Goal: Task Accomplishment & Management: Use online tool/utility

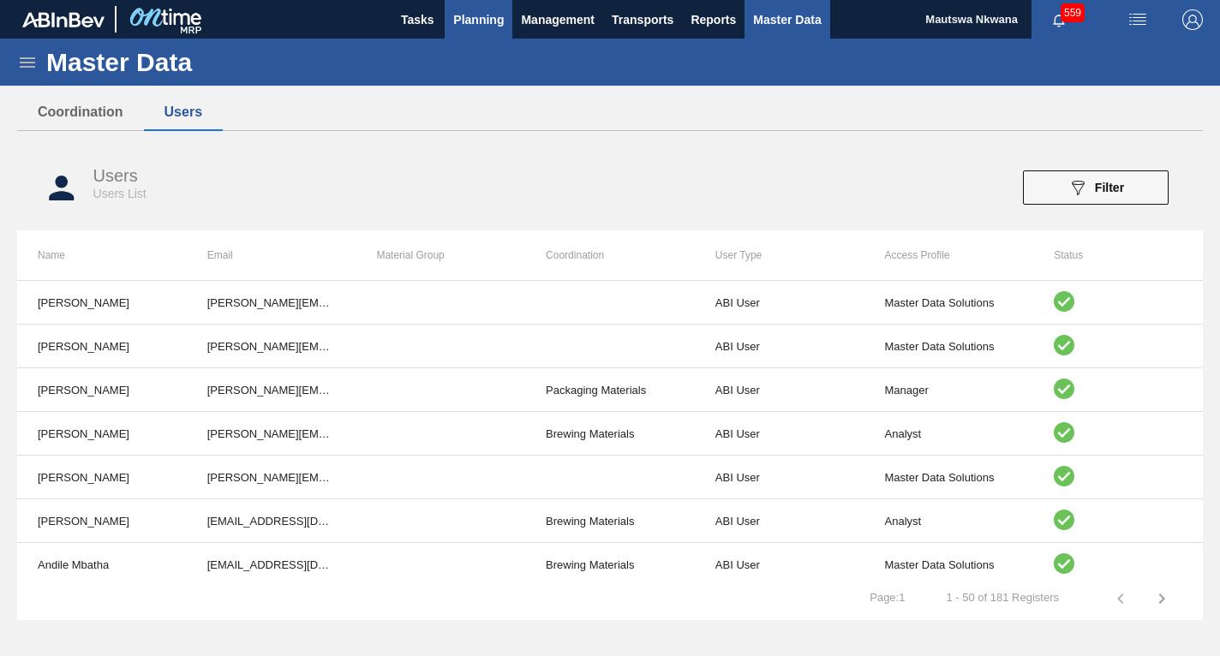
click at [468, 15] on span "Planning" at bounding box center [478, 19] width 51 height 21
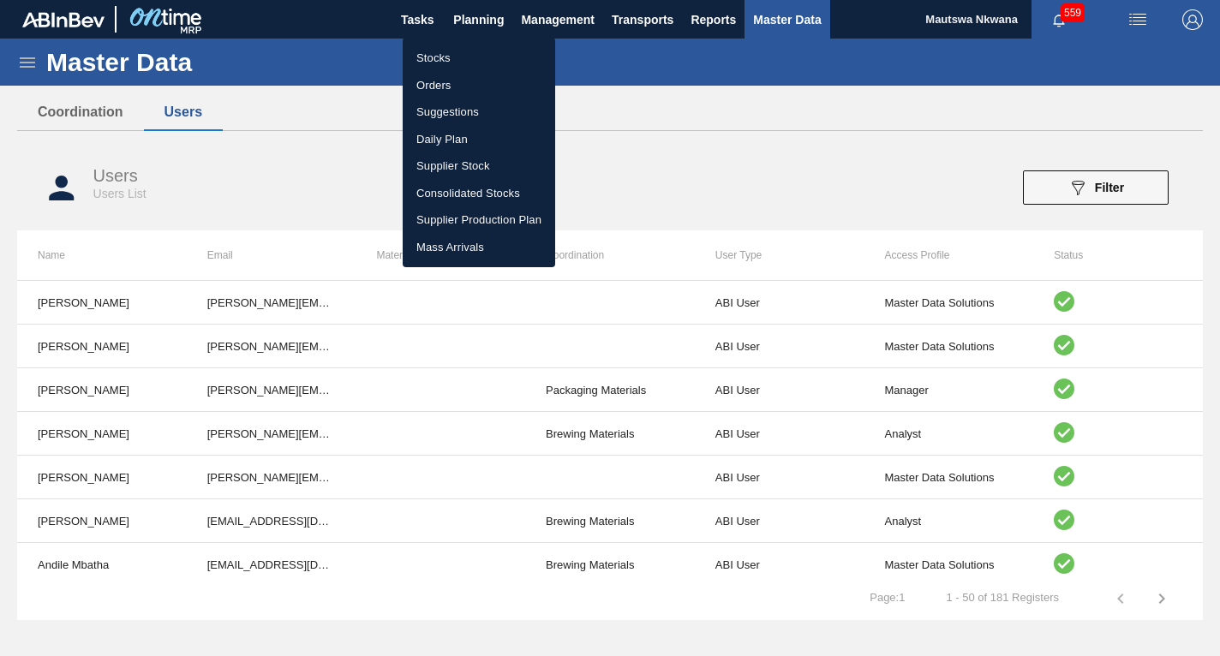
click at [434, 108] on li "Suggestions" at bounding box center [479, 112] width 153 height 27
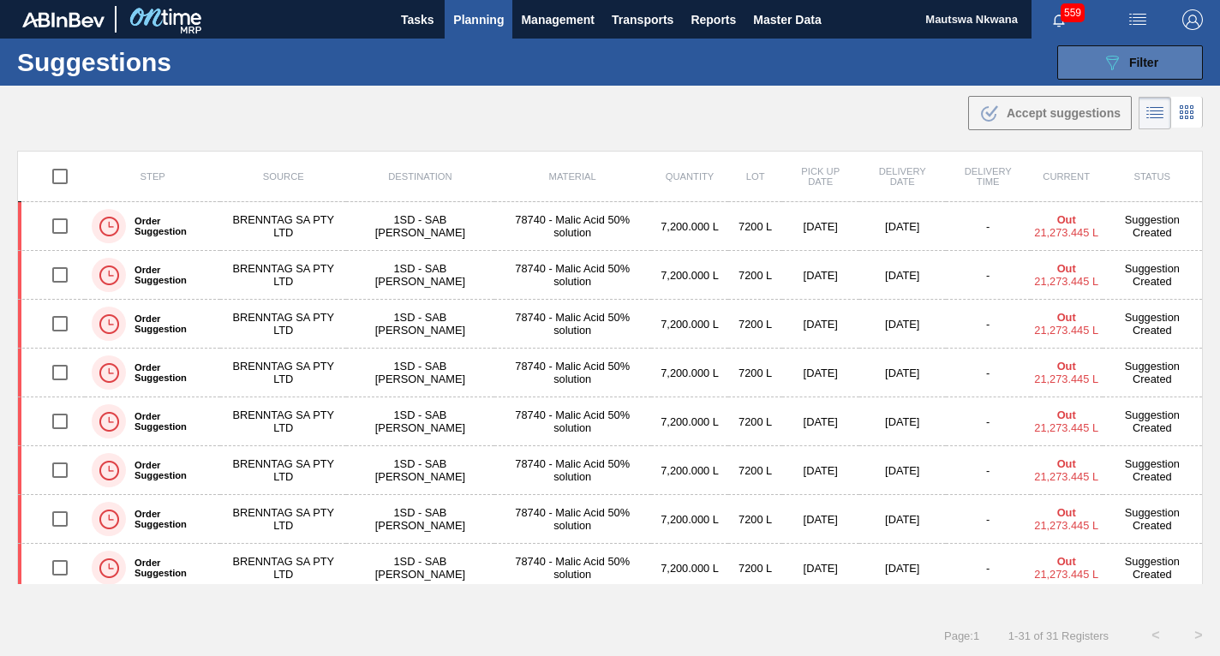
click at [1130, 59] on span "Filter" at bounding box center [1144, 63] width 29 height 14
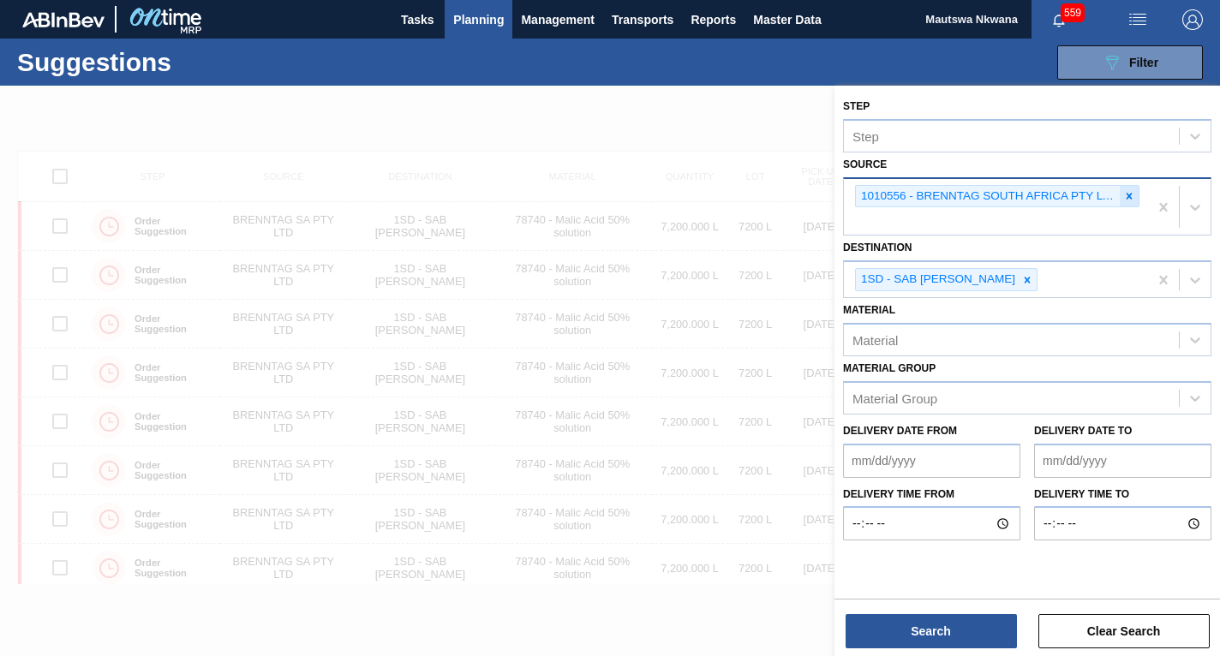
click at [1128, 193] on icon at bounding box center [1130, 196] width 12 height 12
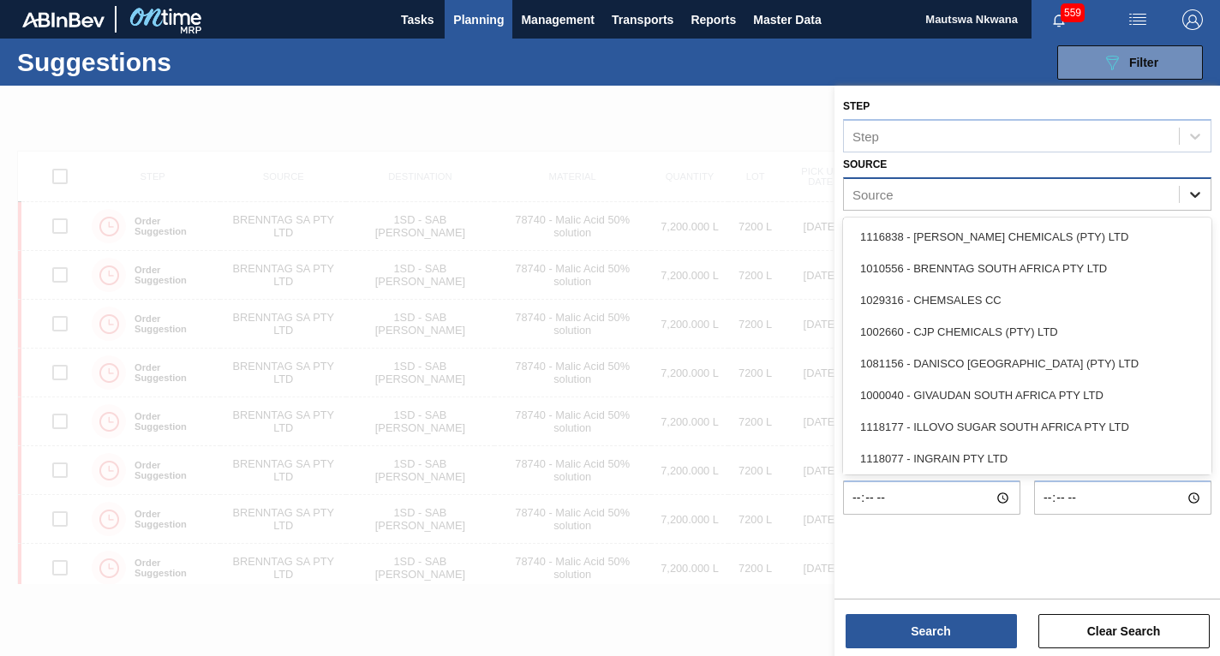
click at [1194, 189] on icon at bounding box center [1195, 194] width 17 height 17
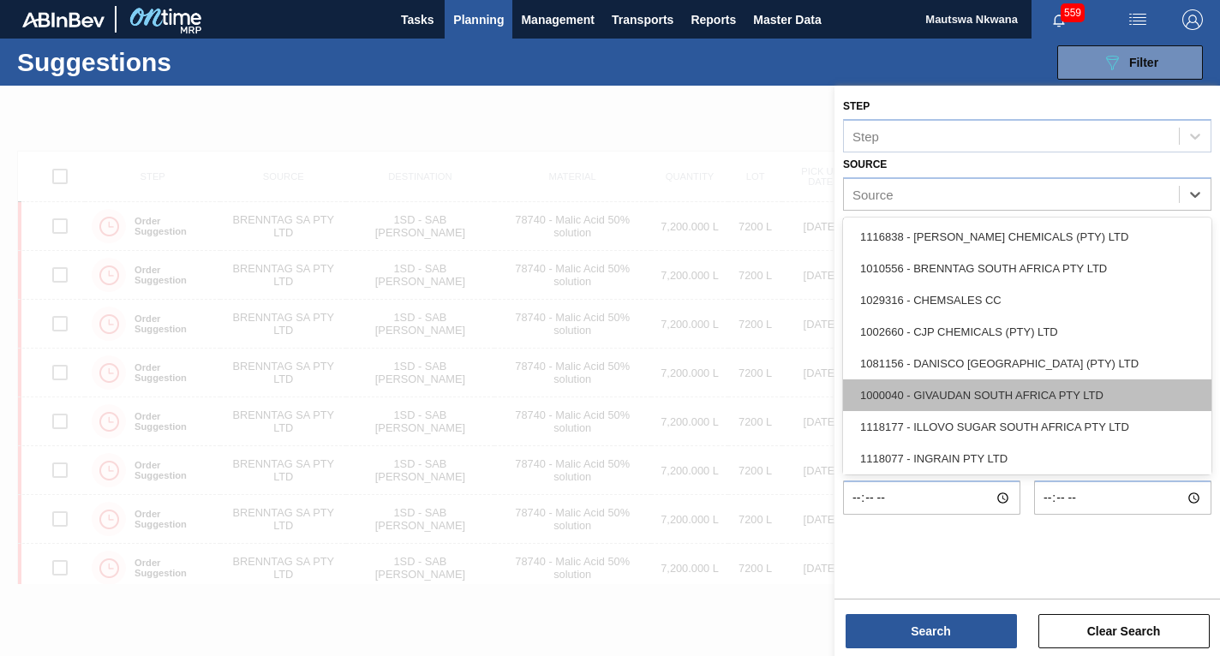
scroll to position [171, 0]
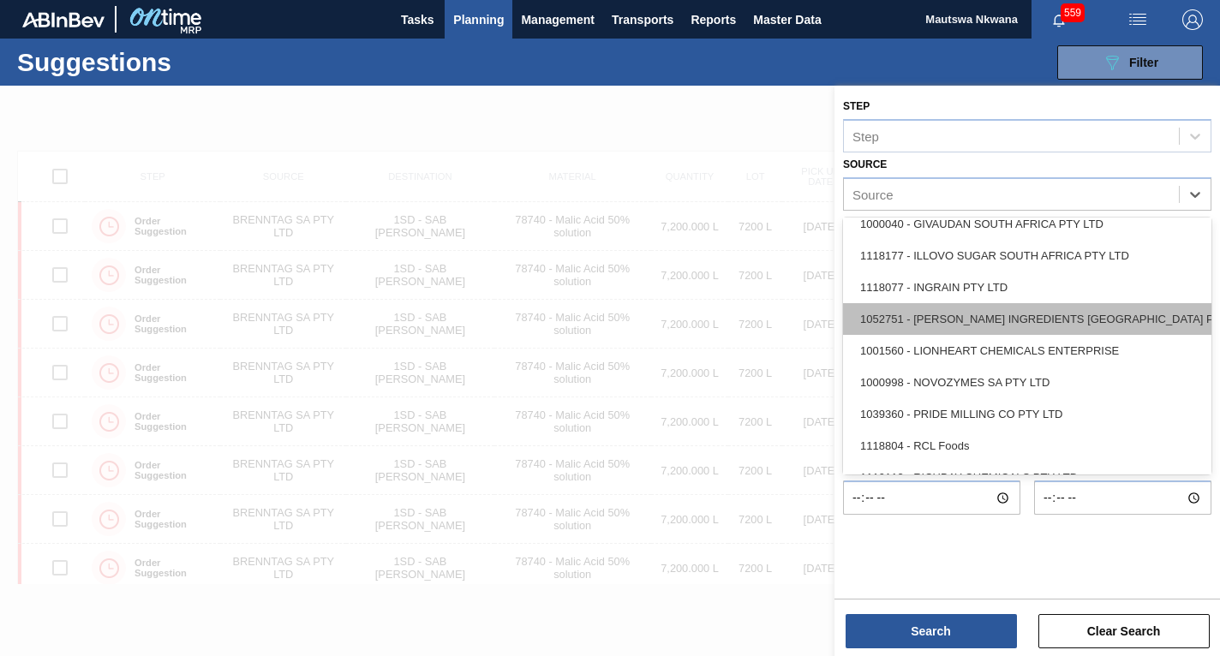
click at [971, 324] on div "1052751 - [PERSON_NAME] INGREDIENTS [GEOGRAPHIC_DATA] PTY" at bounding box center [1027, 319] width 369 height 32
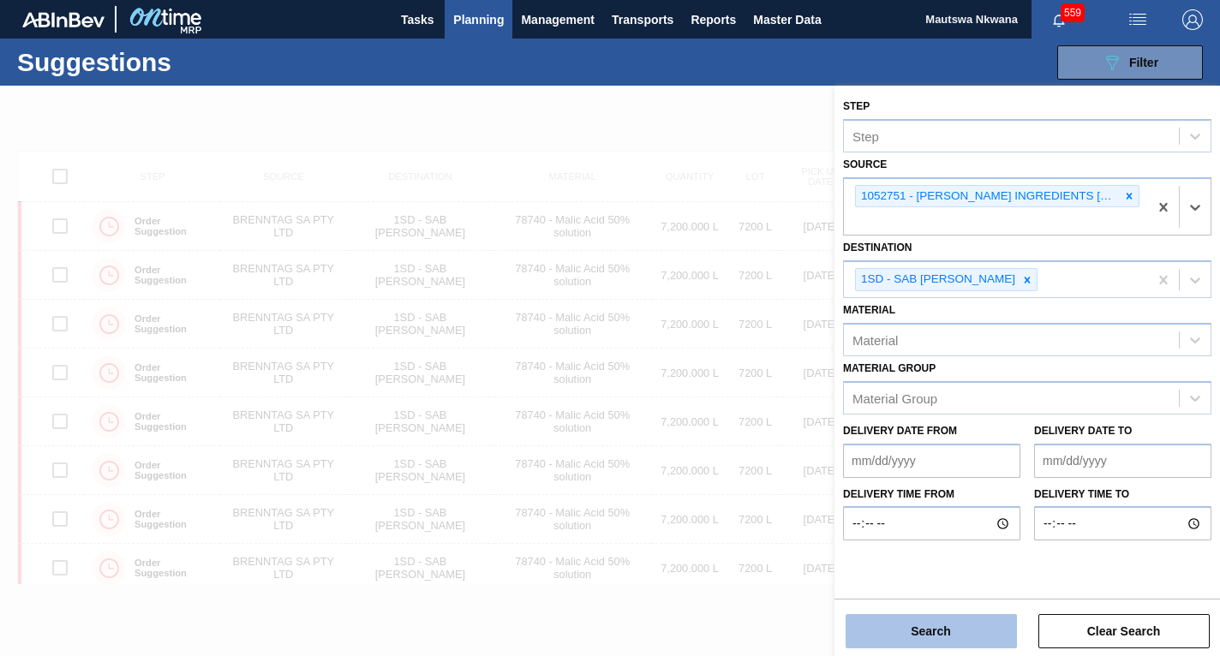
click at [931, 632] on button "Search" at bounding box center [931, 631] width 171 height 34
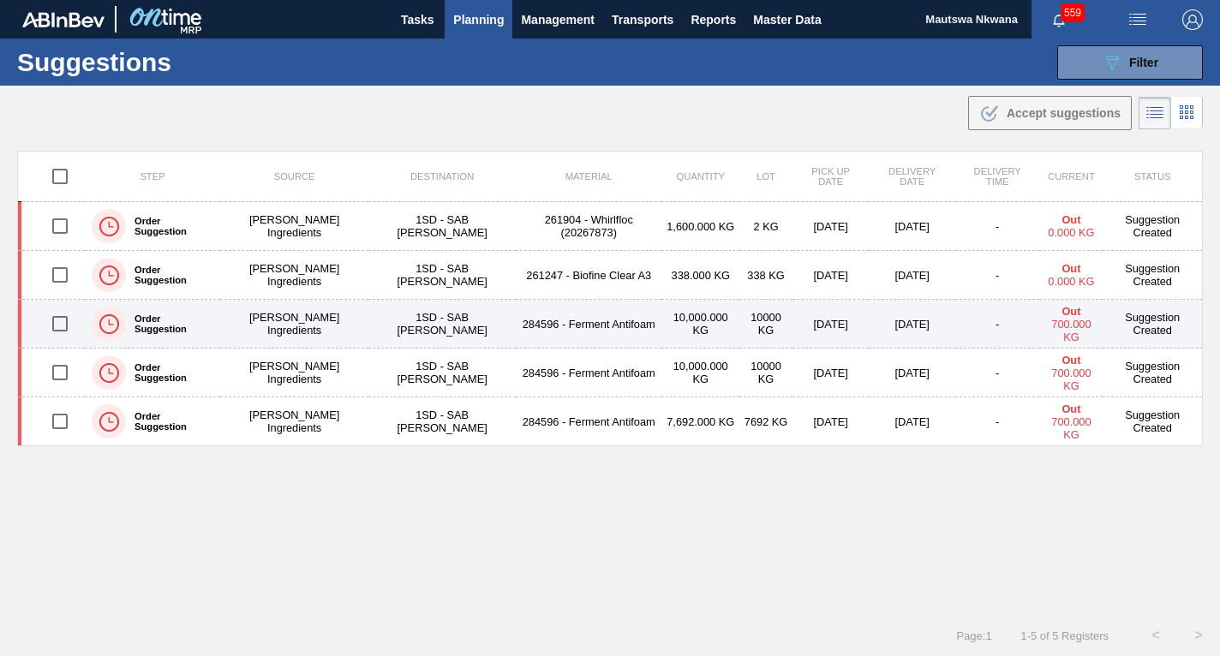
click at [63, 323] on input "checkbox" at bounding box center [60, 324] width 36 height 36
checkbox input "true"
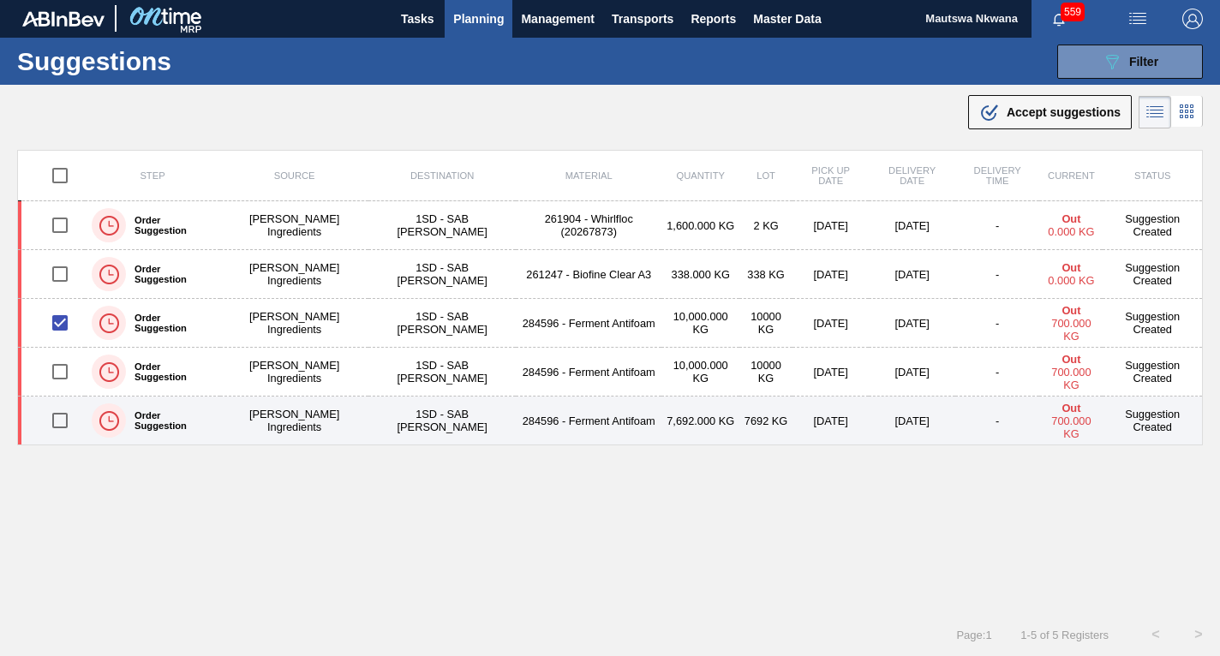
scroll to position [0, 0]
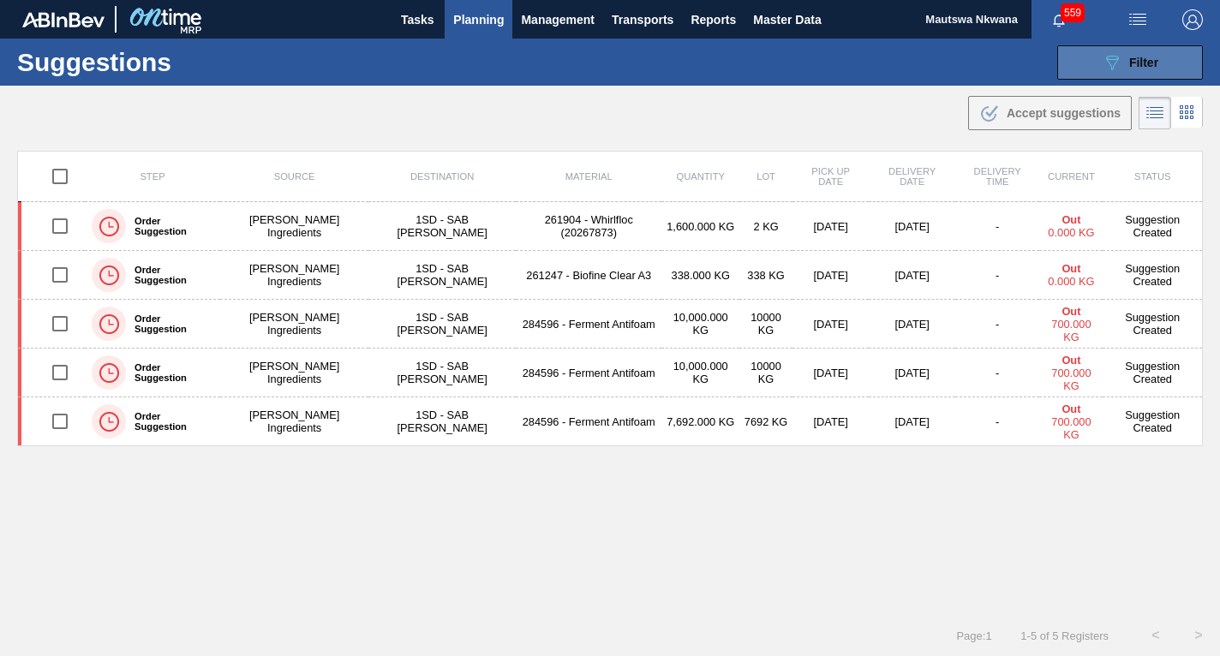
click at [1118, 51] on button "089F7B8B-B2A5-4AFE-B5C0-19BA573D28AC Filter" at bounding box center [1131, 62] width 146 height 34
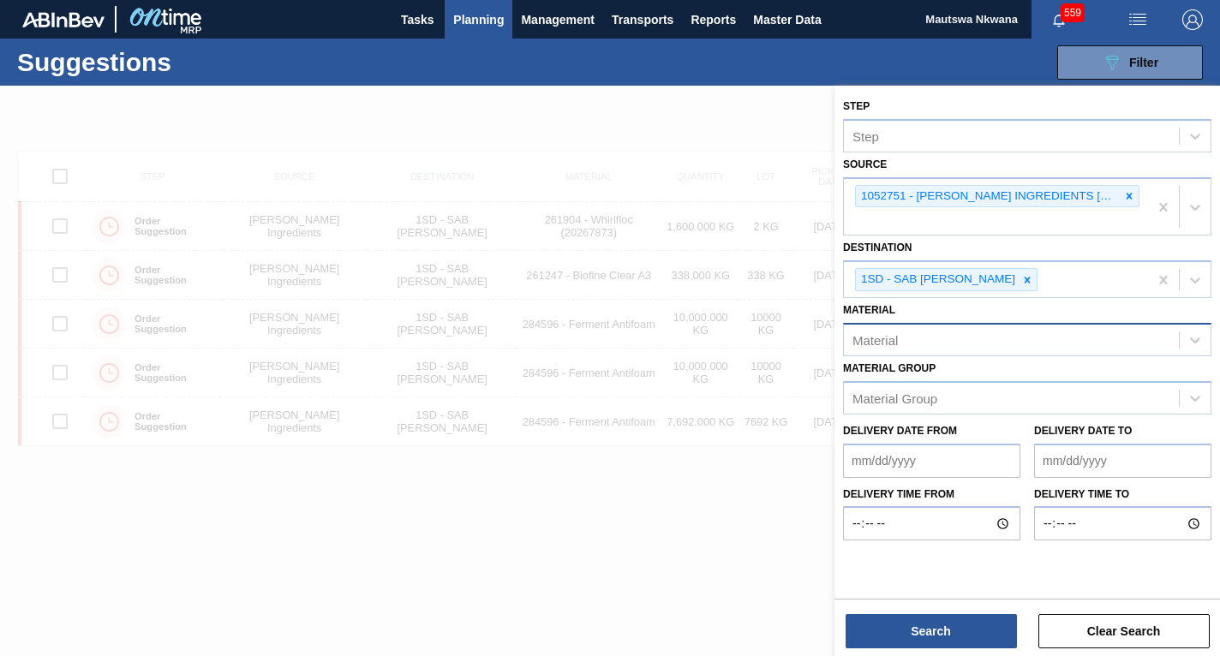
click at [916, 335] on div "Material" at bounding box center [1011, 339] width 335 height 25
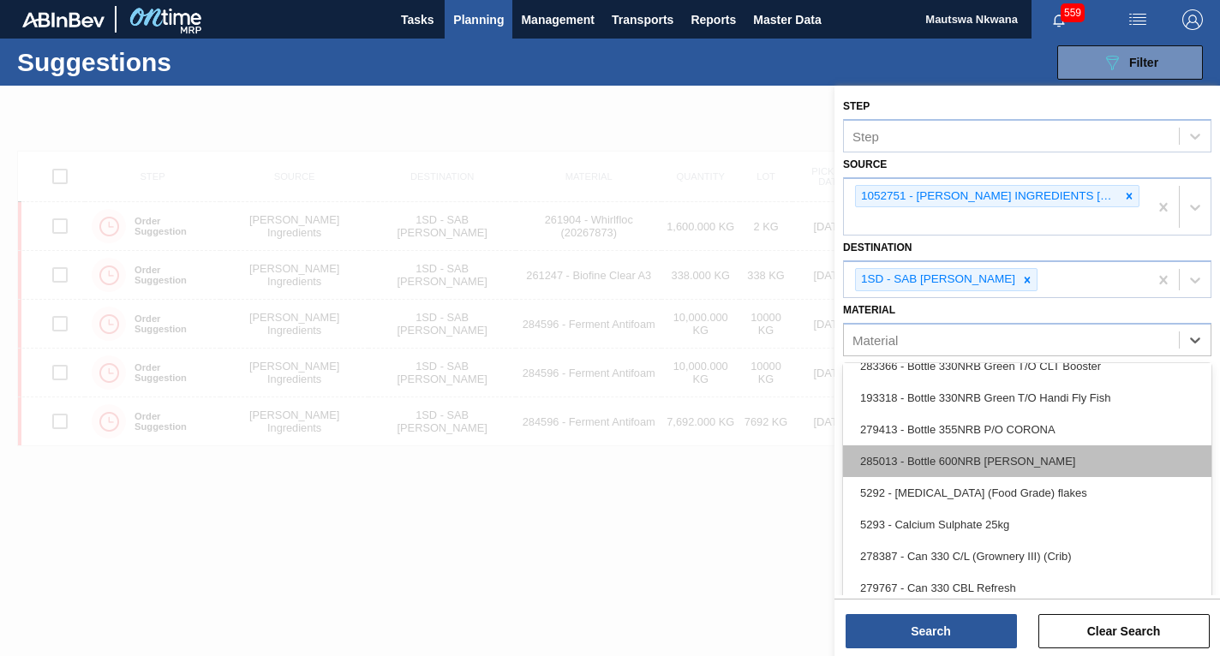
scroll to position [171, 0]
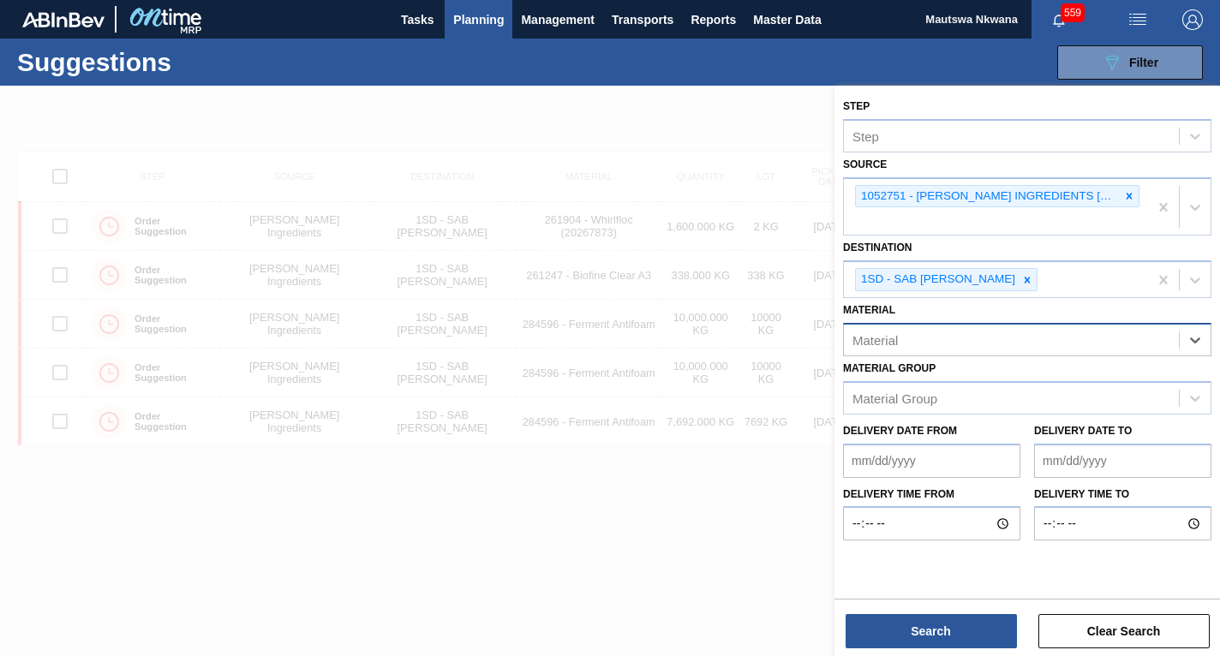
click at [889, 339] on div "Material" at bounding box center [875, 340] width 45 height 15
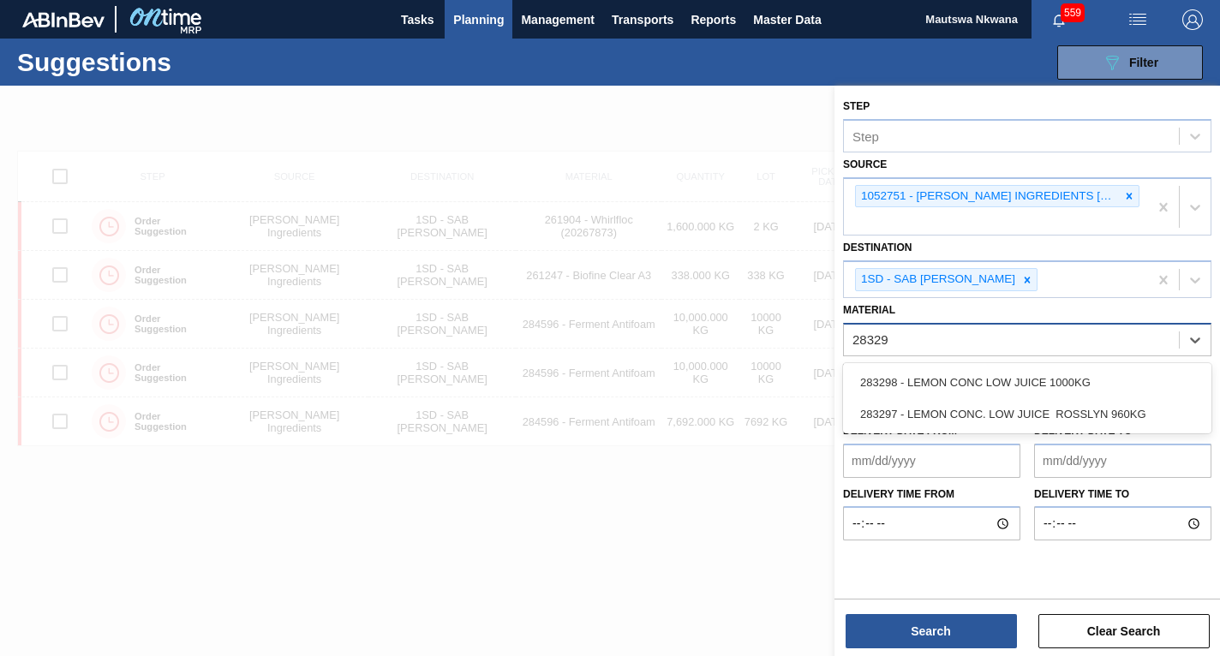
type input "283298"
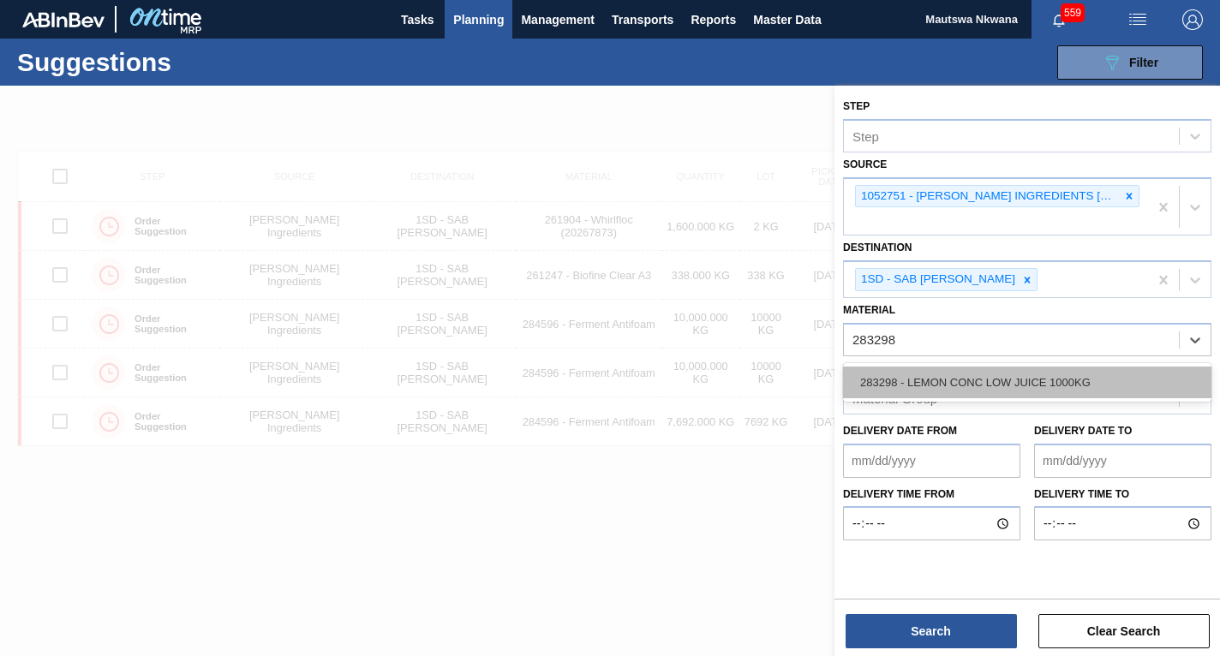
click at [927, 385] on div "283298 - LEMON CONC LOW JUICE 1000KG" at bounding box center [1027, 383] width 369 height 32
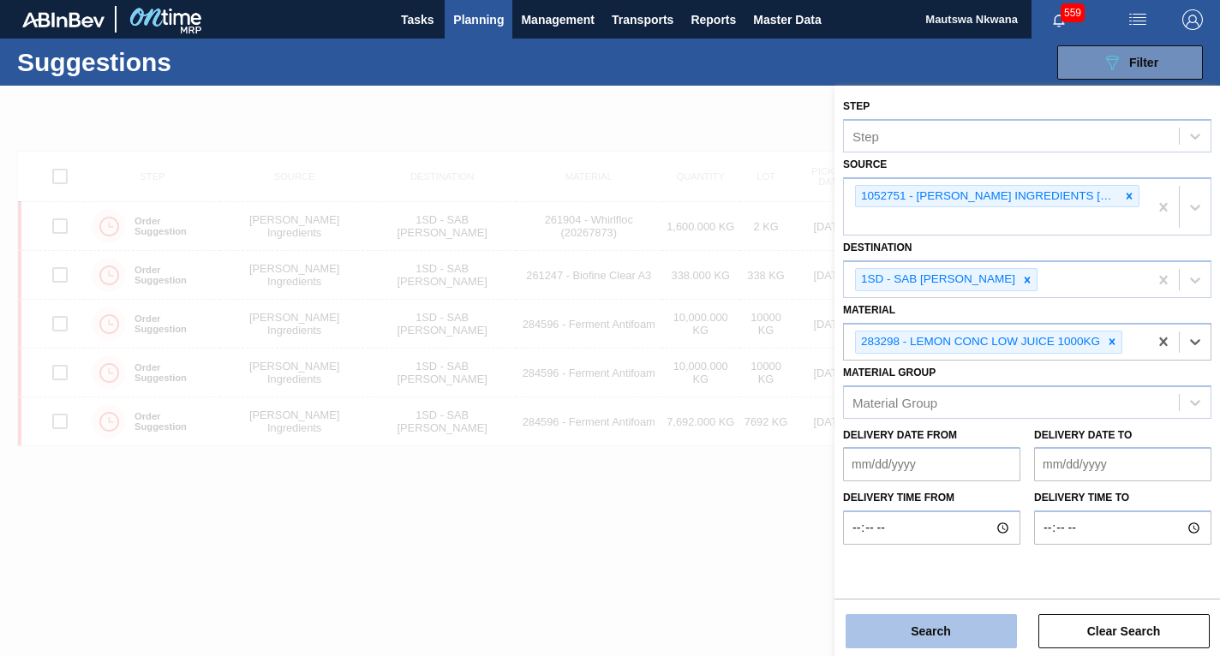
click at [933, 631] on button "Search" at bounding box center [931, 631] width 171 height 34
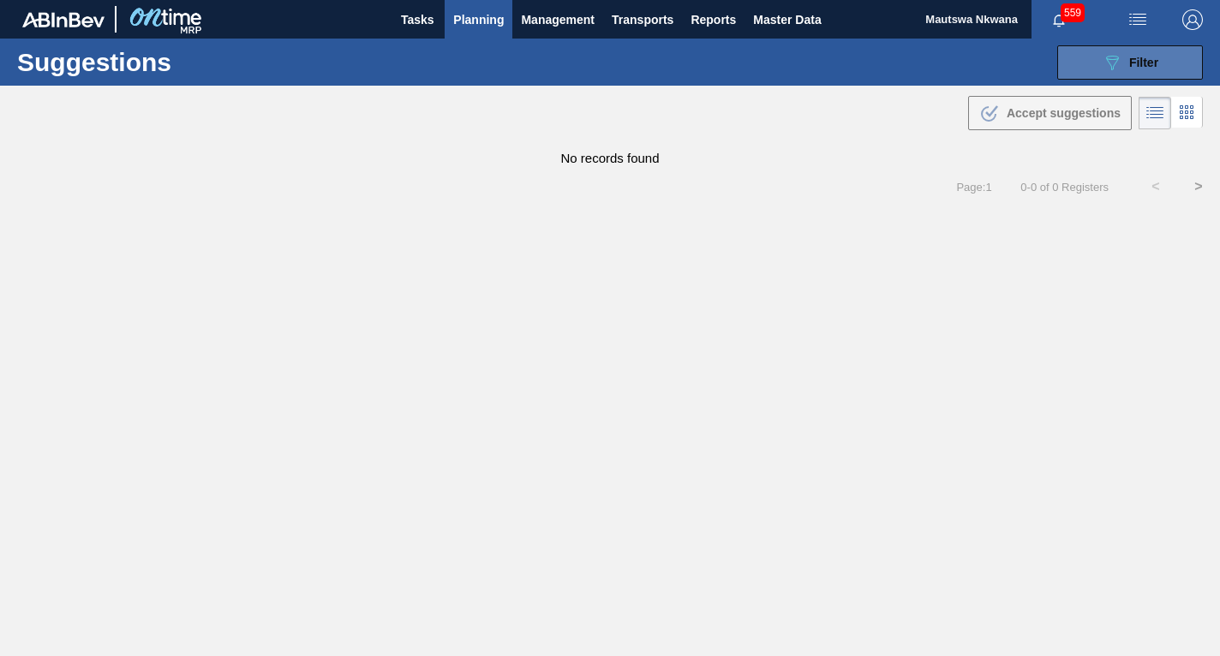
click at [1136, 64] on span "Filter" at bounding box center [1144, 63] width 29 height 14
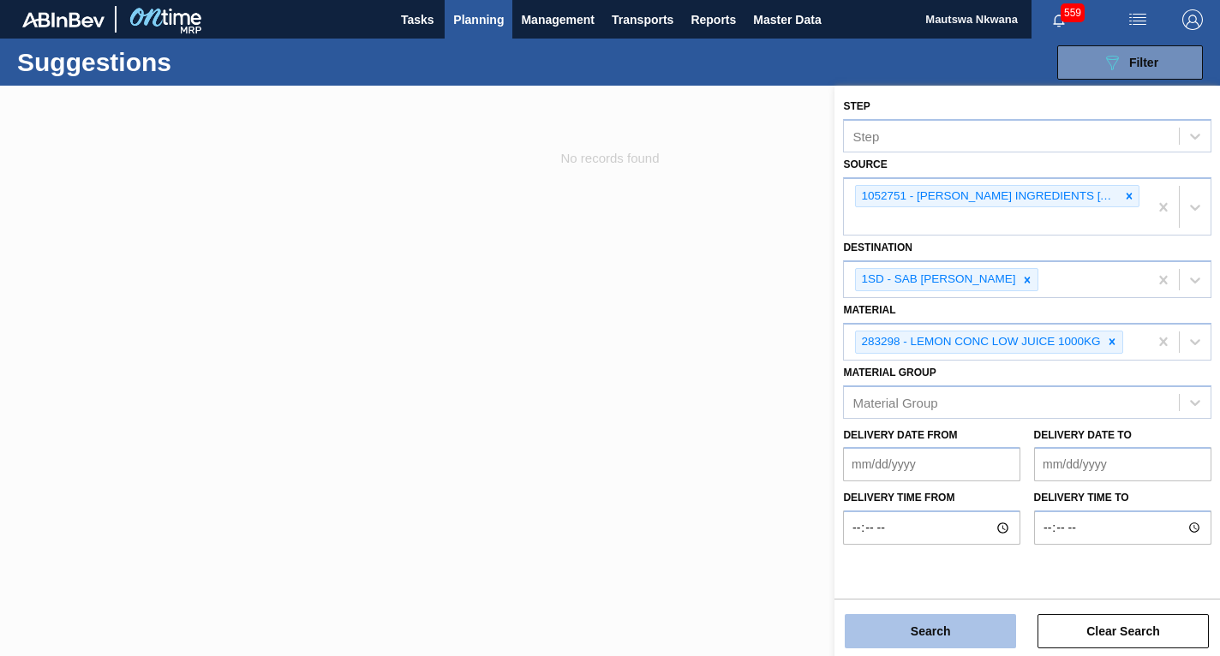
click at [955, 626] on button "Search" at bounding box center [931, 631] width 171 height 34
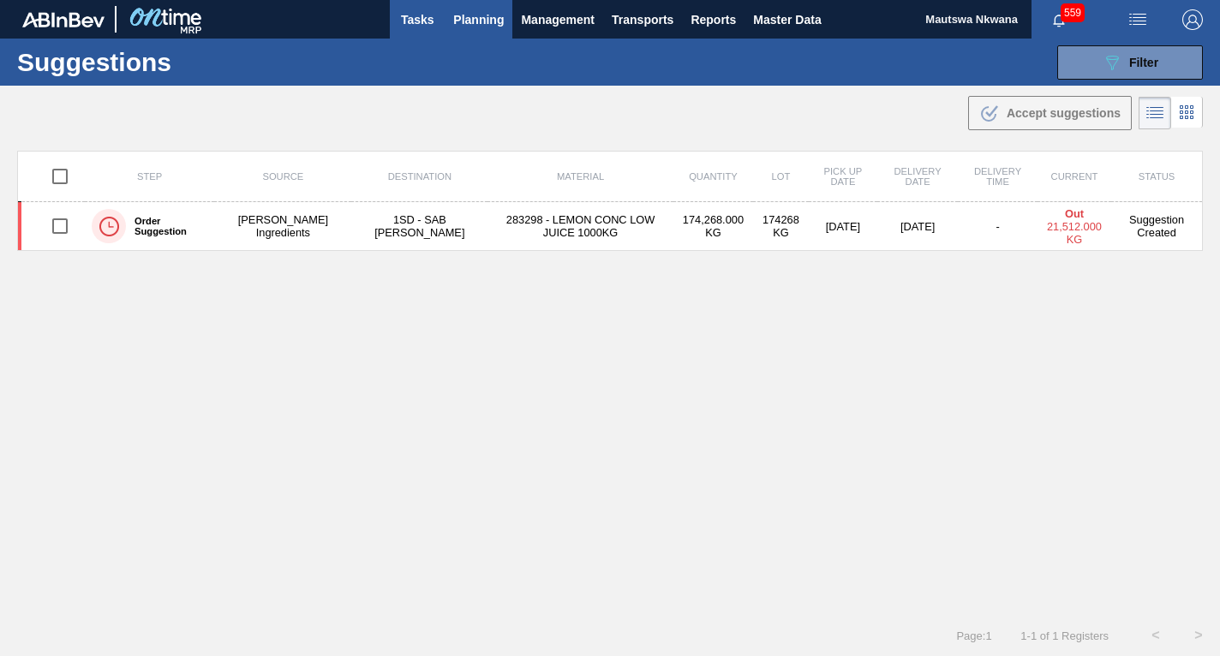
click at [420, 14] on span "Tasks" at bounding box center [418, 19] width 38 height 21
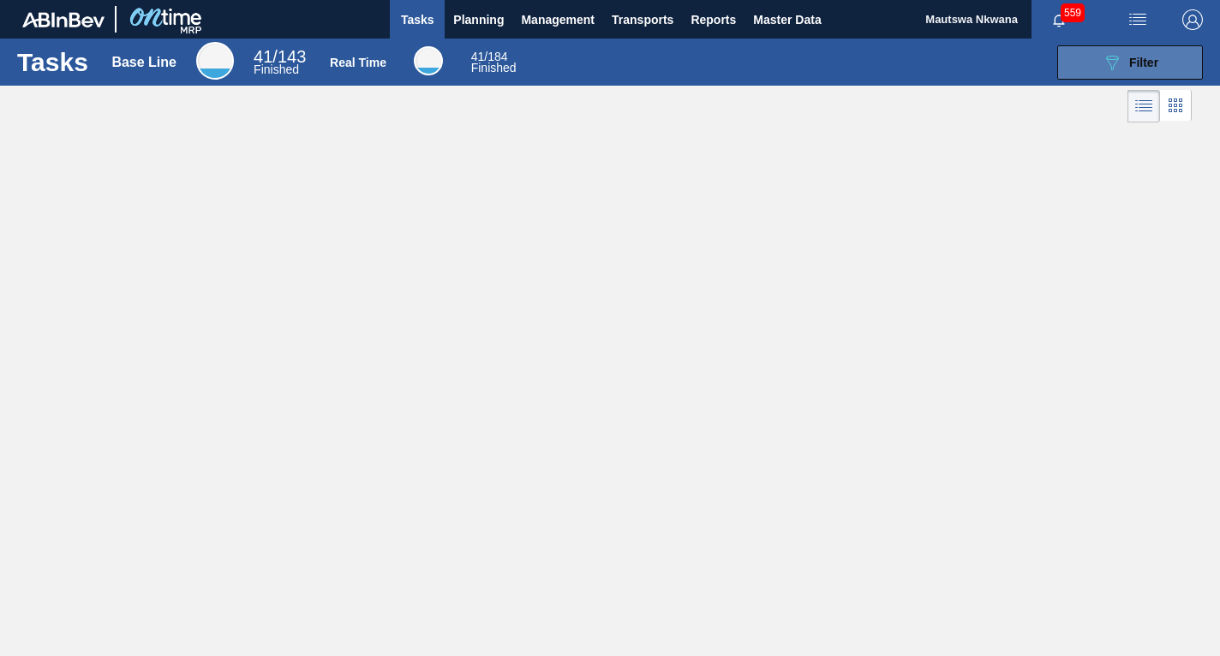
click at [1137, 60] on span "Filter" at bounding box center [1144, 63] width 29 height 14
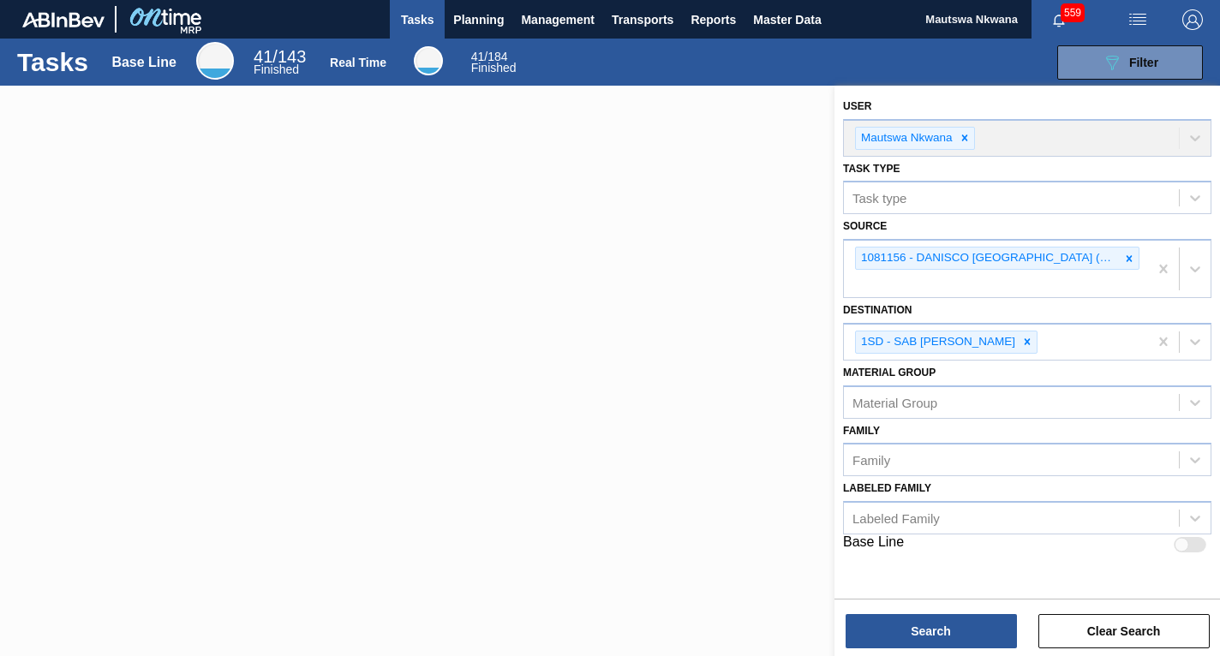
click at [746, 461] on div at bounding box center [610, 414] width 1220 height 656
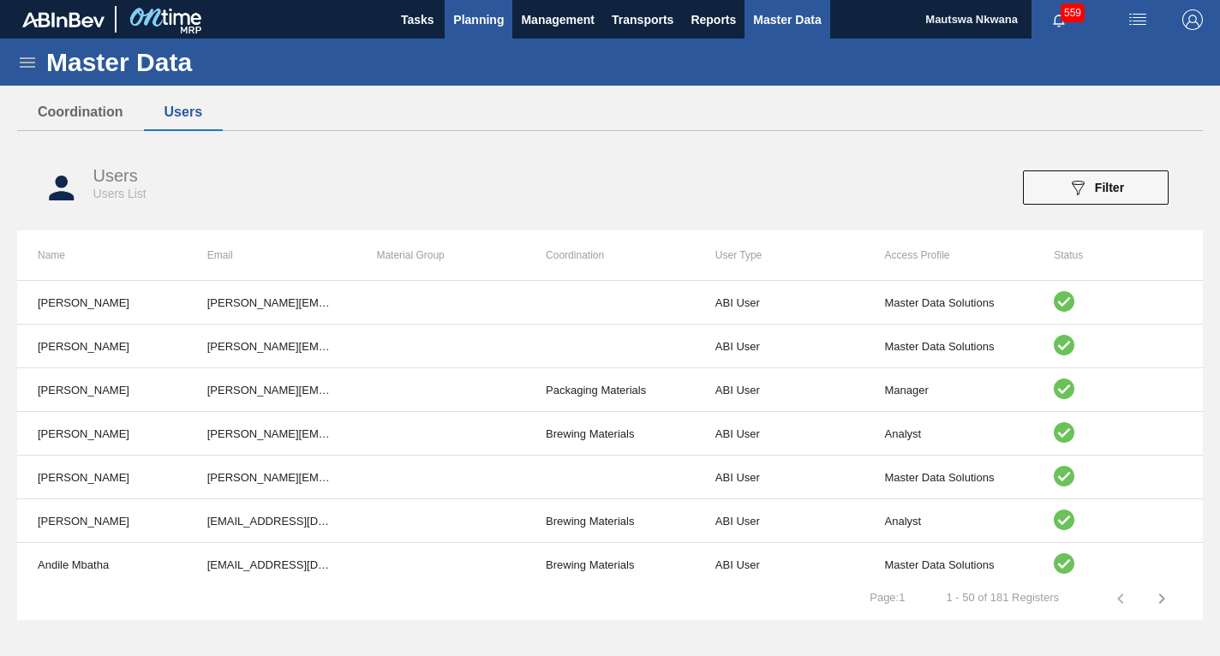
click at [486, 19] on span "Planning" at bounding box center [478, 19] width 51 height 21
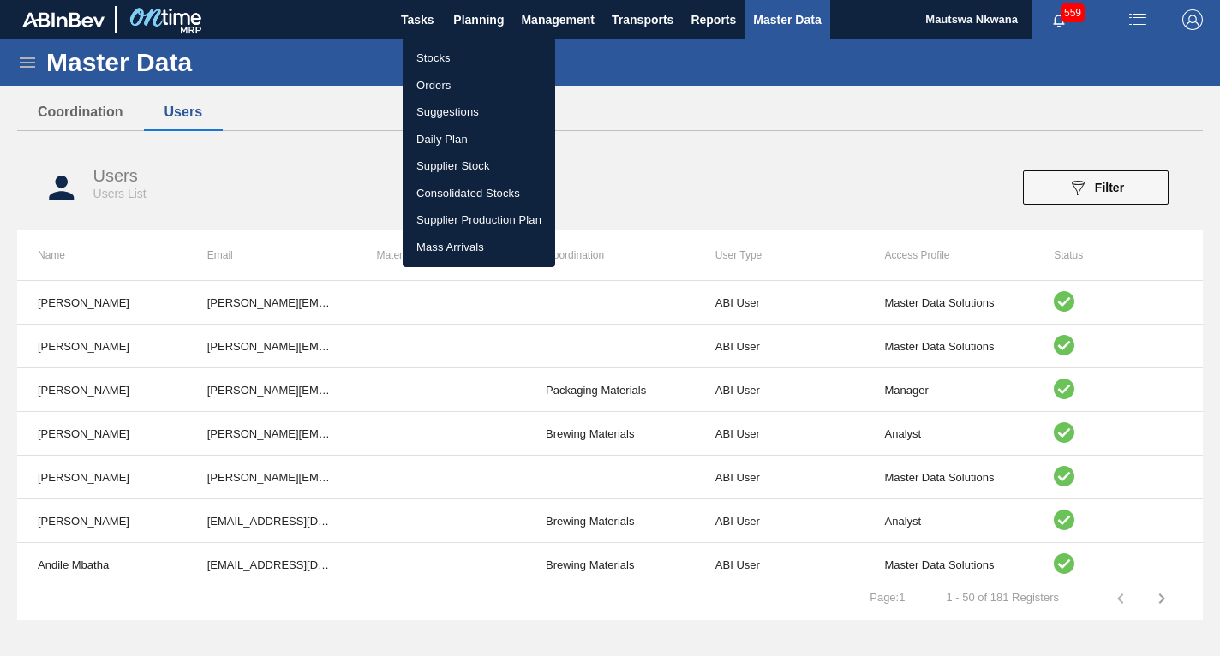
click at [441, 110] on li "Suggestions" at bounding box center [479, 112] width 153 height 27
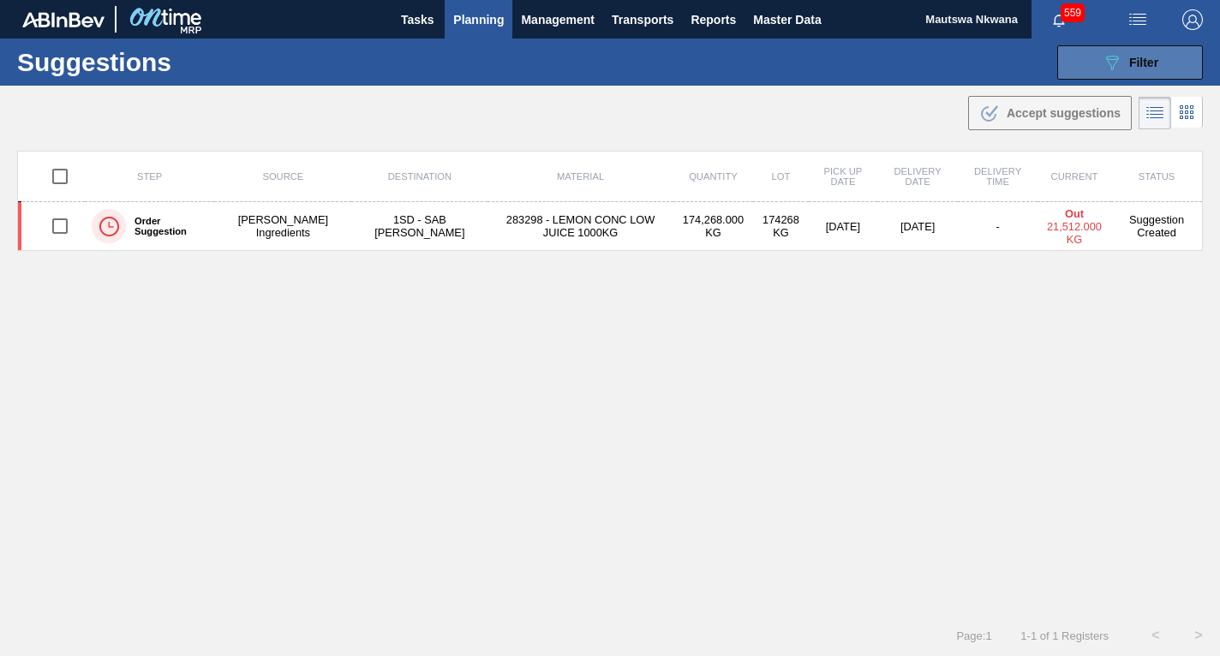
click at [1118, 59] on icon "089F7B8B-B2A5-4AFE-B5C0-19BA573D28AC" at bounding box center [1112, 62] width 21 height 21
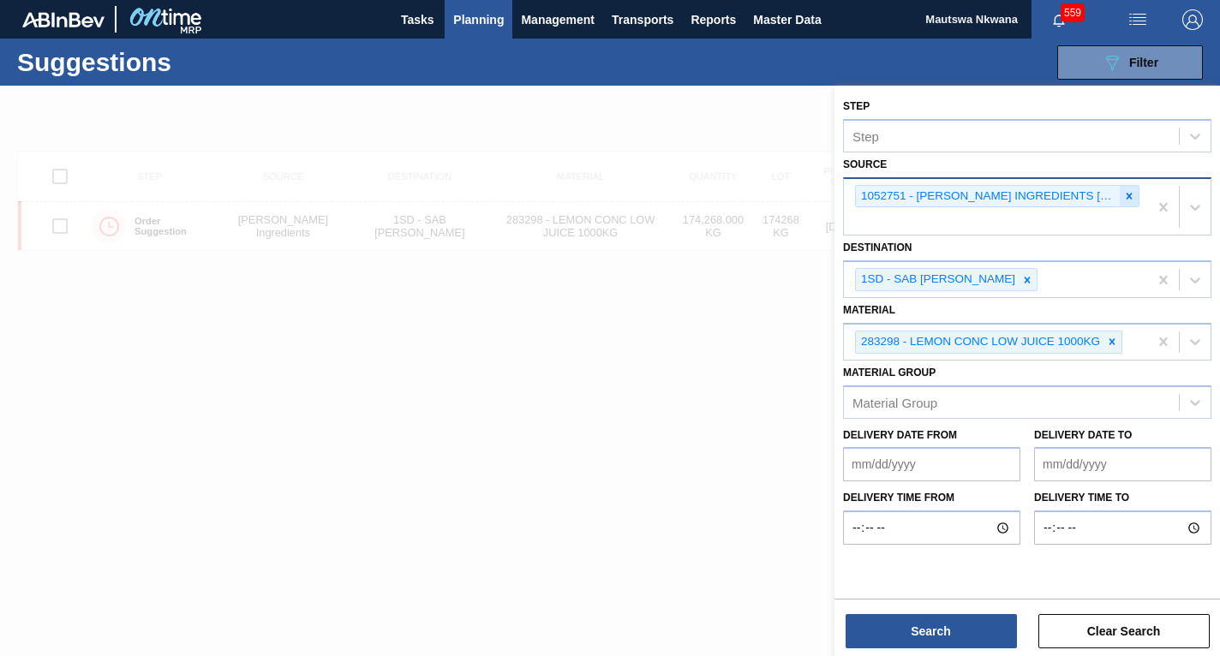
click at [1127, 196] on icon at bounding box center [1130, 196] width 12 height 12
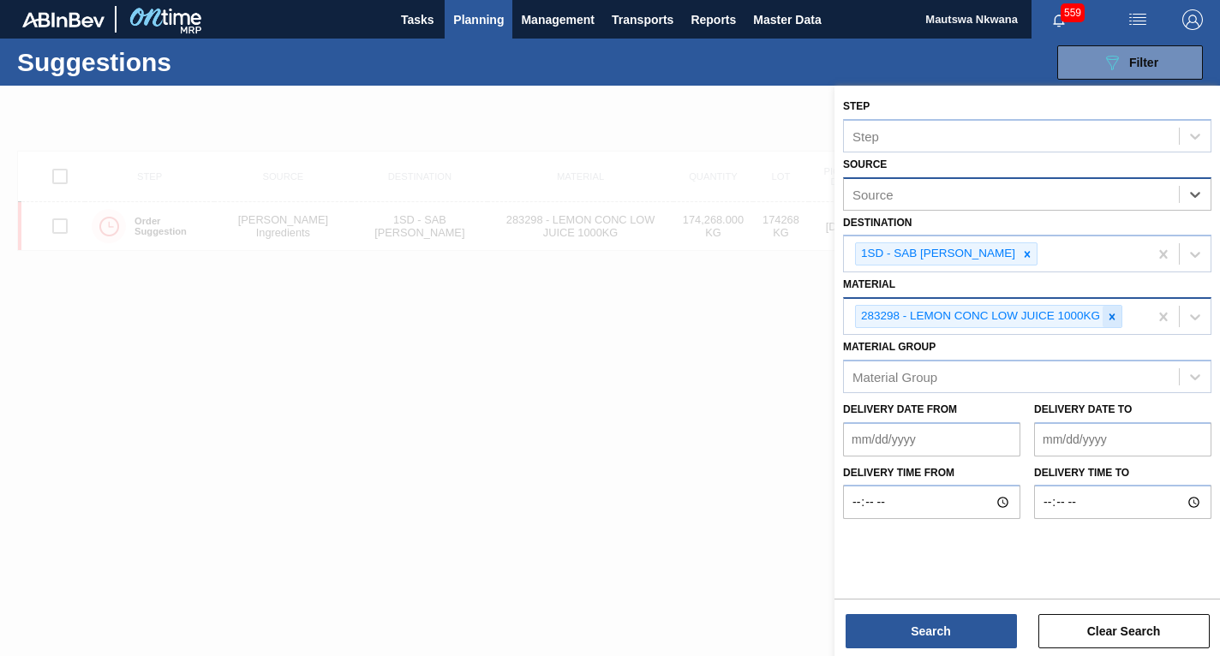
click at [1114, 315] on icon at bounding box center [1113, 317] width 6 height 6
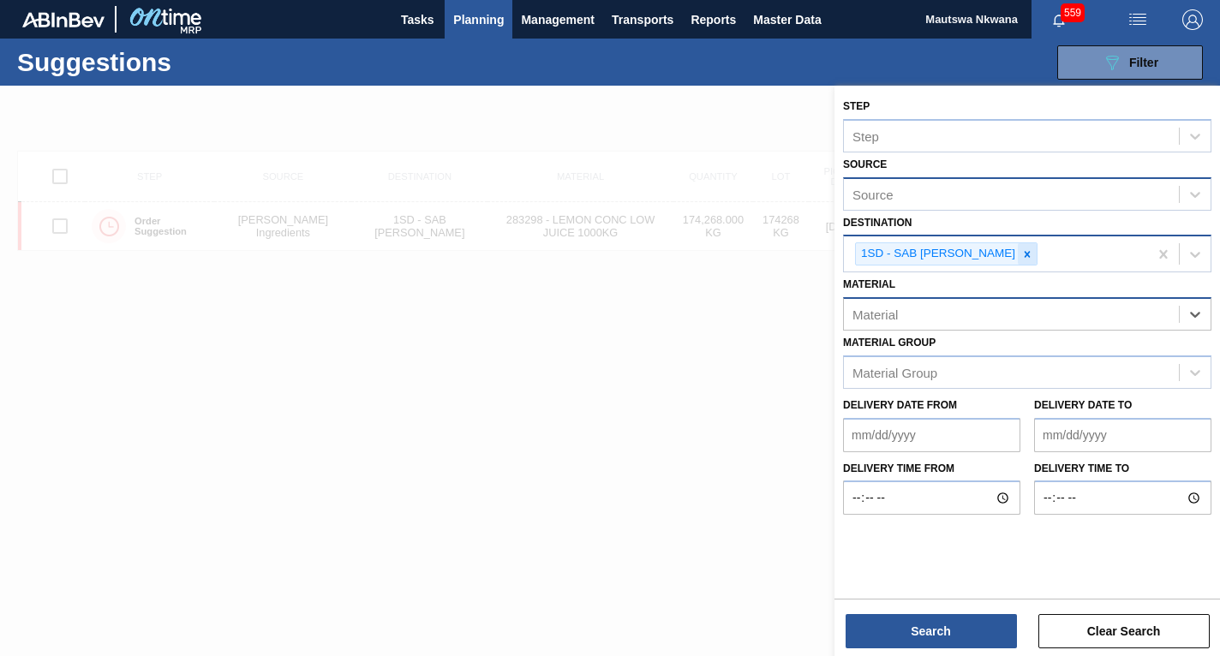
click at [1022, 255] on icon at bounding box center [1028, 255] width 12 height 12
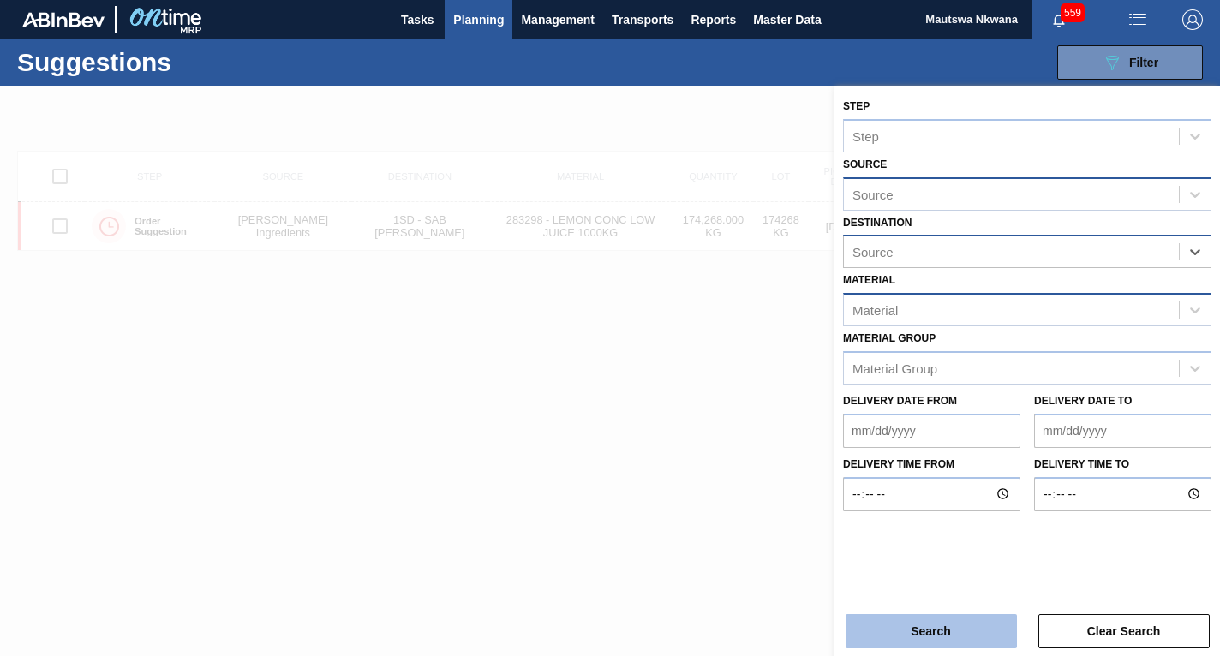
click at [937, 632] on button "Search" at bounding box center [931, 631] width 171 height 34
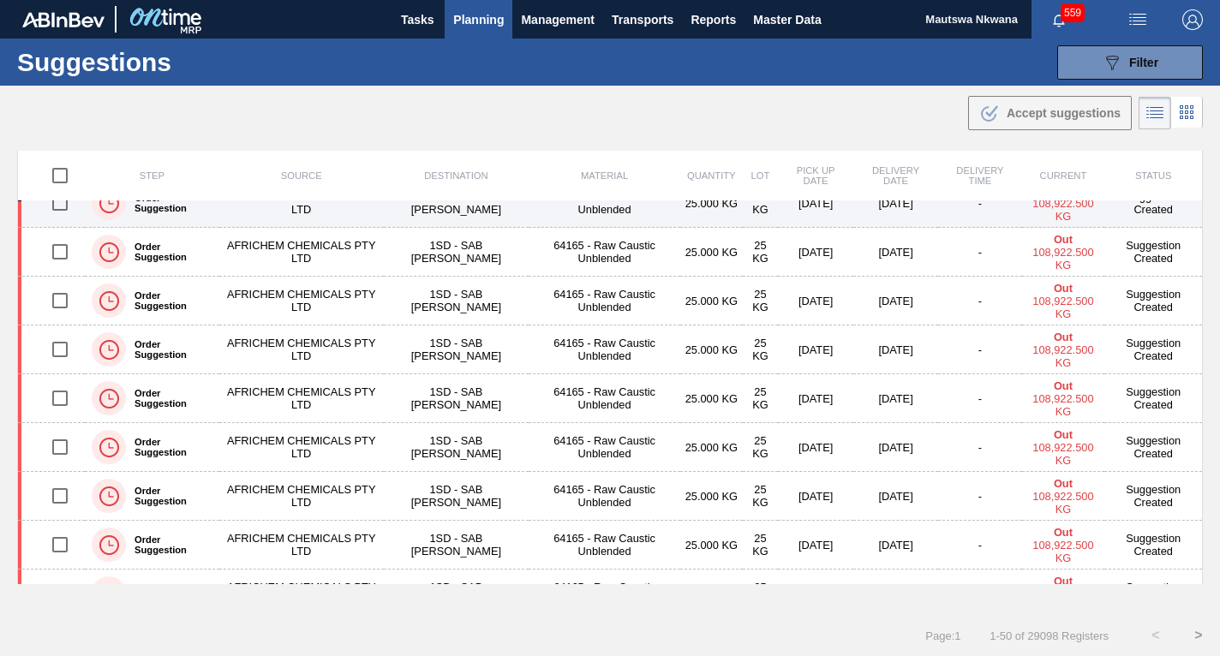
scroll to position [2060, 0]
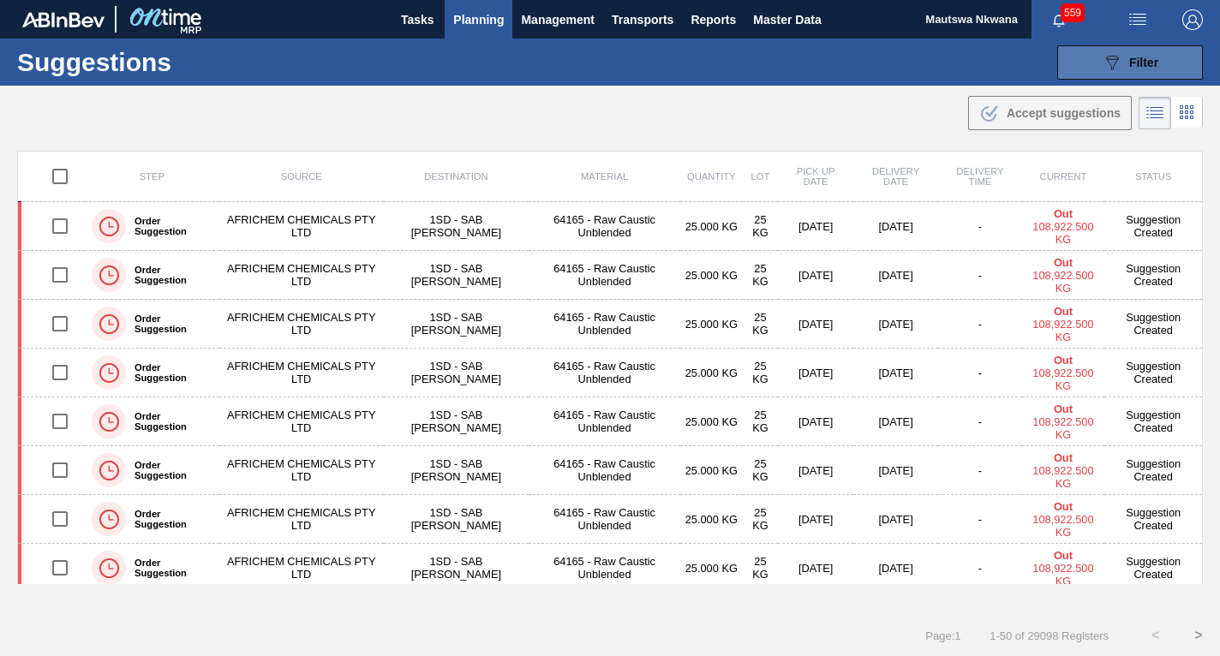
click at [1106, 59] on icon at bounding box center [1112, 63] width 13 height 15
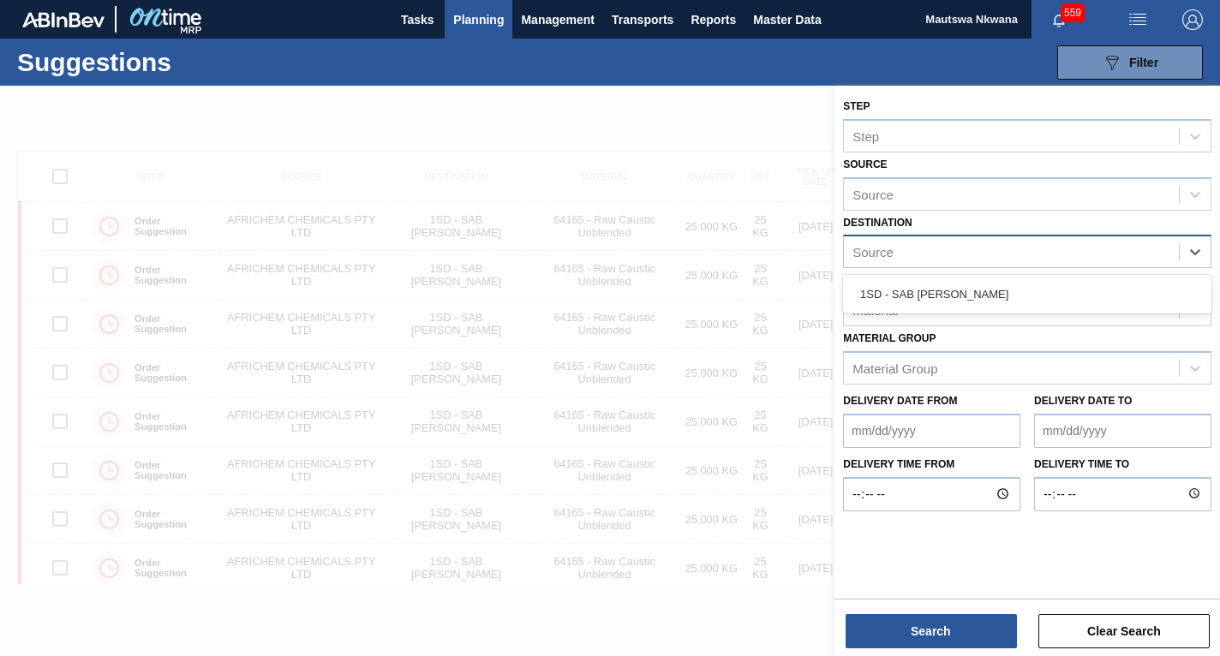
click at [931, 243] on div "Source" at bounding box center [1011, 252] width 335 height 25
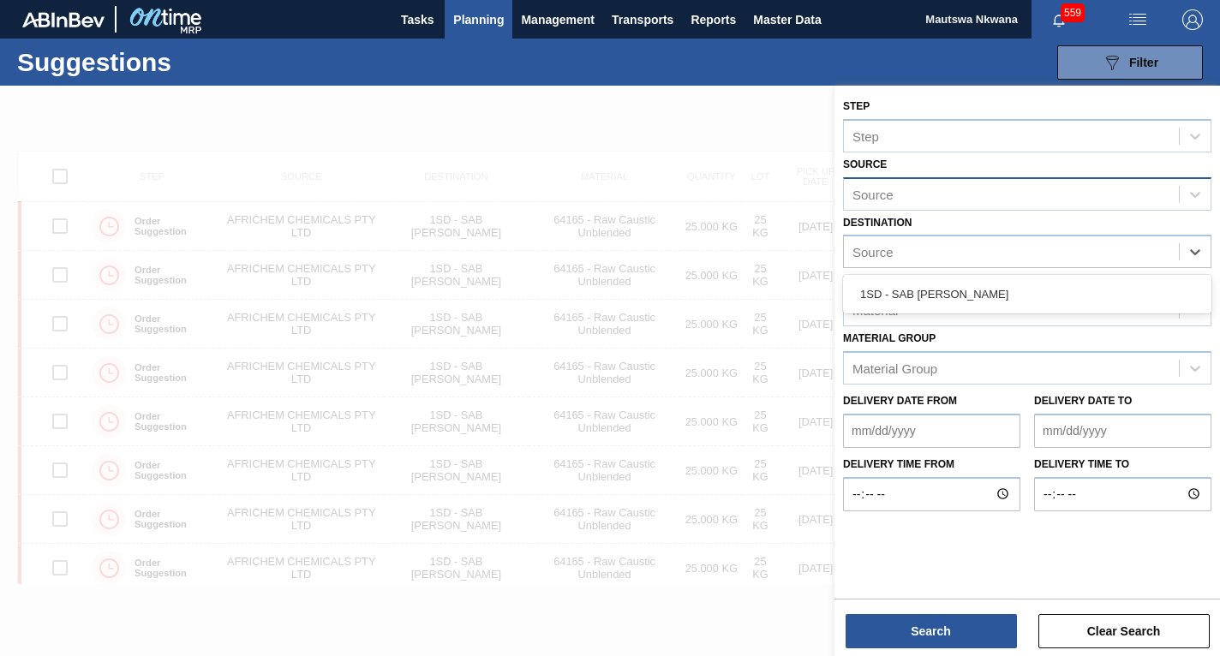
click at [930, 205] on div "Source" at bounding box center [1011, 194] width 335 height 25
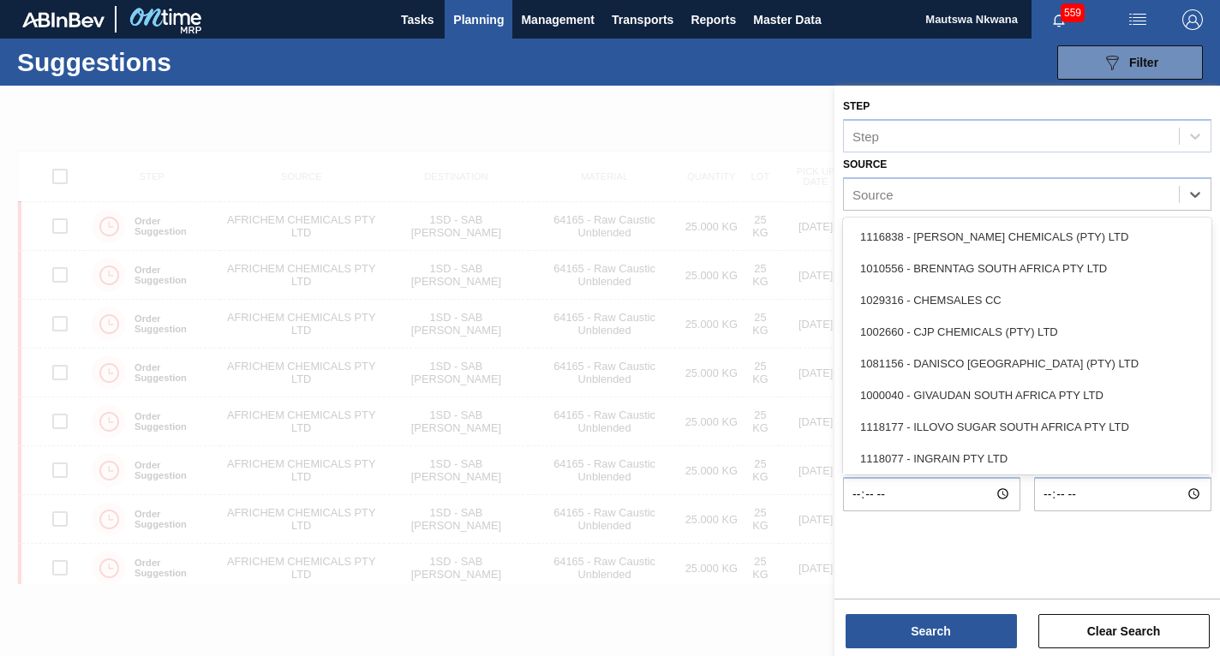
click at [646, 252] on div at bounding box center [610, 414] width 1220 height 656
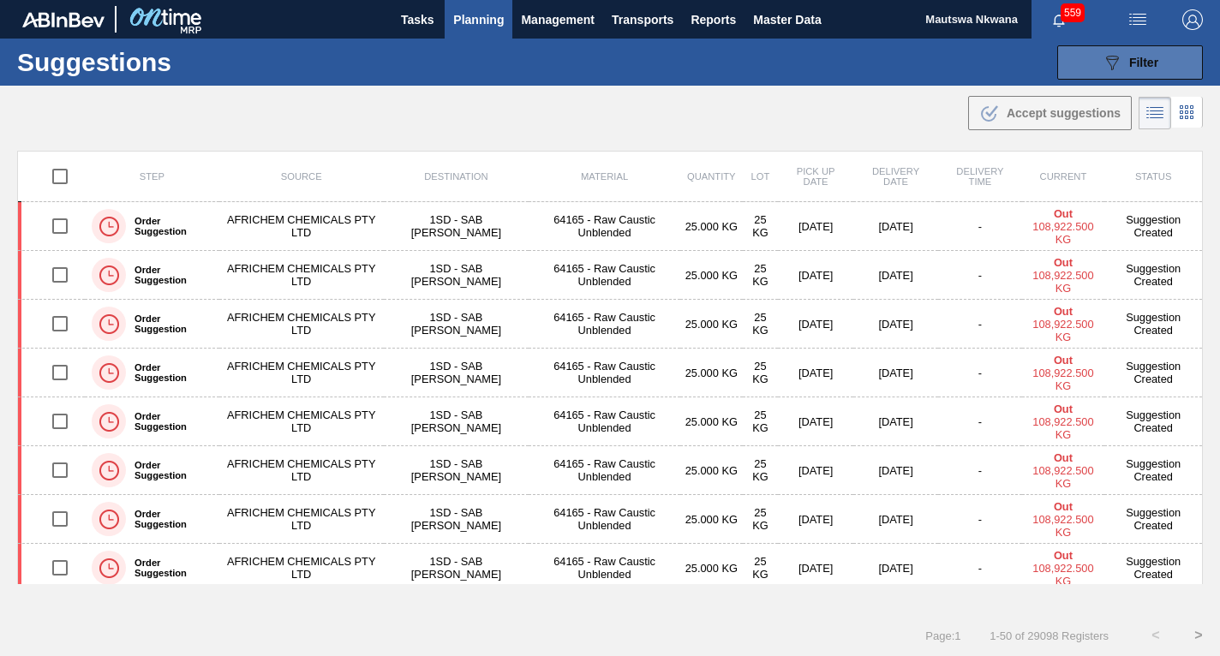
click at [1112, 62] on icon "089F7B8B-B2A5-4AFE-B5C0-19BA573D28AC" at bounding box center [1112, 62] width 21 height 21
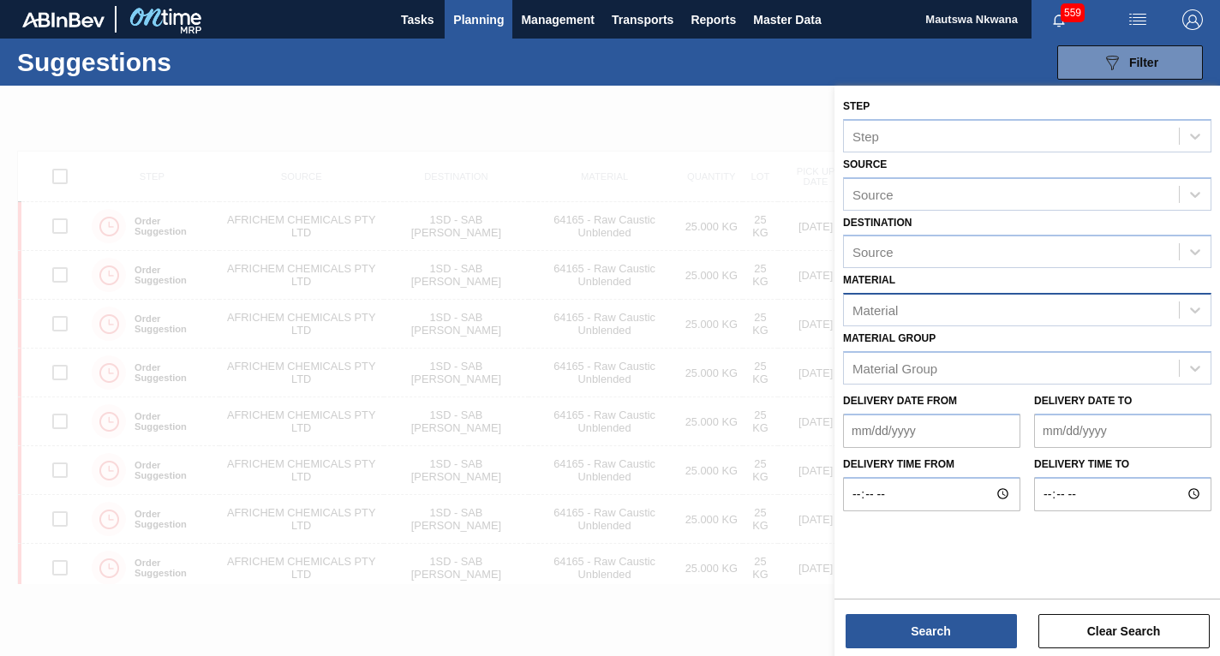
click at [908, 303] on div "Material" at bounding box center [1011, 310] width 335 height 25
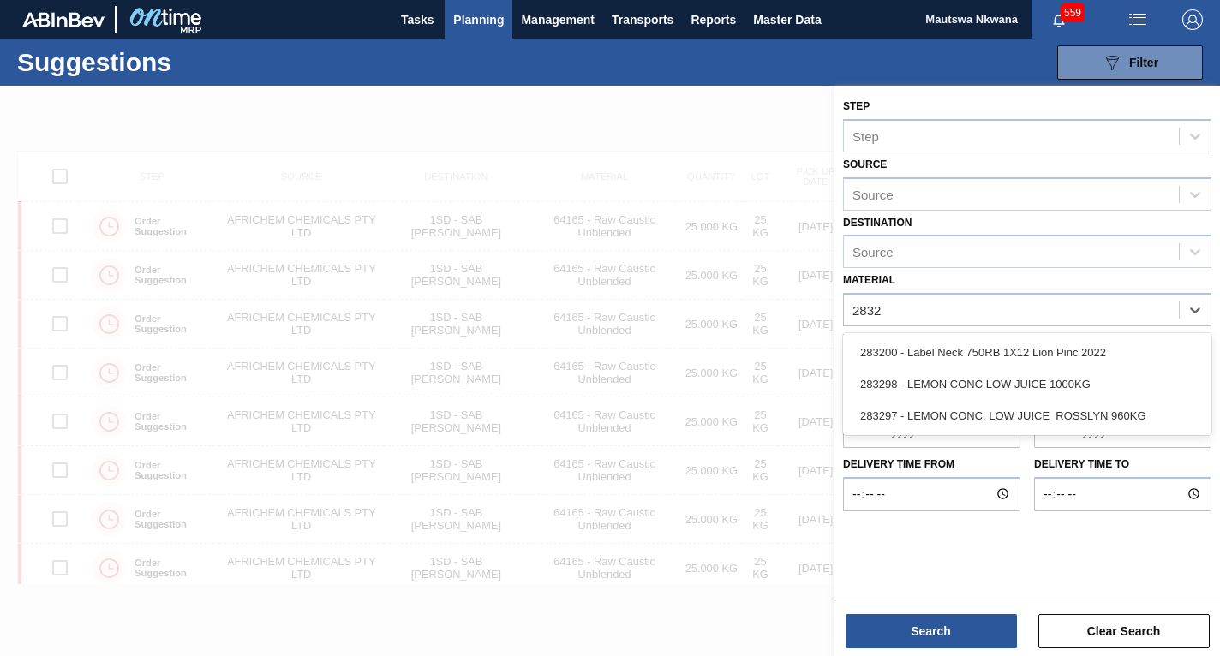
type input "283298"
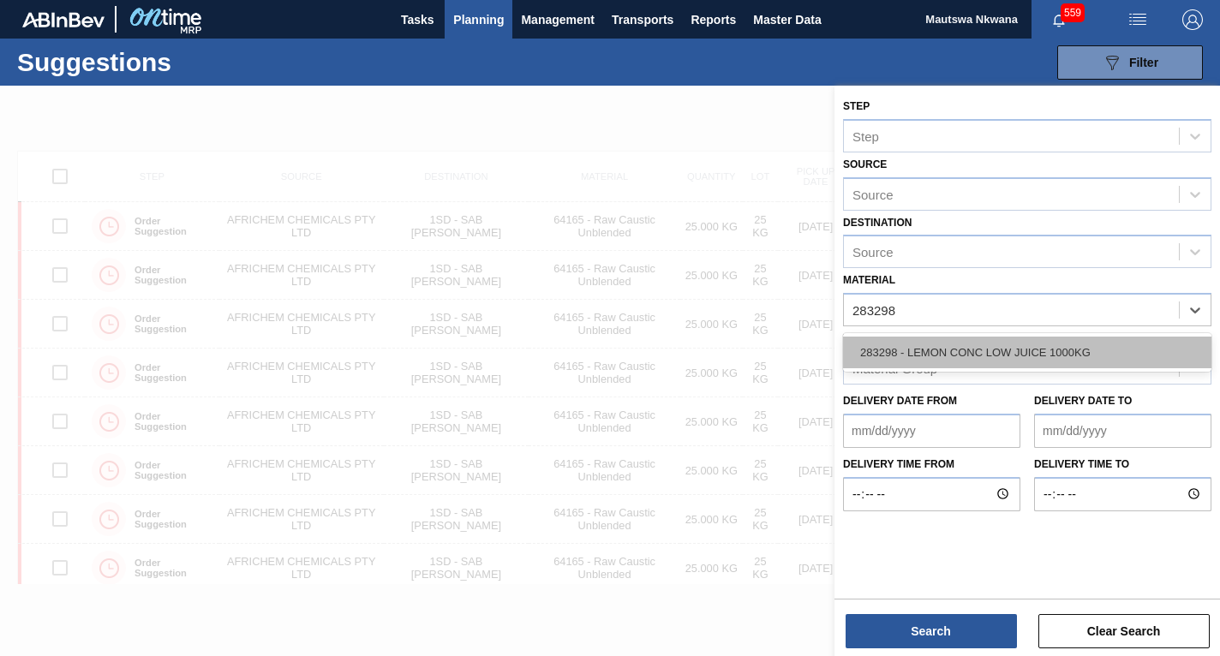
click at [980, 349] on div "283298 - LEMON CONC LOW JUICE 1000KG" at bounding box center [1027, 353] width 369 height 32
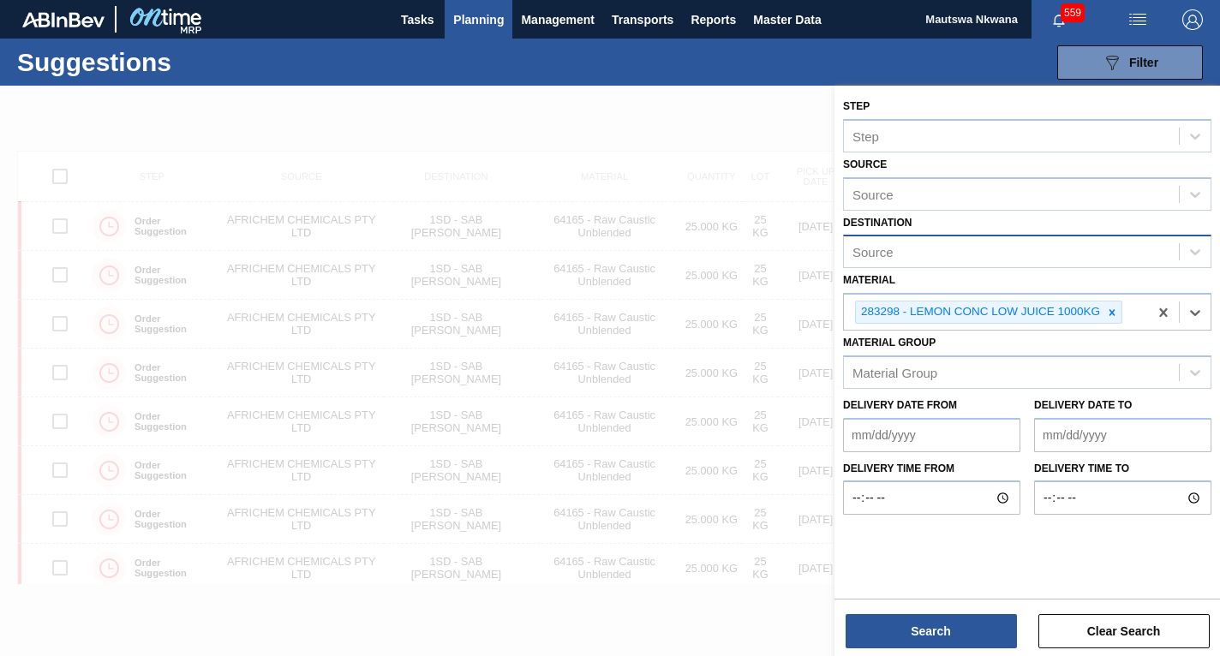
click at [902, 250] on div "Source" at bounding box center [1011, 252] width 335 height 25
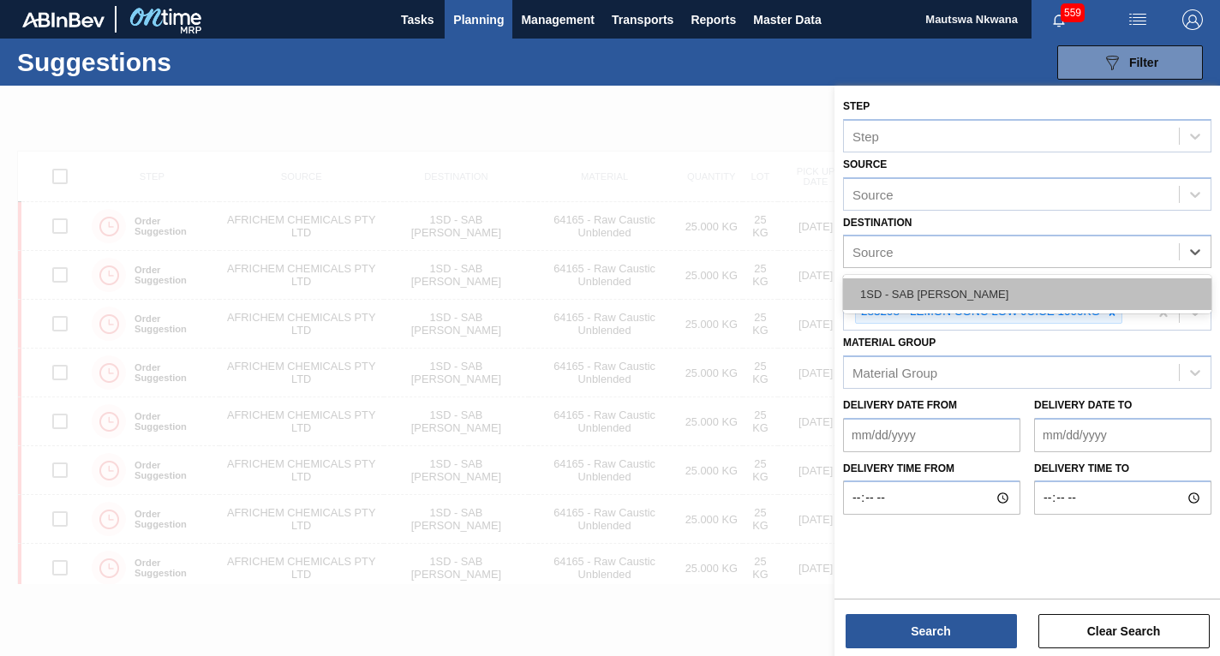
click at [896, 289] on div "1SD - SAB [PERSON_NAME]" at bounding box center [1027, 295] width 369 height 32
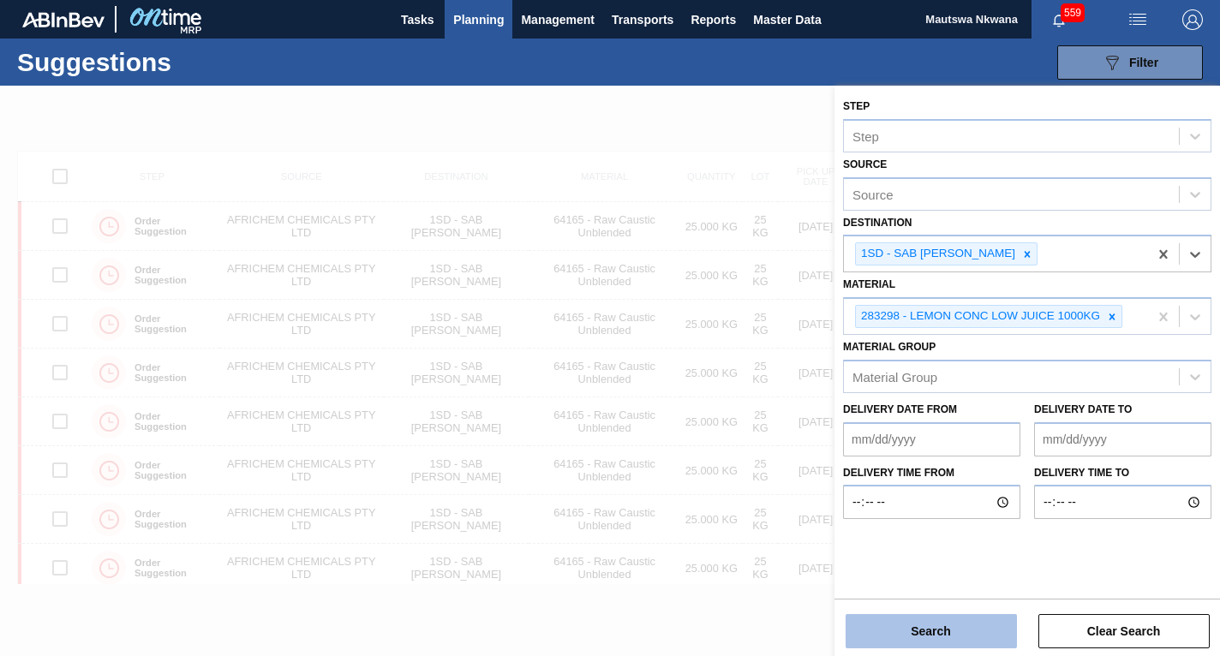
click at [938, 635] on button "Search" at bounding box center [931, 631] width 171 height 34
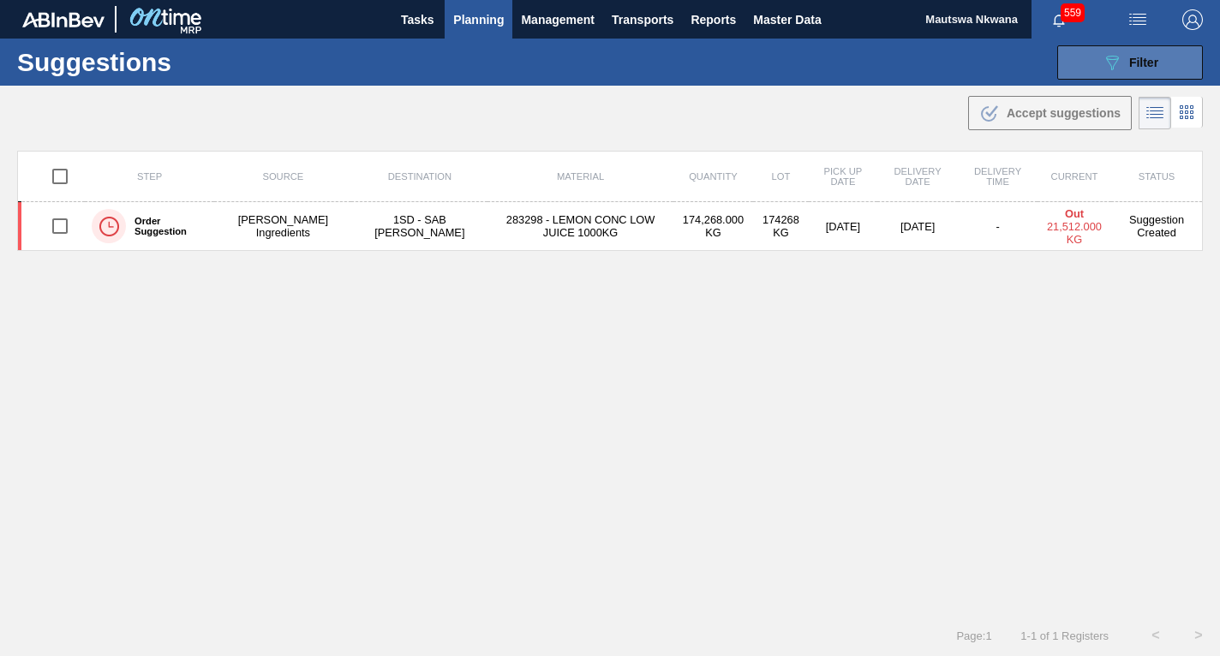
click at [1117, 66] on icon "089F7B8B-B2A5-4AFE-B5C0-19BA573D28AC" at bounding box center [1112, 62] width 21 height 21
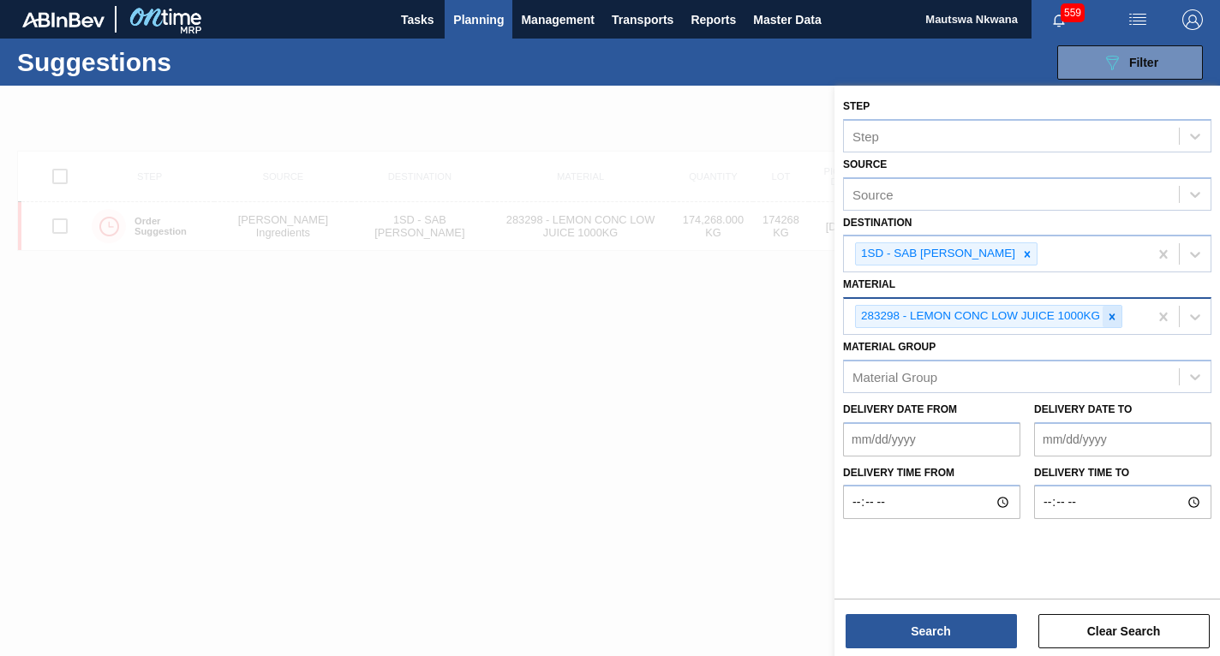
click at [1116, 317] on icon at bounding box center [1112, 317] width 12 height 12
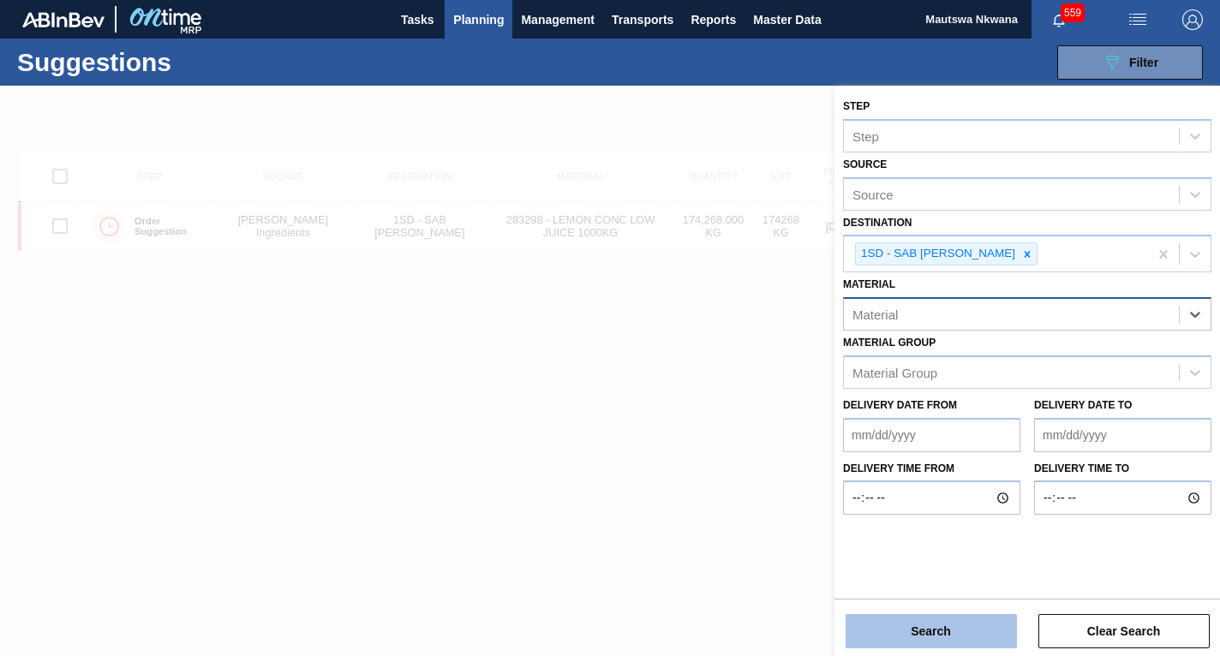
click at [925, 631] on button "Search" at bounding box center [931, 631] width 171 height 34
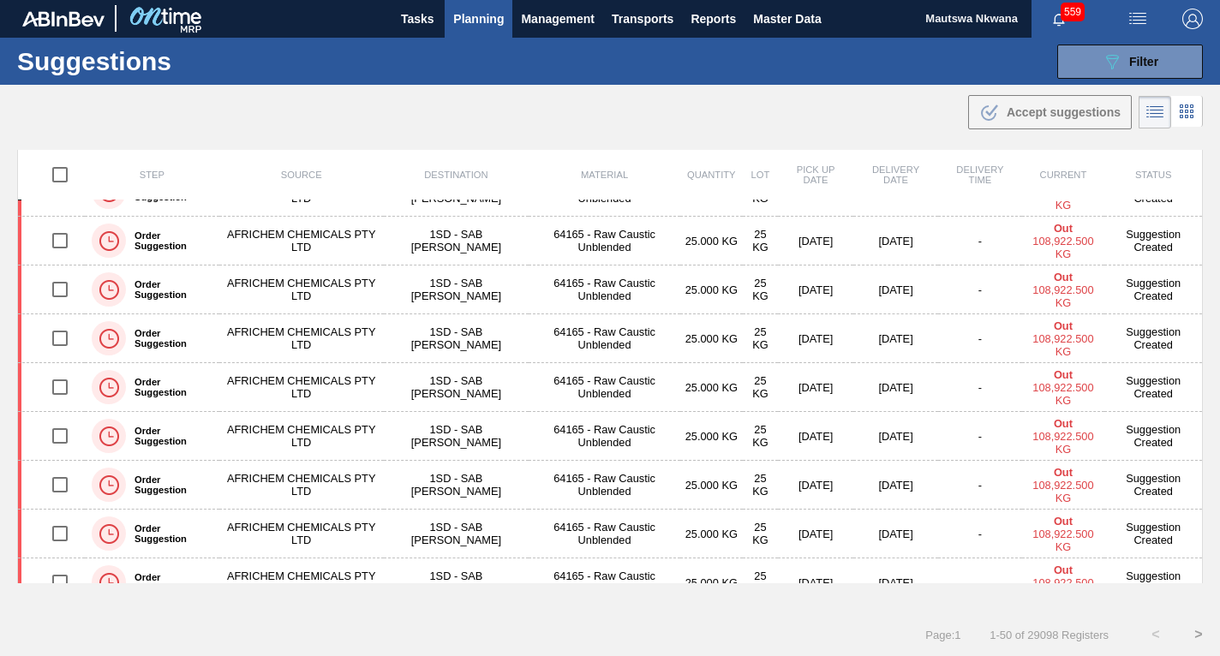
scroll to position [2060, 0]
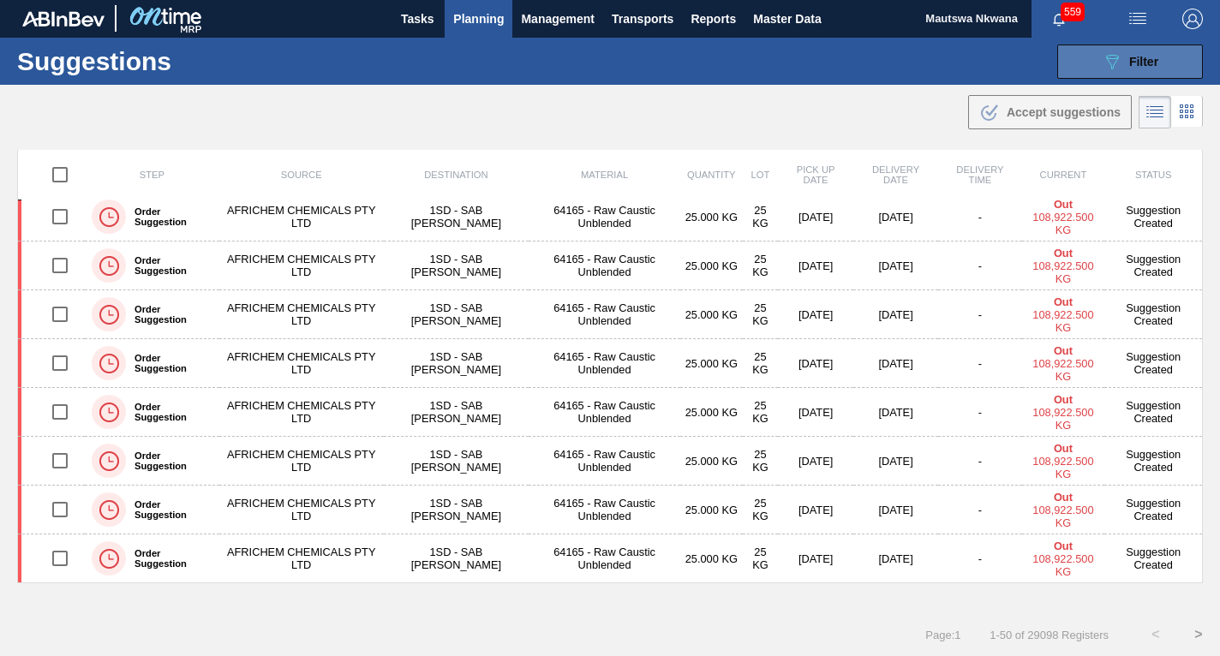
click at [1102, 67] on icon "089F7B8B-B2A5-4AFE-B5C0-19BA573D28AC" at bounding box center [1112, 61] width 21 height 21
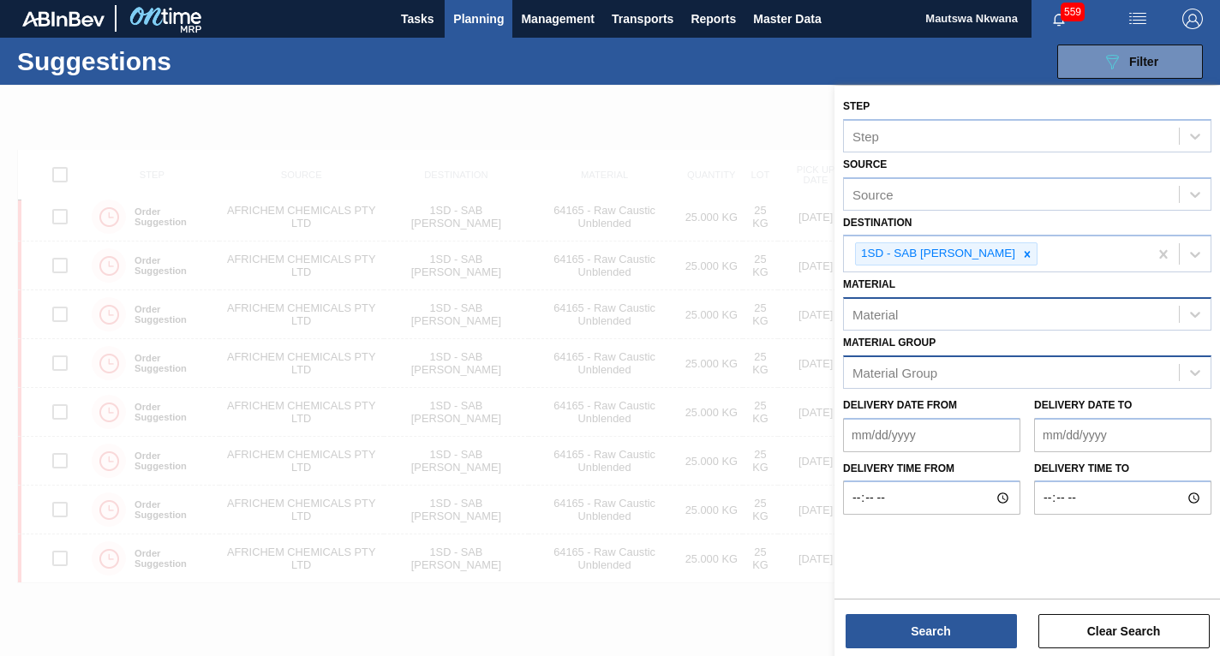
click at [927, 373] on div "Material Group" at bounding box center [895, 372] width 85 height 15
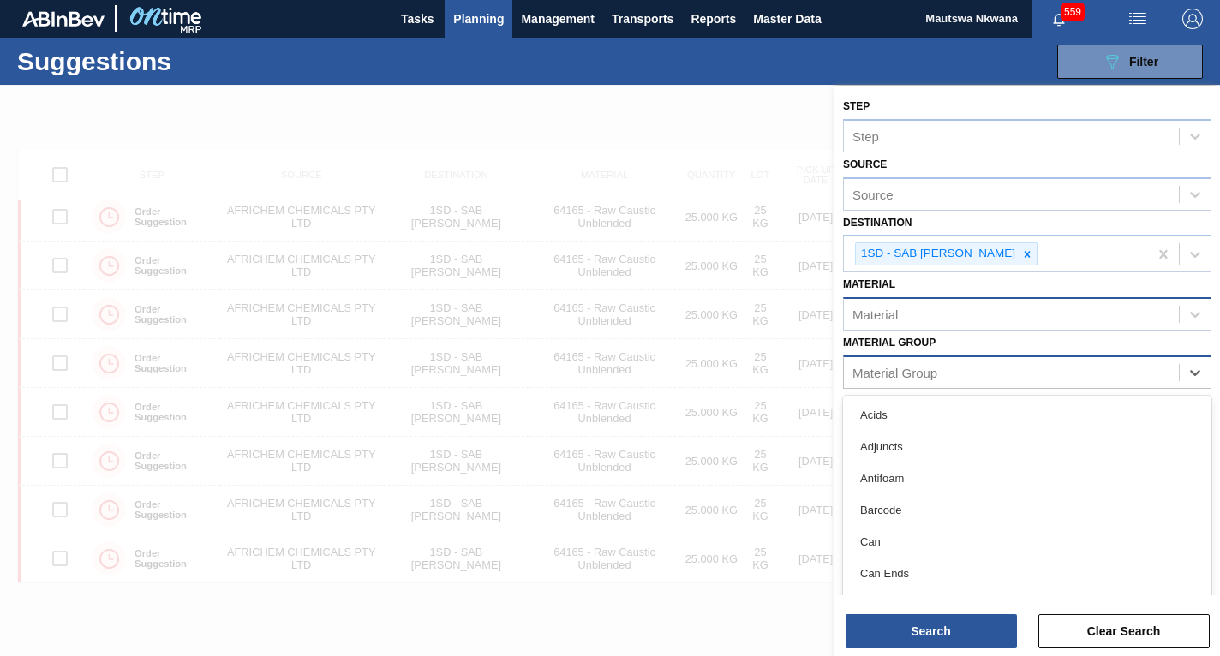
click at [927, 373] on div "Material Group" at bounding box center [895, 372] width 85 height 15
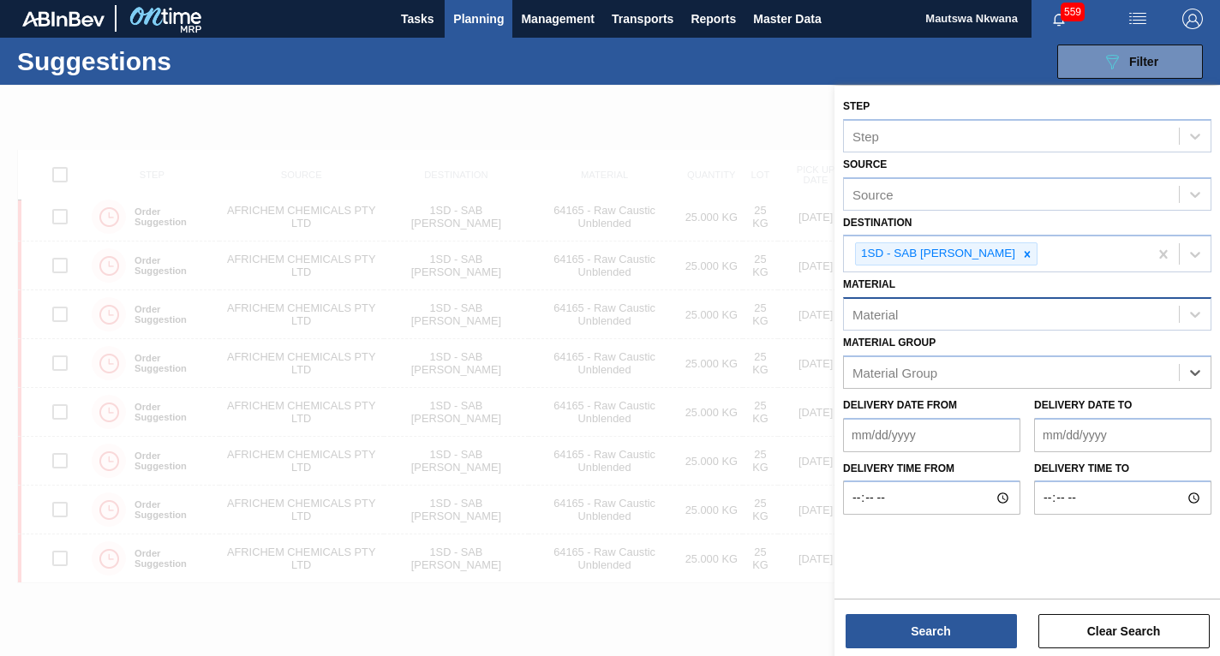
click at [908, 166] on div "Source Source" at bounding box center [1027, 182] width 369 height 58
click at [906, 201] on div "Source" at bounding box center [1011, 194] width 335 height 25
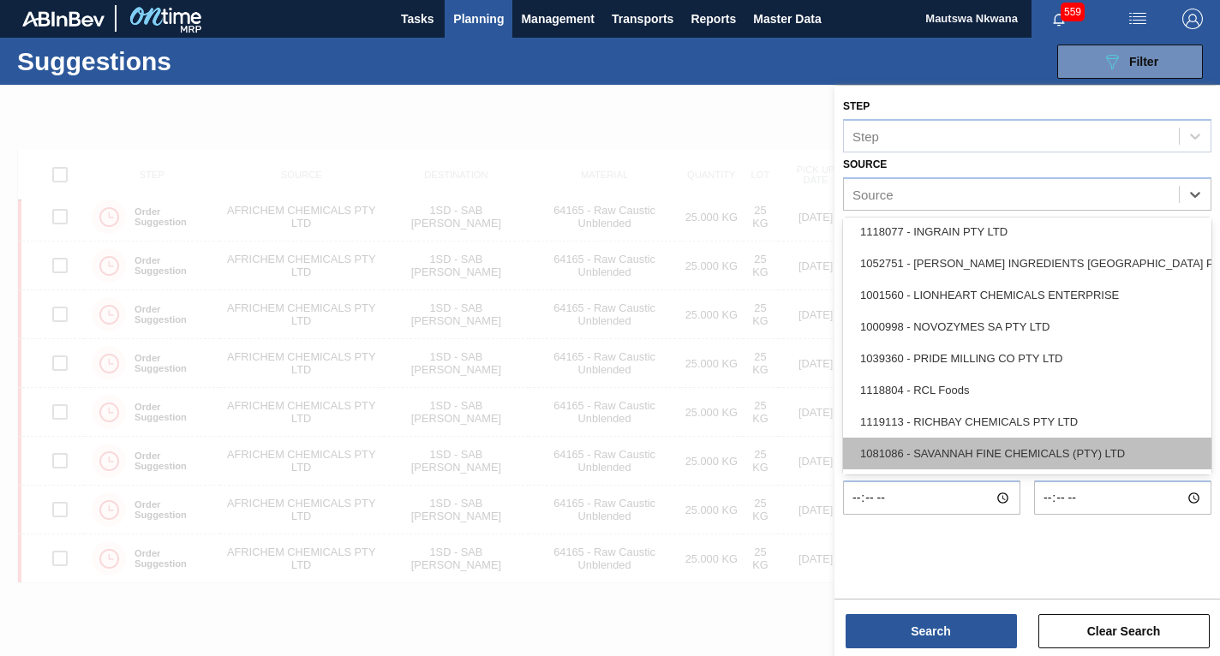
scroll to position [203, 0]
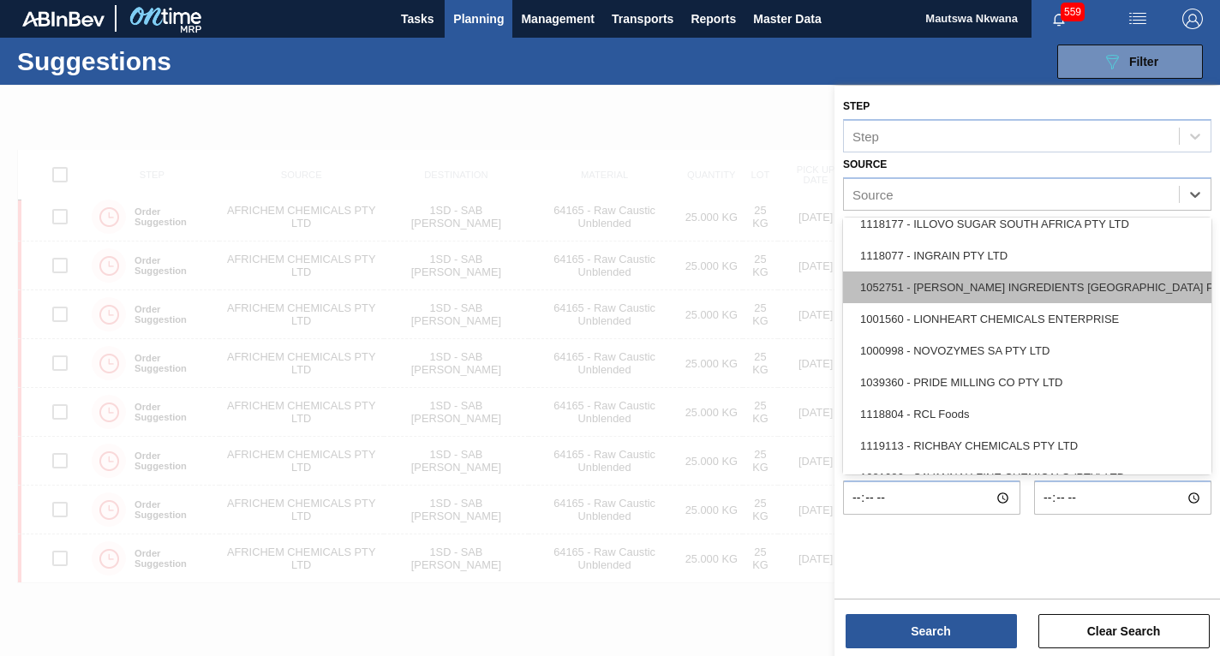
click at [941, 290] on div "1052751 - [PERSON_NAME] INGREDIENTS [GEOGRAPHIC_DATA] PTY" at bounding box center [1027, 288] width 369 height 32
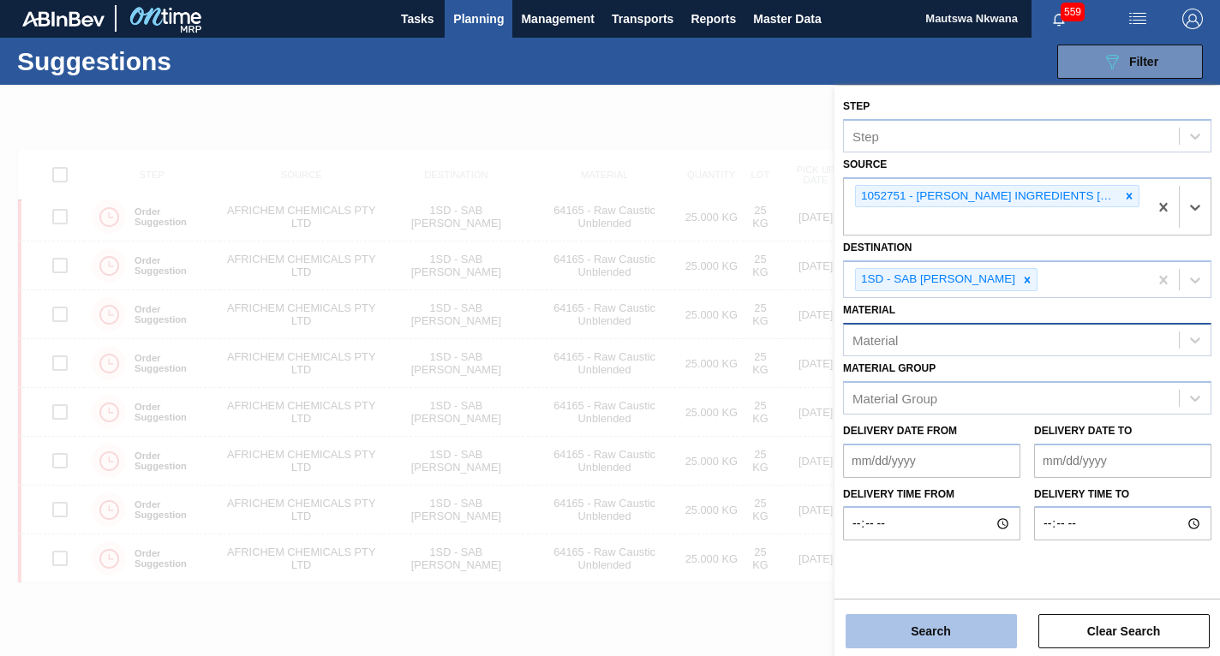
click at [915, 626] on button "Search" at bounding box center [931, 631] width 171 height 34
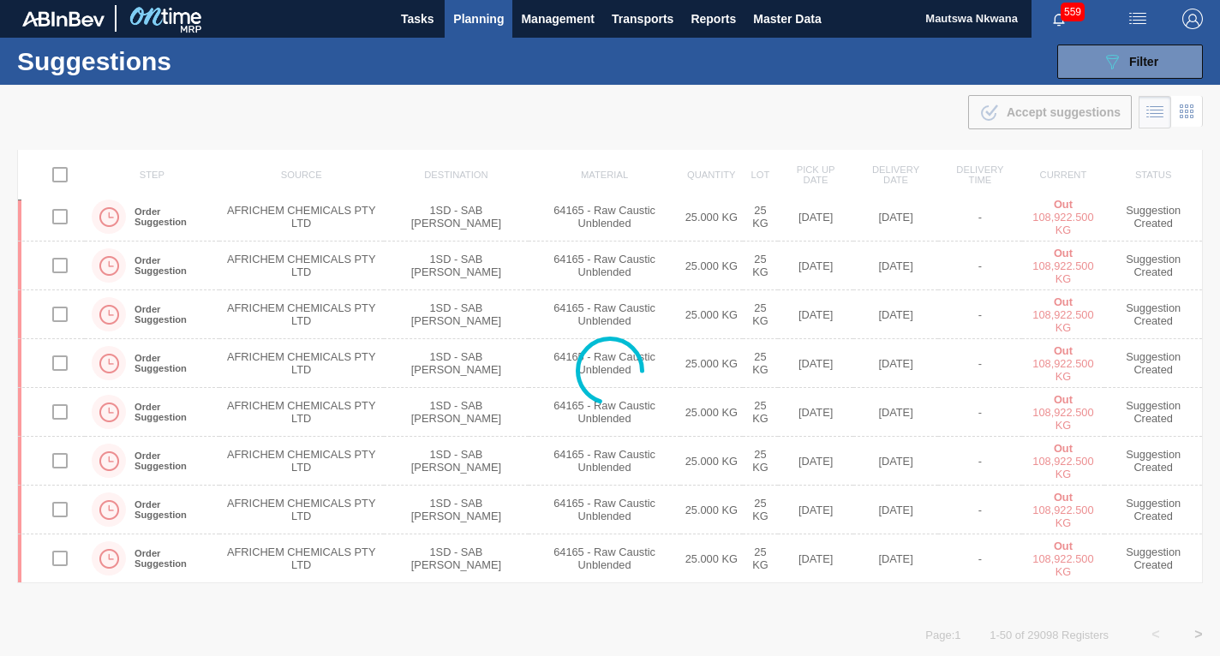
scroll to position [0, 0]
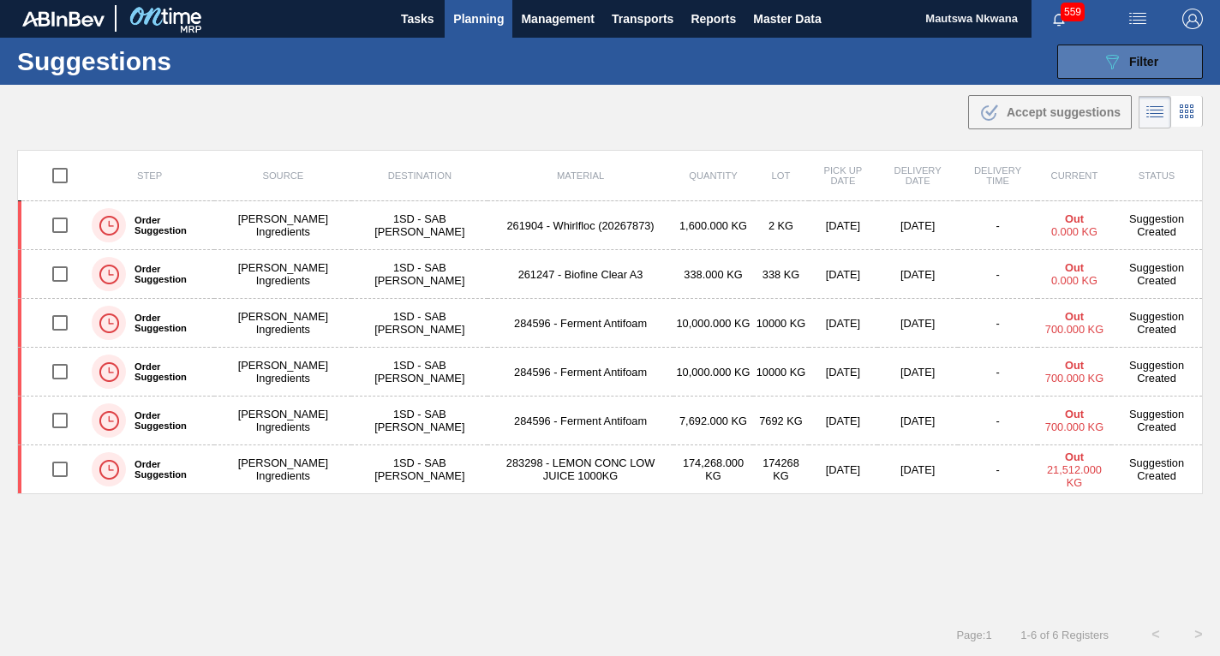
click at [1143, 57] on span "Filter" at bounding box center [1144, 62] width 29 height 14
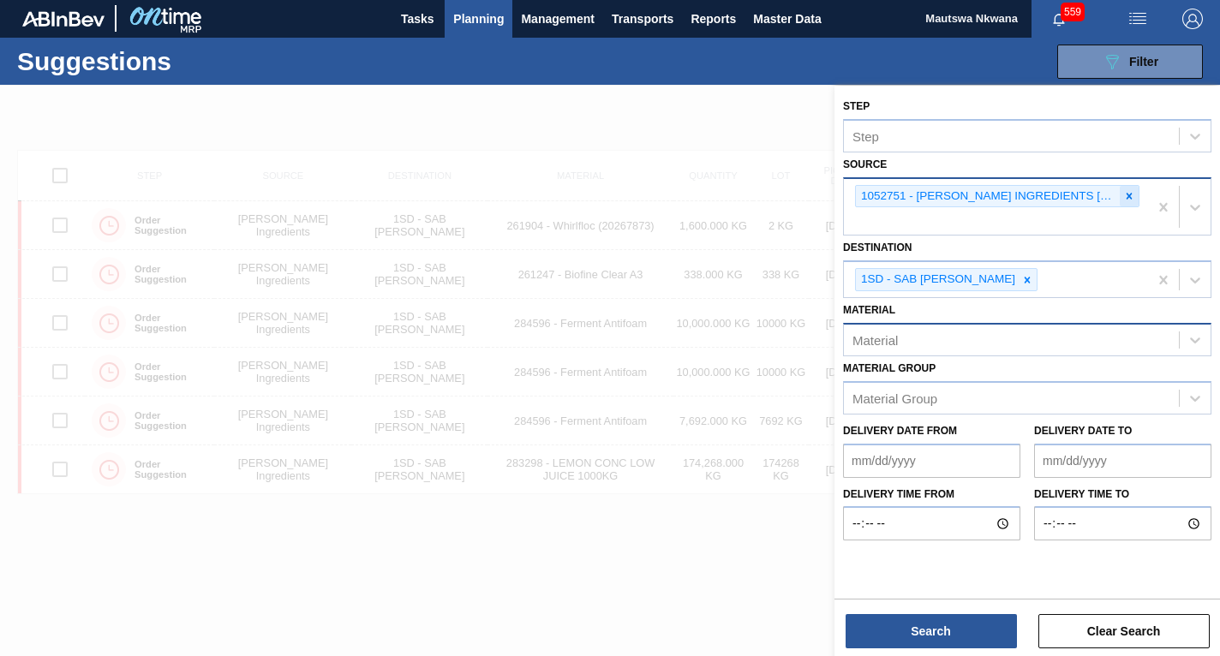
click at [1133, 194] on icon at bounding box center [1130, 196] width 12 height 12
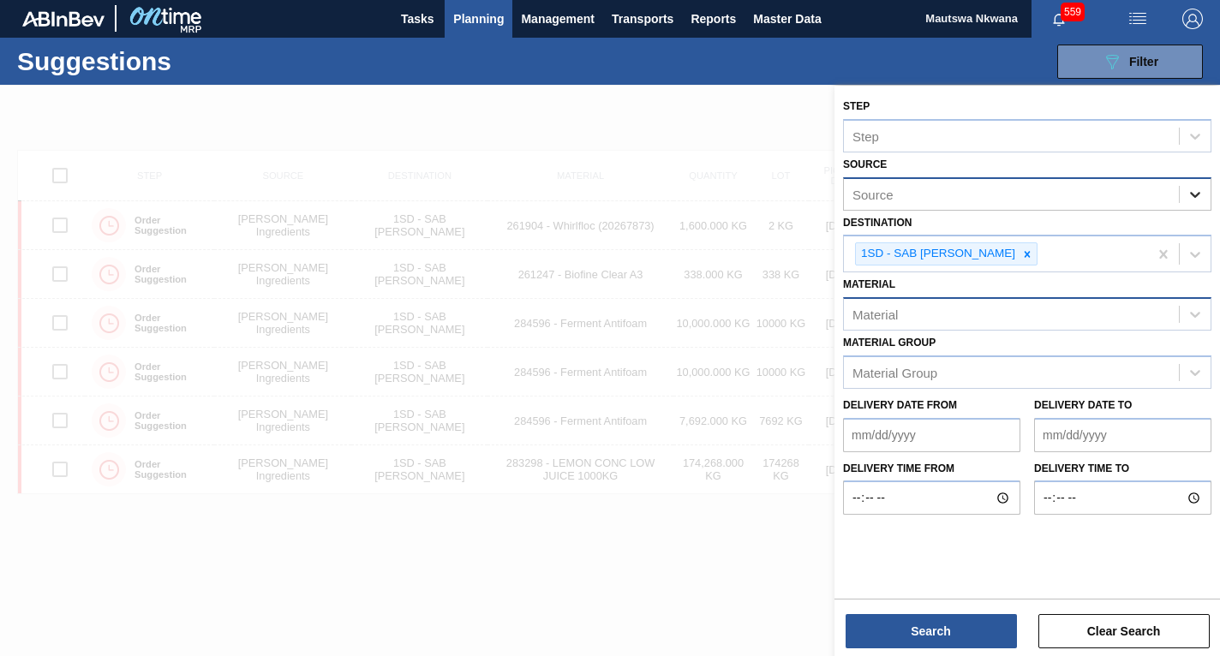
click at [1190, 193] on icon at bounding box center [1195, 194] width 17 height 17
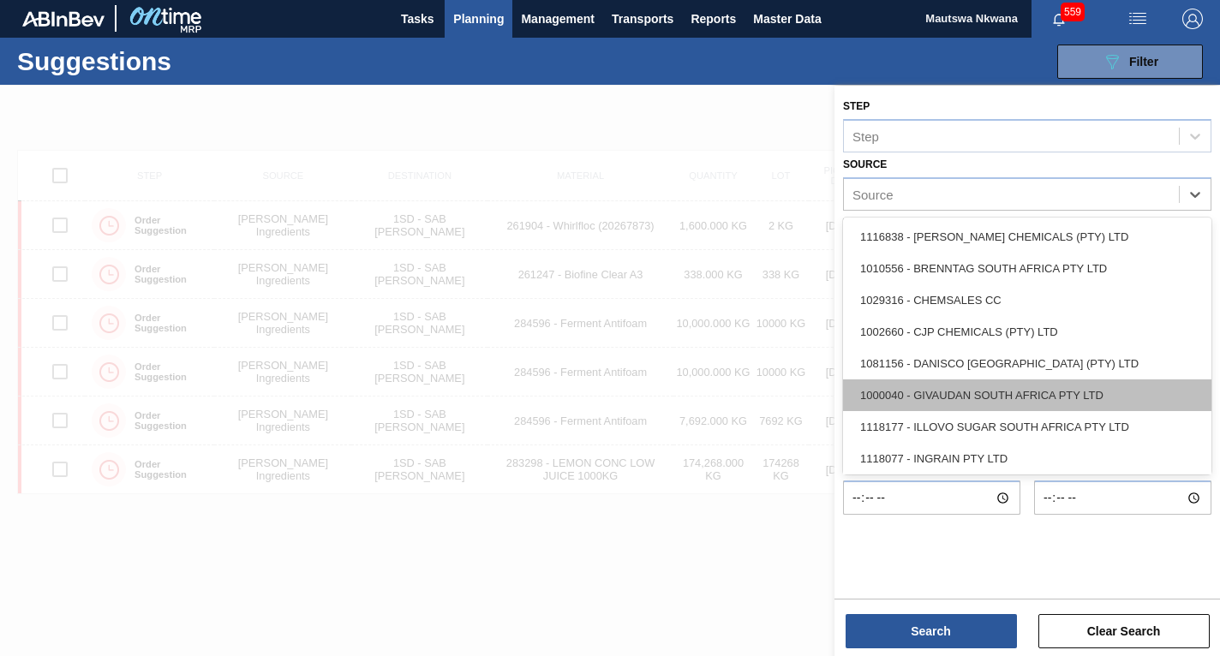
click at [980, 396] on div "1000040 - GIVAUDAN SOUTH AFRICA PTY LTD" at bounding box center [1027, 396] width 369 height 32
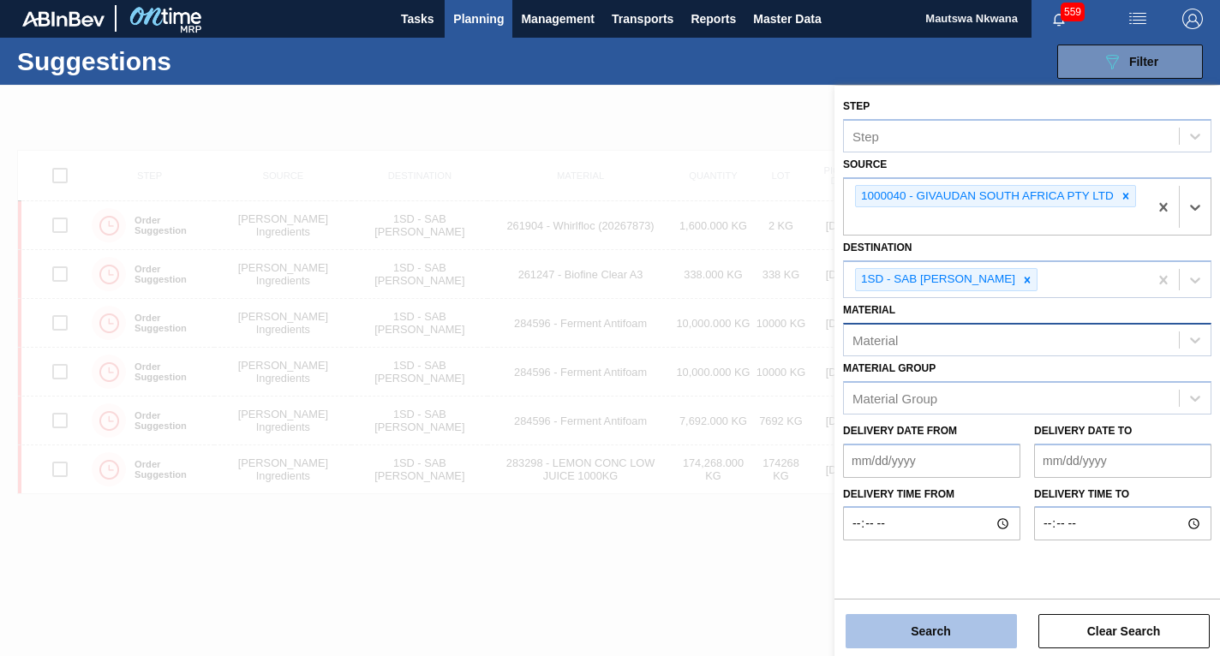
click at [933, 633] on button "Search" at bounding box center [931, 631] width 171 height 34
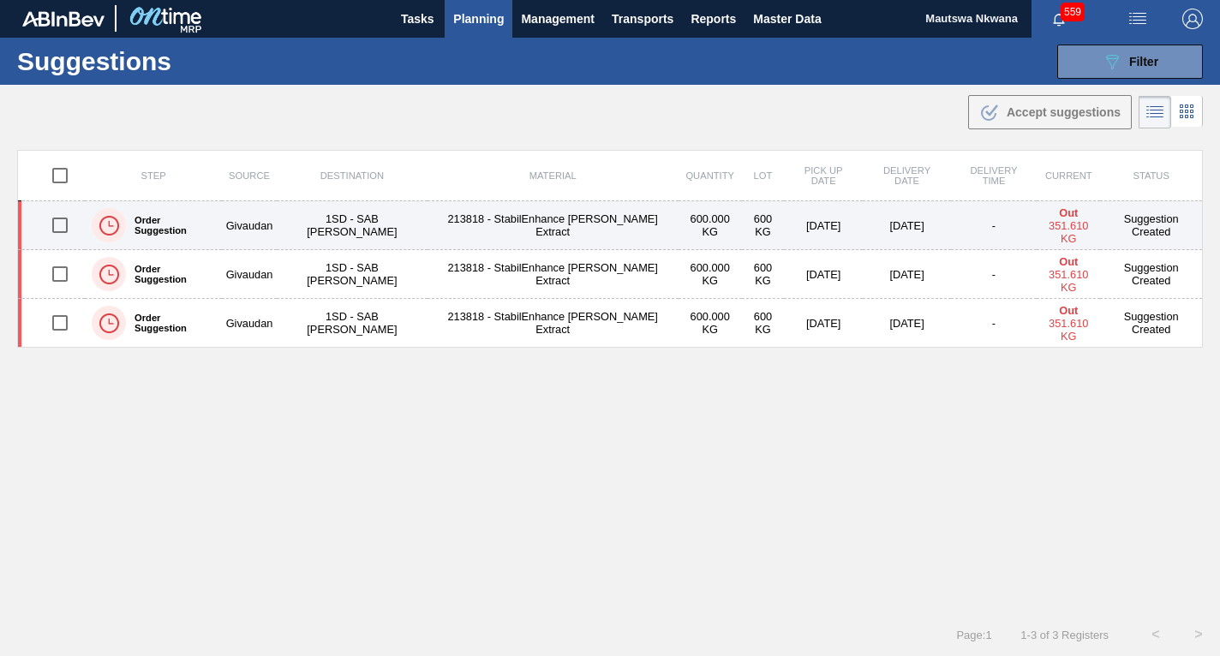
click at [61, 222] on input "checkbox" at bounding box center [60, 225] width 36 height 36
checkbox input "true"
click at [543, 223] on td "213818 - StabilEnhance [PERSON_NAME] Extract" at bounding box center [553, 225] width 251 height 49
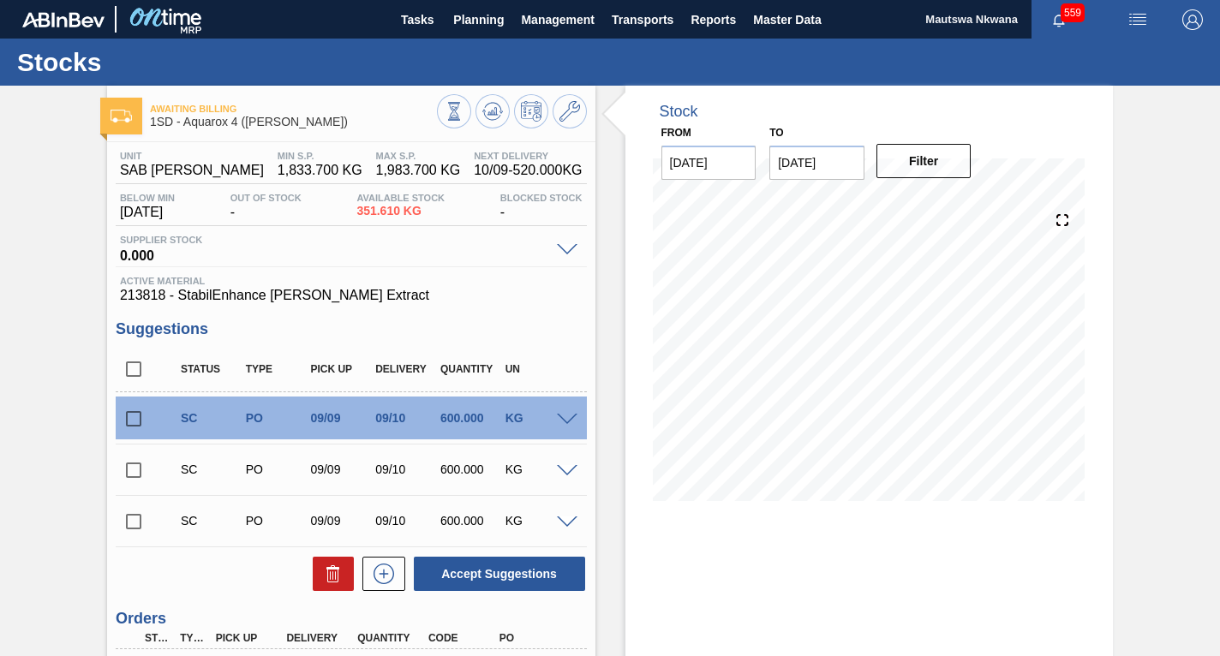
click at [566, 466] on span at bounding box center [567, 471] width 21 height 13
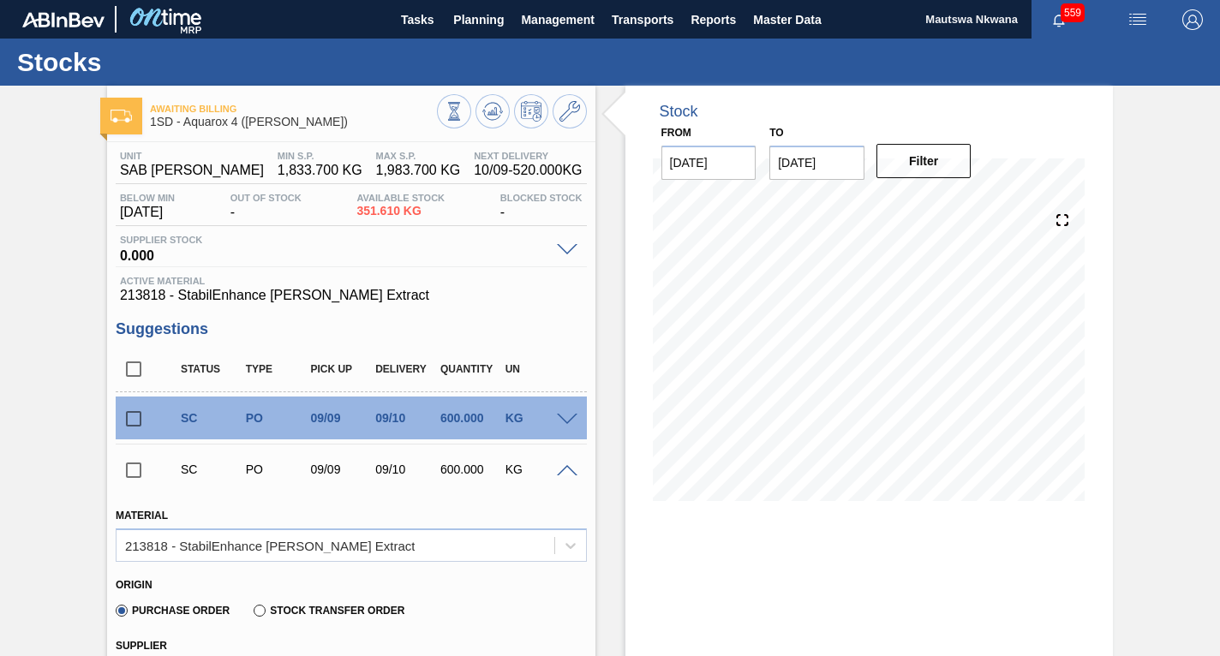
click at [566, 466] on span at bounding box center [567, 471] width 21 height 13
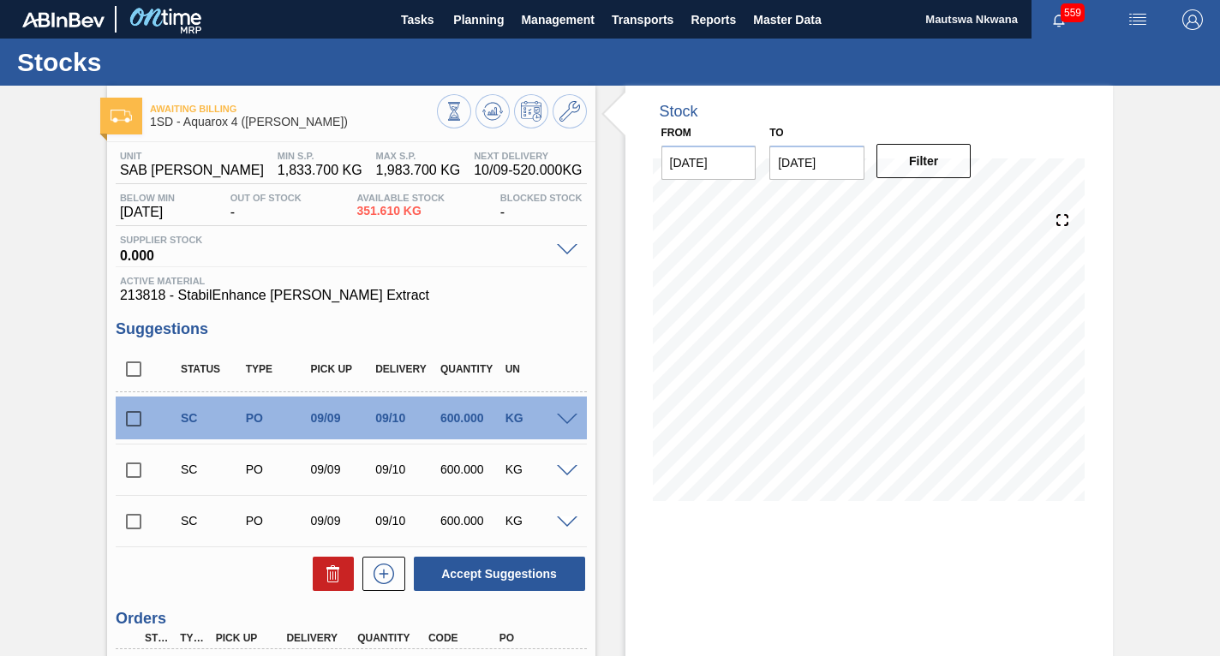
click at [563, 525] on span at bounding box center [567, 523] width 21 height 13
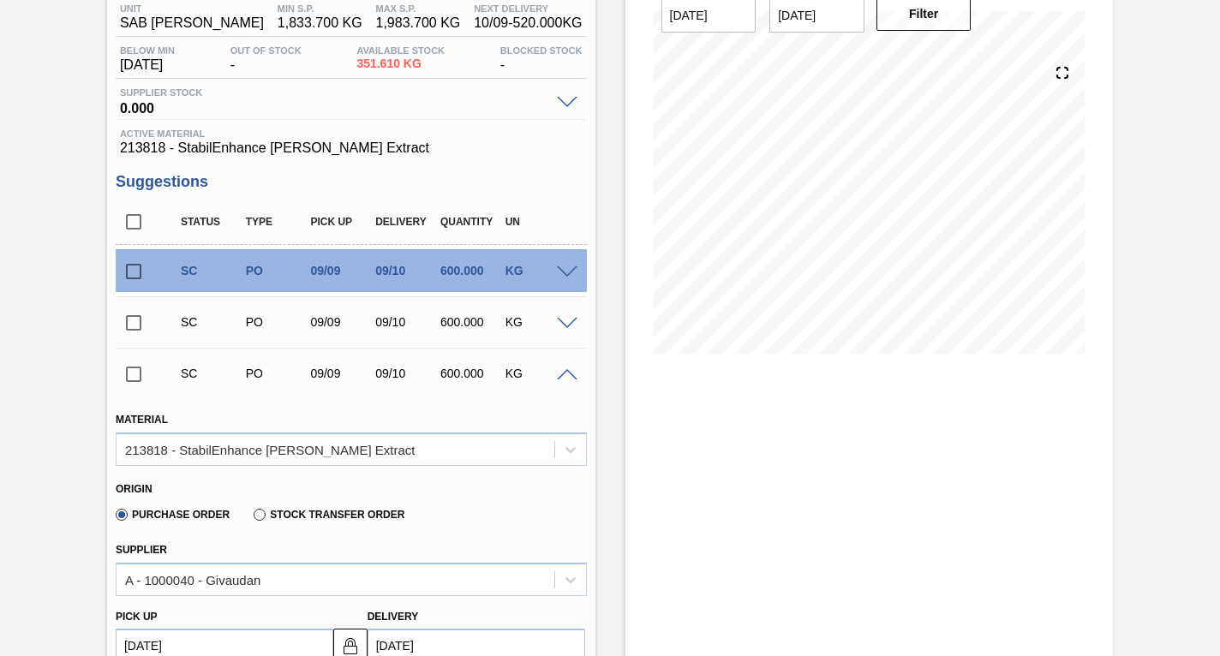
scroll to position [257, 0]
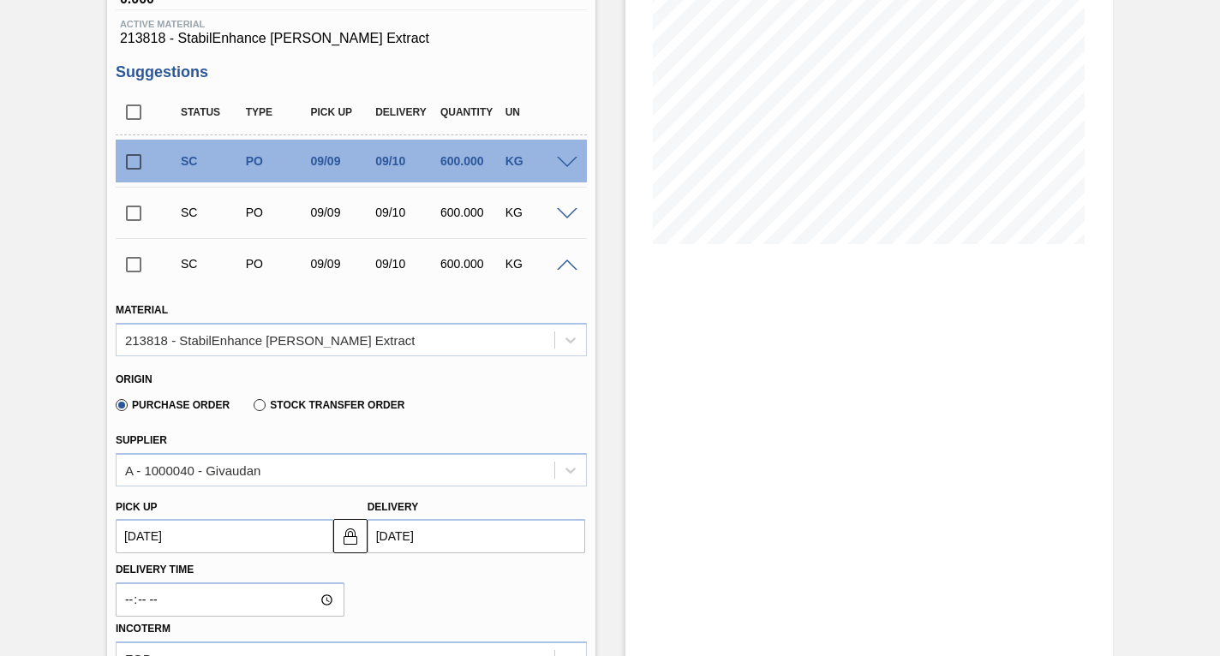
click at [243, 533] on up3243147502 "[DATE]" at bounding box center [225, 536] width 218 height 34
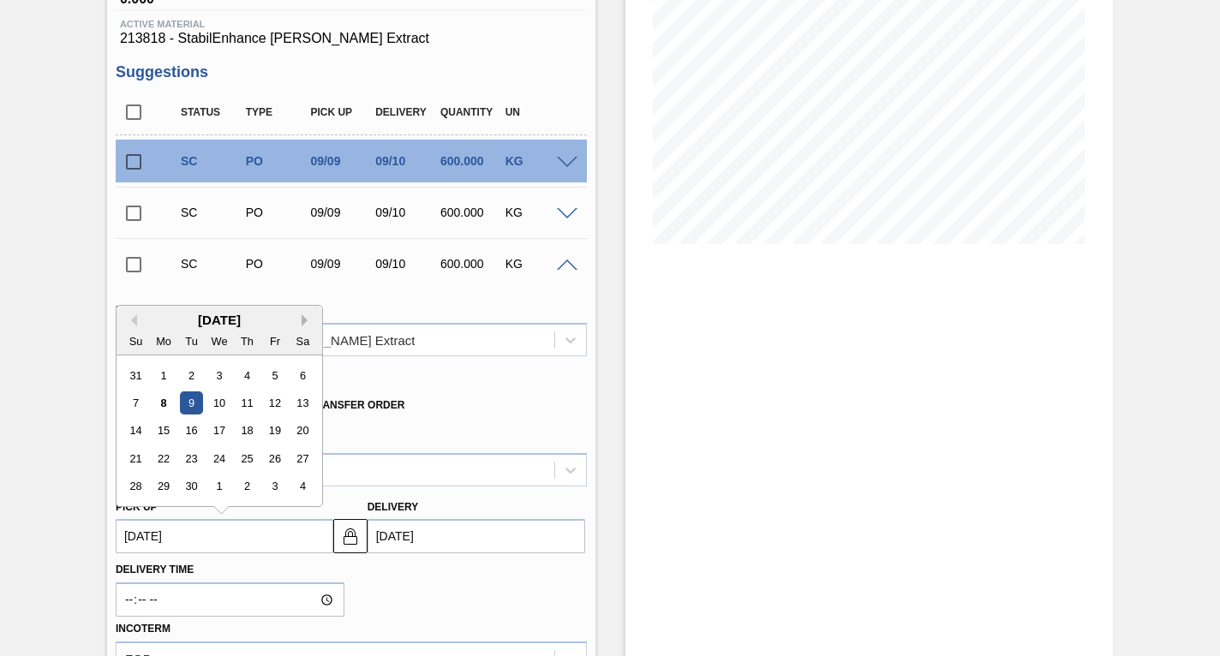
click at [304, 315] on button "Next Month" at bounding box center [308, 321] width 12 height 12
click at [139, 430] on div "12" at bounding box center [135, 431] width 23 height 23
type up3243147502 "[DATE]"
type input "[DATE]"
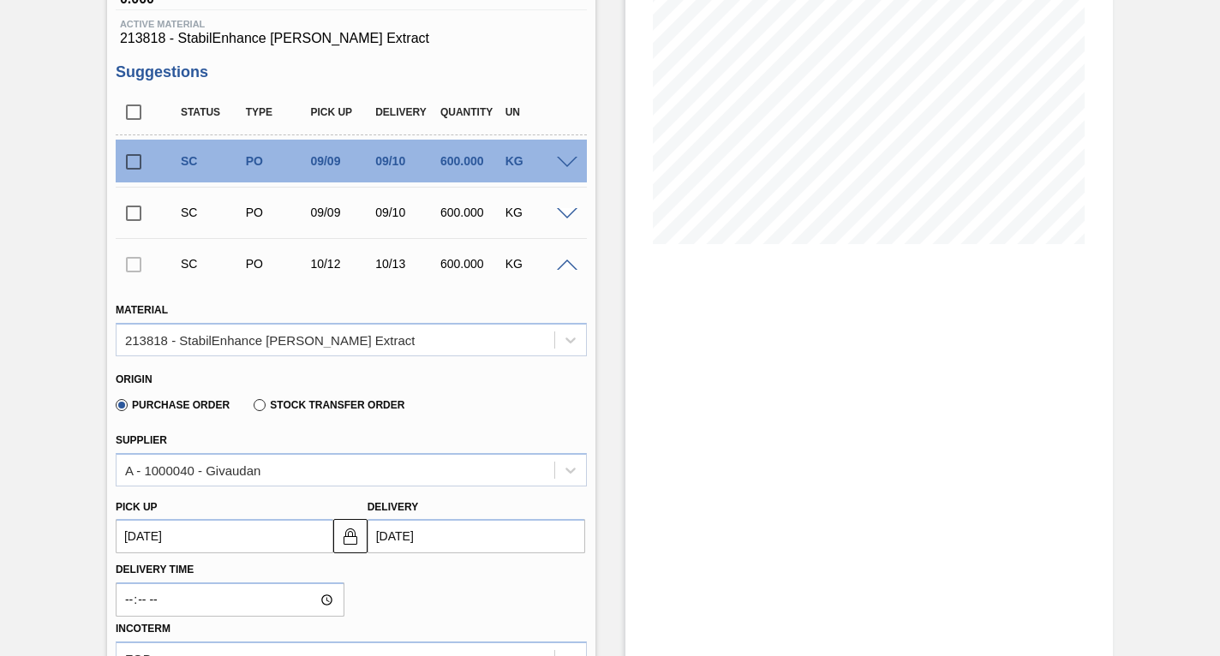
scroll to position [600, 0]
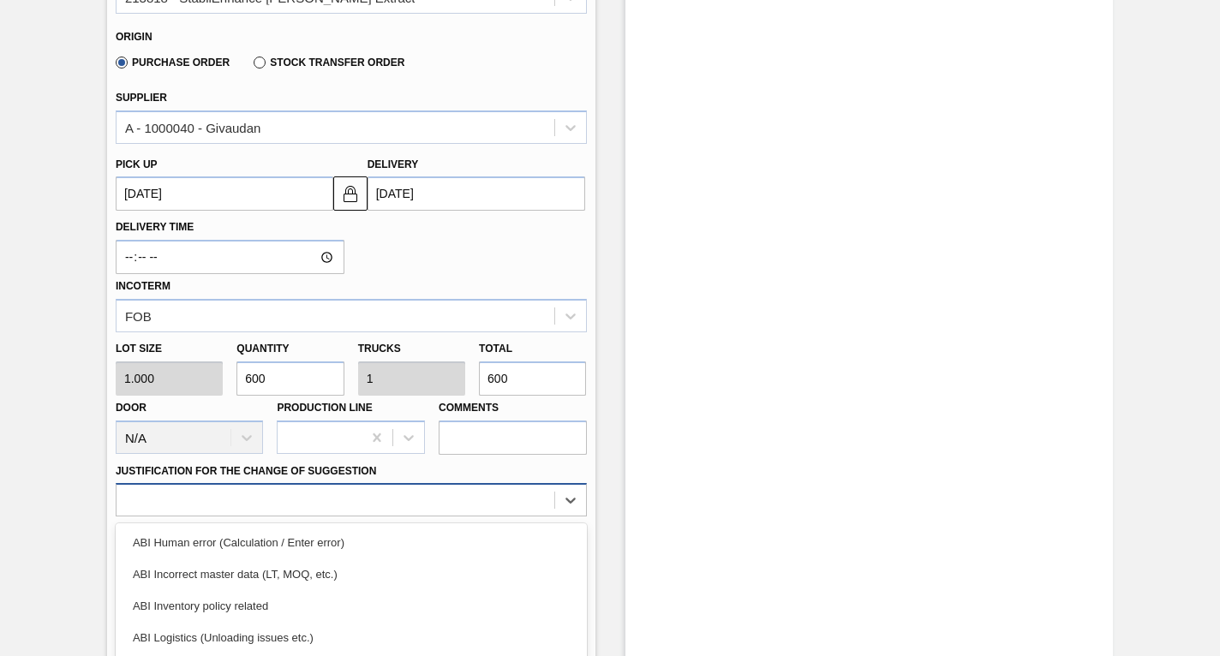
click at [279, 502] on div "option ABI Logistics (Unloading issues etc.) focused, 4 of 18. 18 results avail…" at bounding box center [351, 499] width 471 height 33
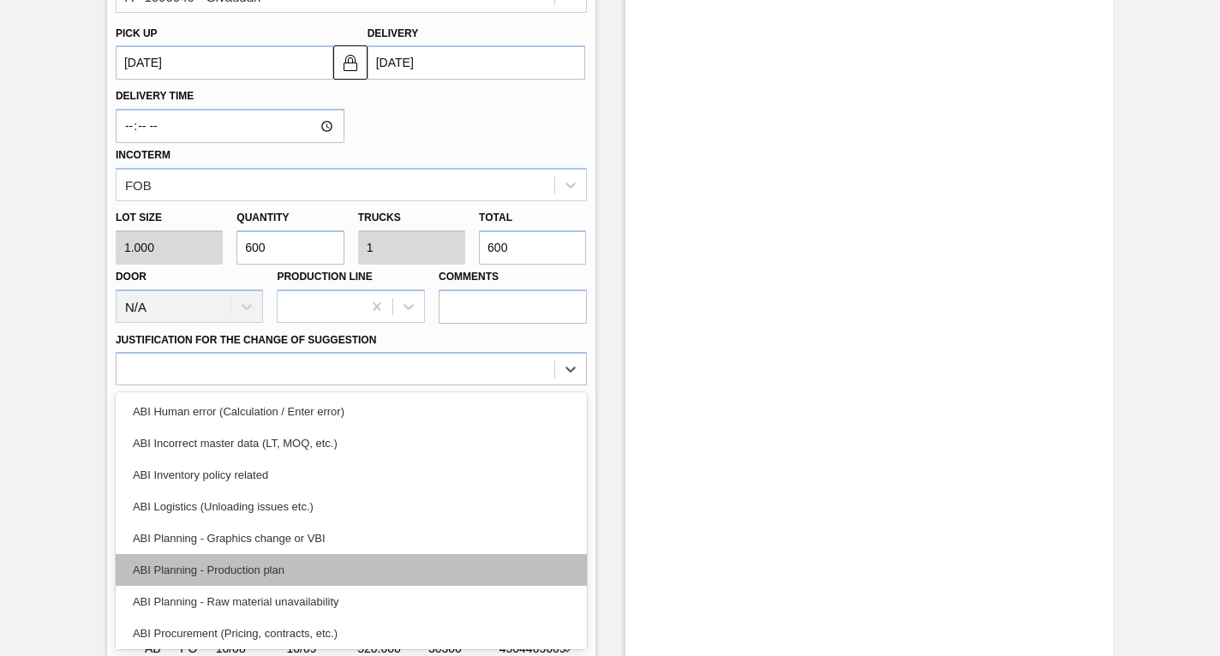
click at [209, 572] on div "ABI Planning - Production plan" at bounding box center [351, 570] width 471 height 32
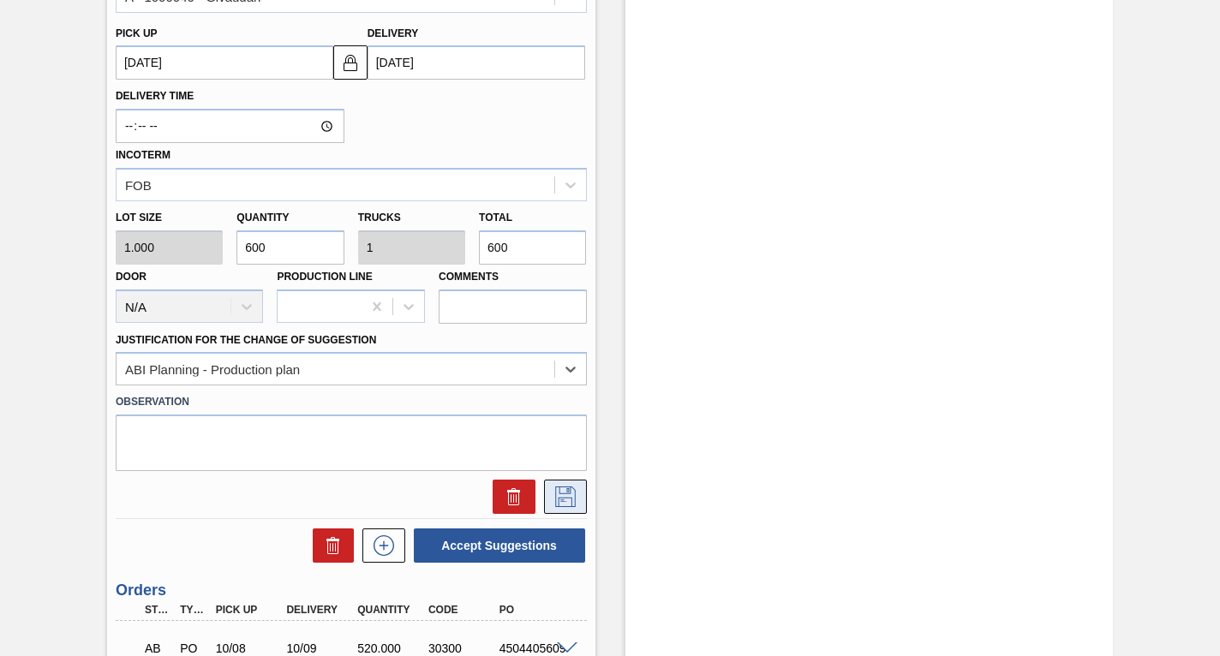
click at [572, 489] on icon at bounding box center [565, 497] width 21 height 21
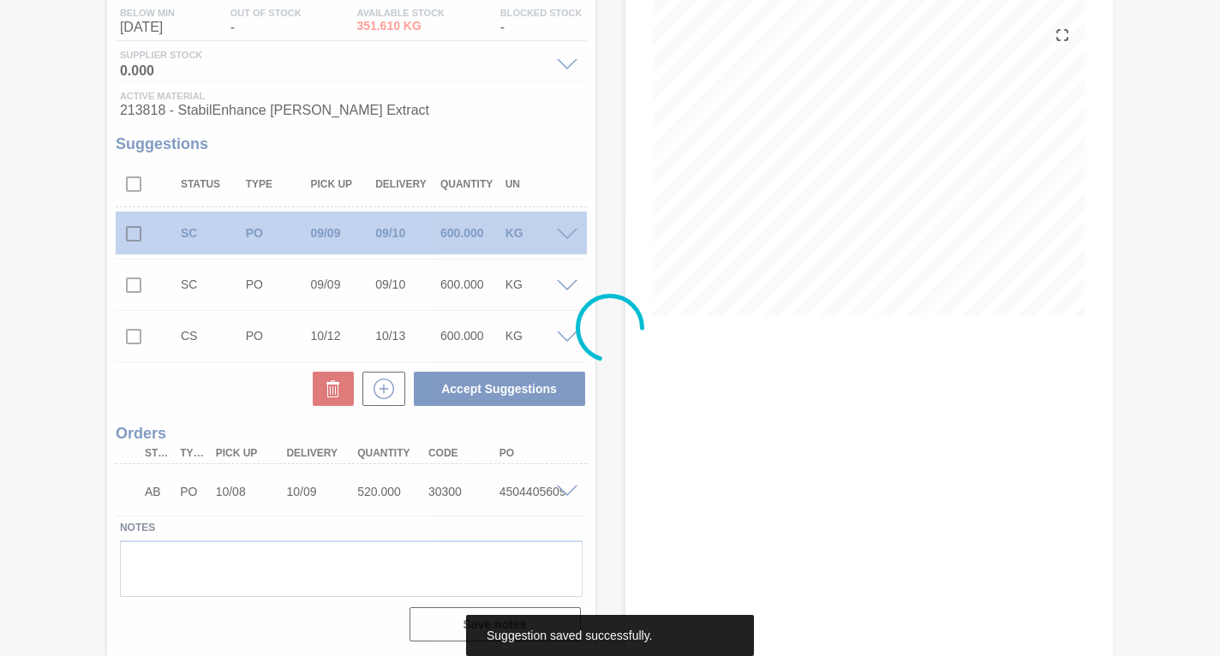
scroll to position [185, 0]
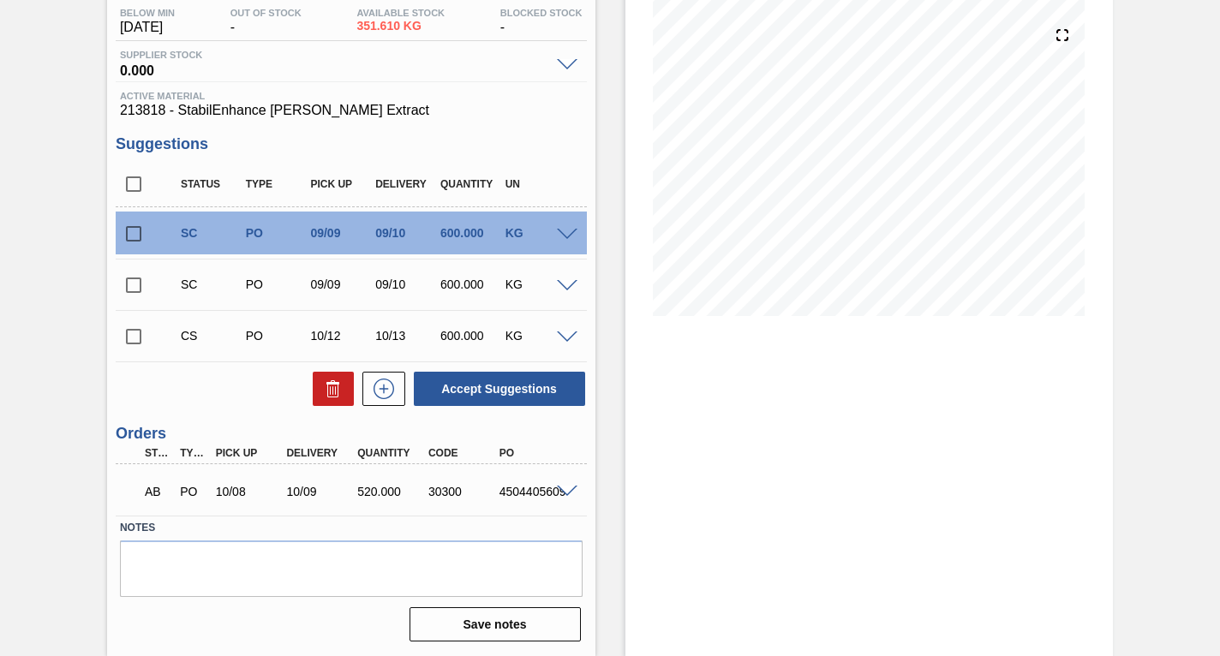
click at [136, 334] on input "checkbox" at bounding box center [134, 337] width 36 height 36
click at [497, 387] on button "Accept Suggestions" at bounding box center [499, 389] width 171 height 34
checkbox input "false"
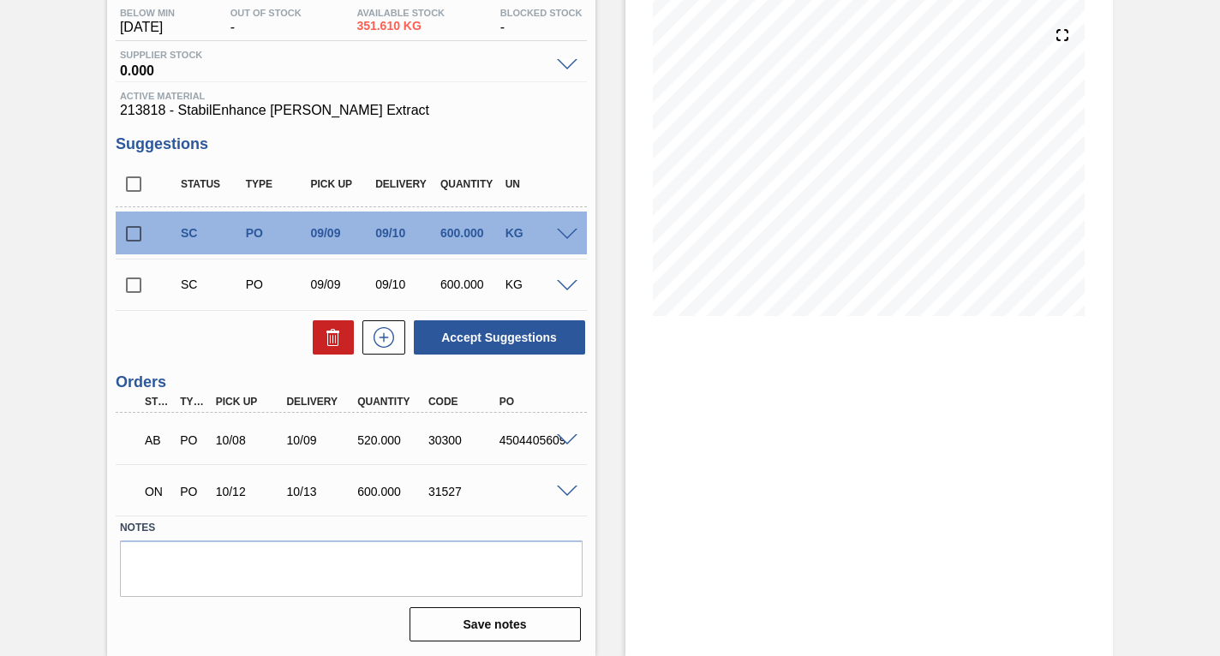
click at [130, 232] on input "checkbox" at bounding box center [134, 234] width 36 height 36
click at [563, 231] on span at bounding box center [567, 235] width 21 height 13
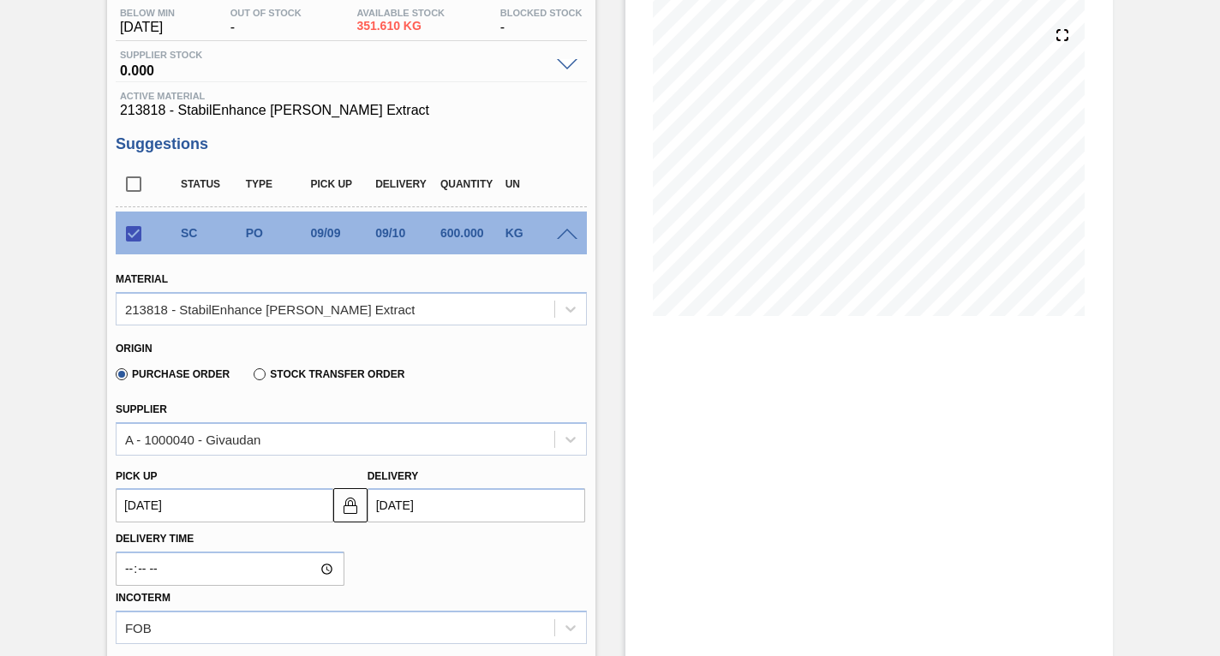
click at [227, 504] on up3243147500 "[DATE]" at bounding box center [225, 506] width 218 height 34
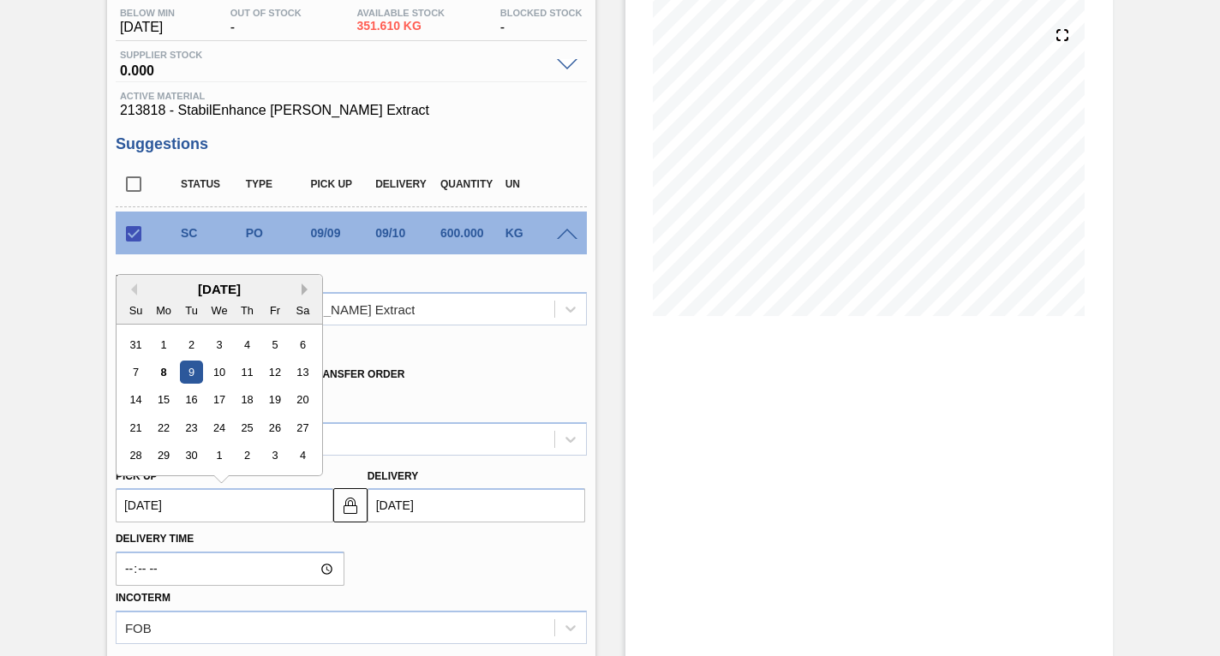
click at [303, 290] on button "Next Month" at bounding box center [308, 290] width 12 height 12
click at [219, 399] on div "12" at bounding box center [218, 400] width 23 height 23
checkbox input "false"
type up3243147500 "[DATE]"
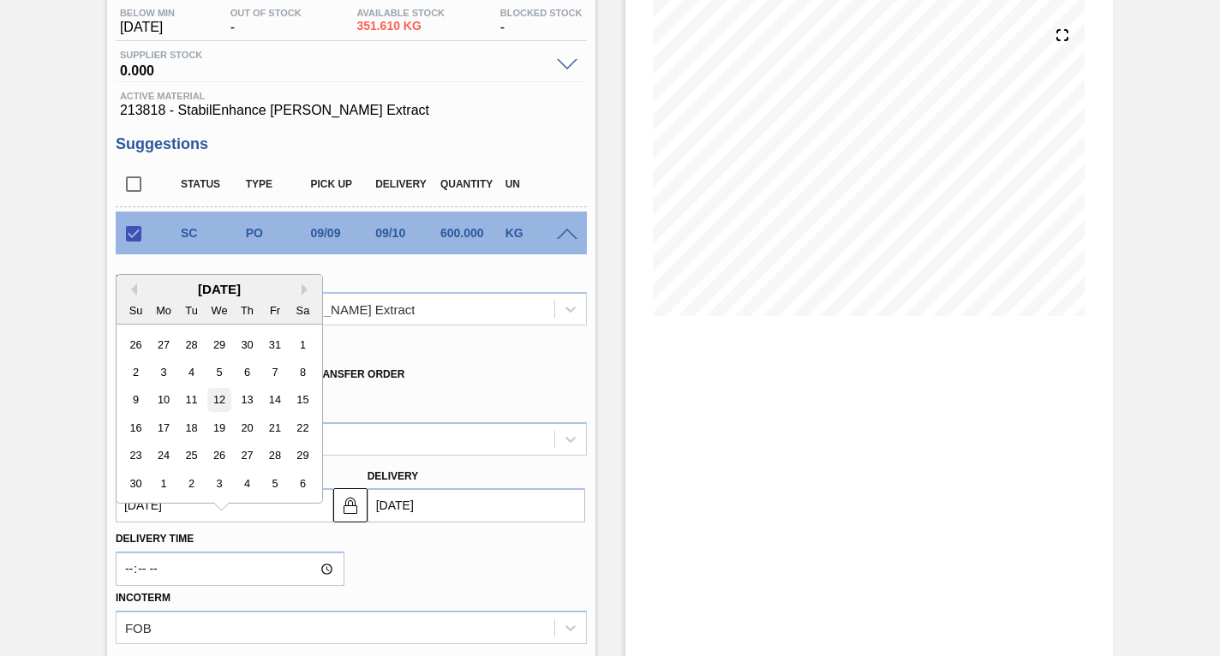
type input "[DATE]"
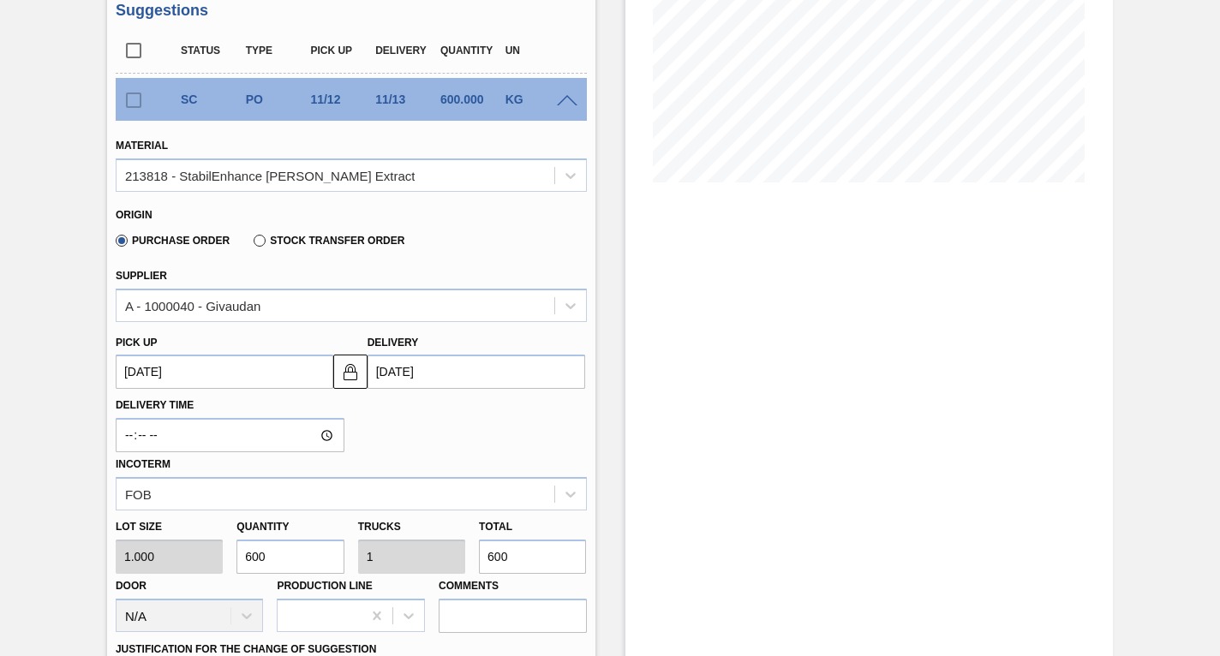
scroll to position [357, 0]
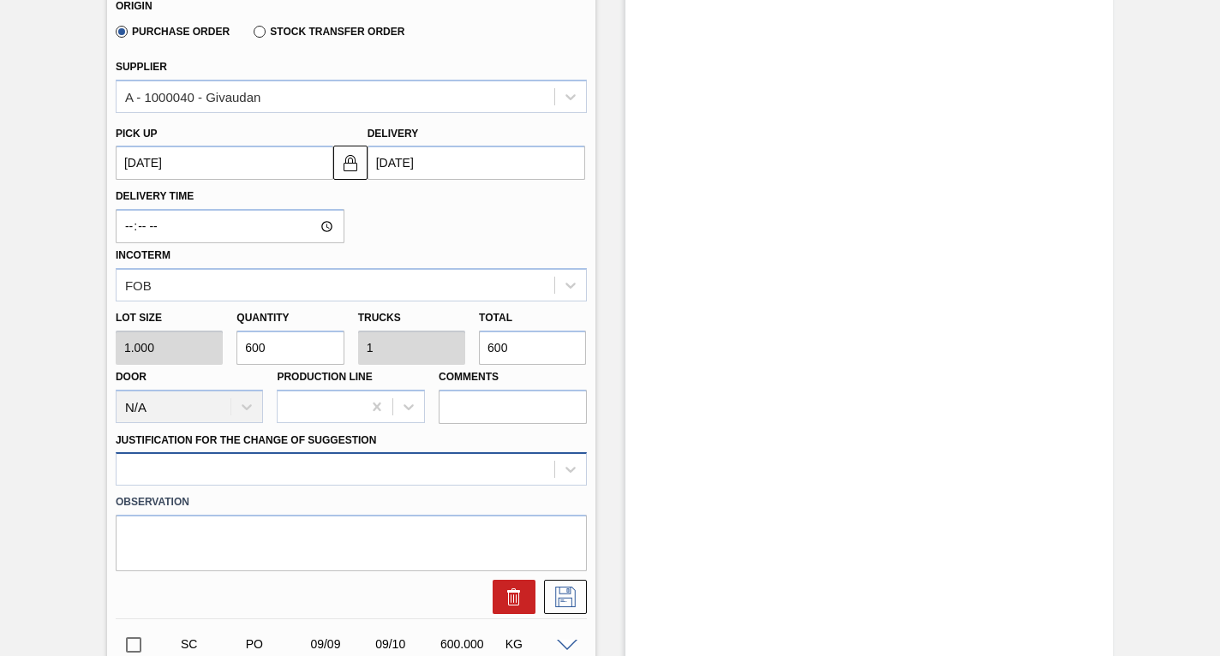
click at [240, 462] on div at bounding box center [351, 469] width 471 height 33
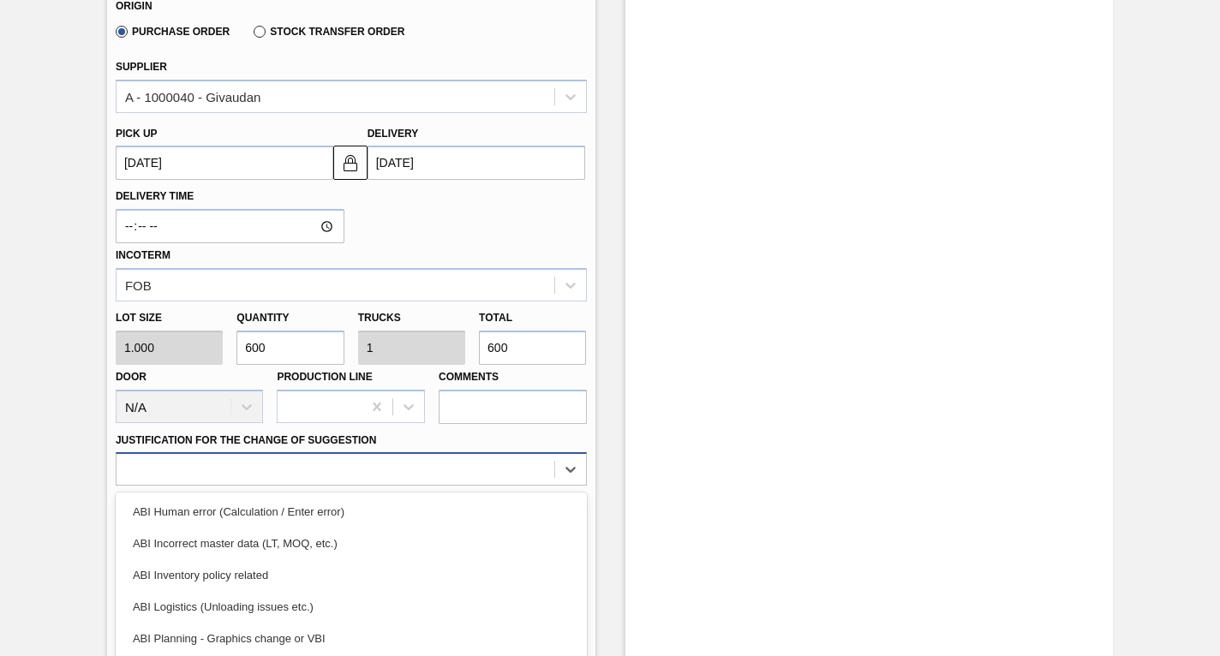
scroll to position [628, 0]
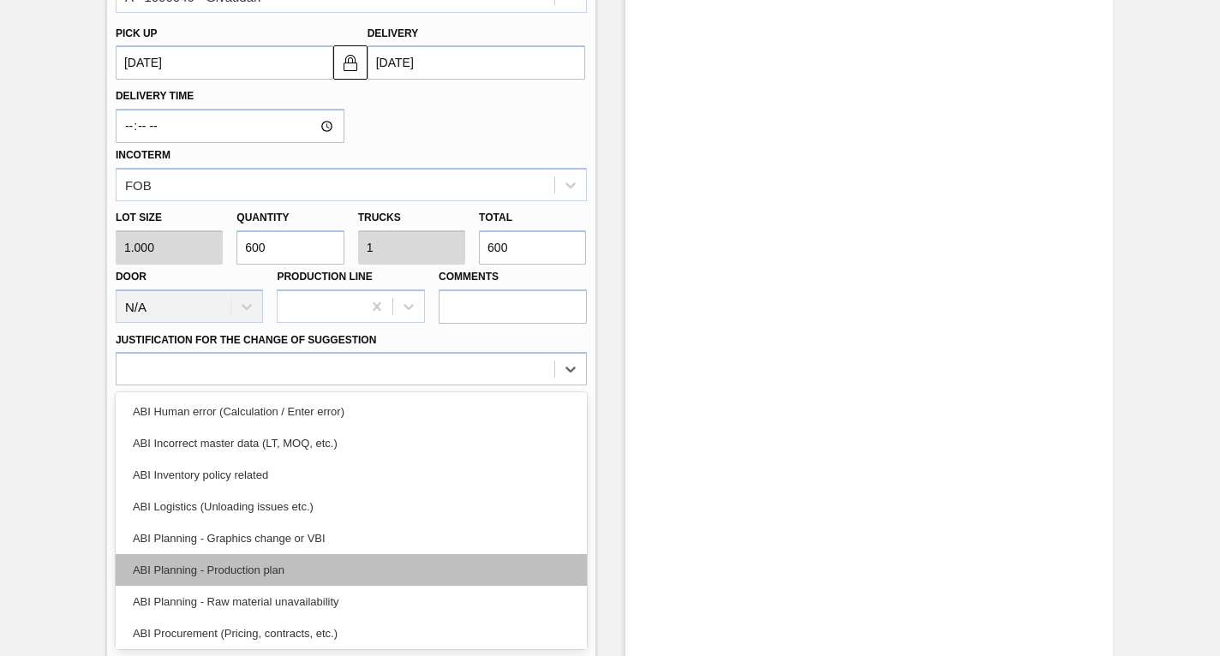
click at [192, 569] on div "ABI Planning - Production plan" at bounding box center [351, 570] width 471 height 32
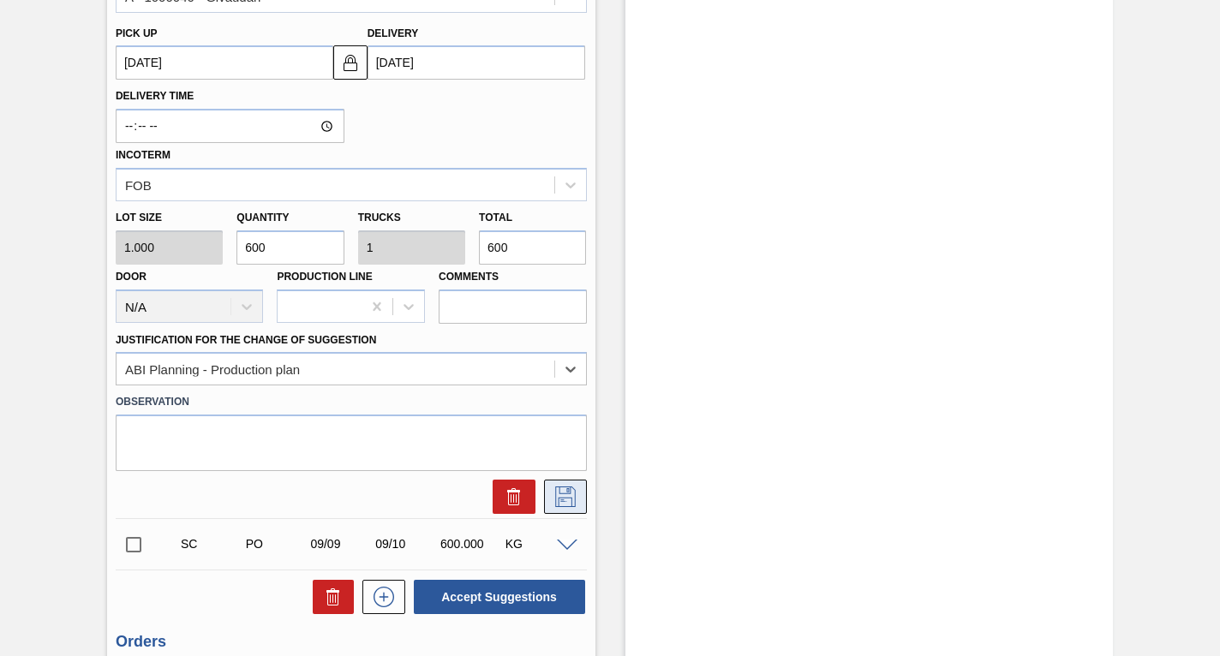
click at [557, 502] on icon at bounding box center [565, 497] width 21 height 21
checkbox input "true"
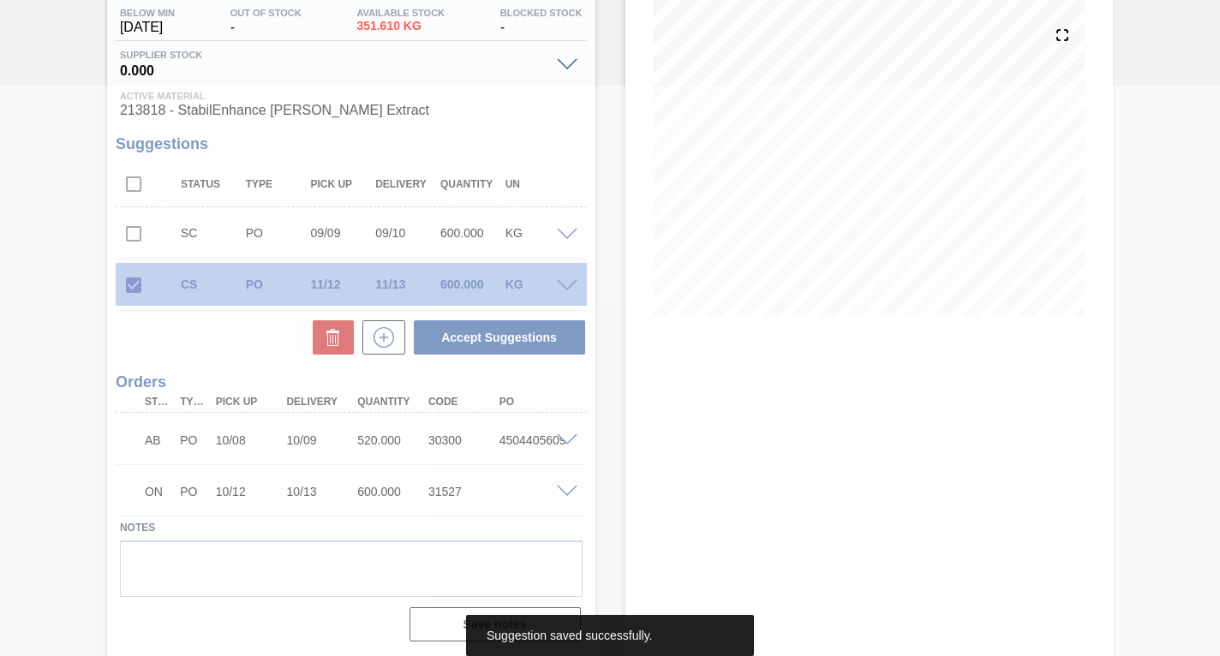
scroll to position [0, 0]
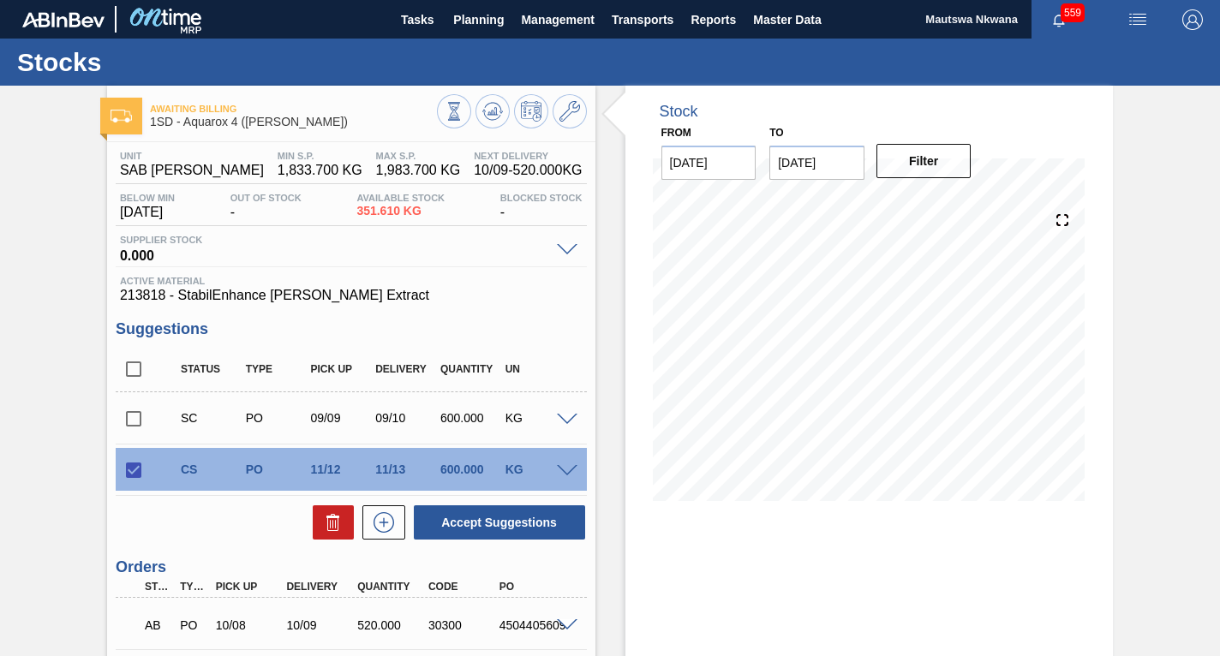
click at [567, 466] on span at bounding box center [567, 471] width 21 height 13
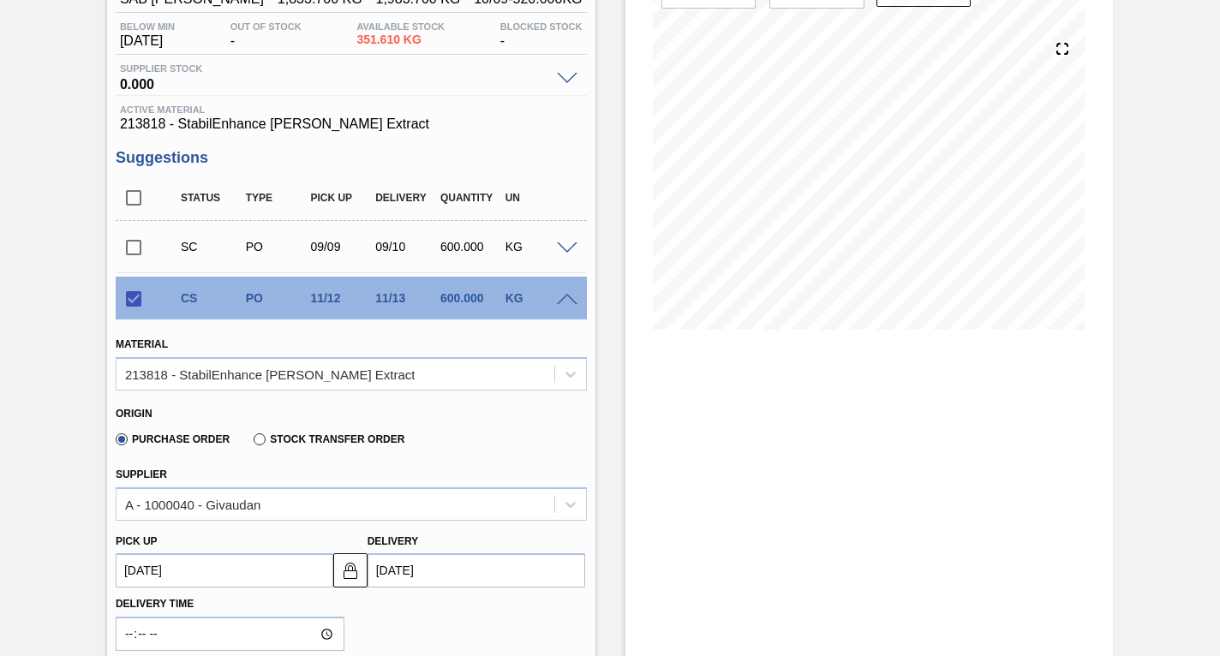
scroll to position [429, 0]
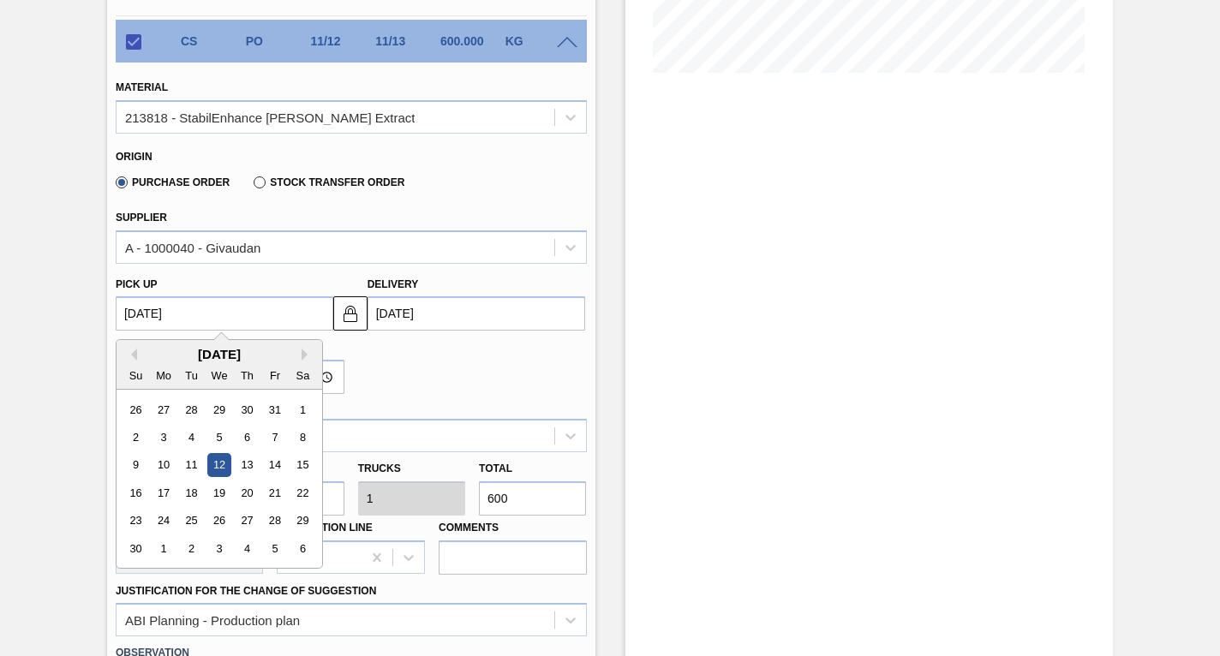
click at [239, 312] on up3243147500 "[DATE]" at bounding box center [225, 314] width 218 height 34
click at [193, 466] on div "11" at bounding box center [191, 465] width 23 height 23
checkbox input "false"
type up3243147500 "[DATE]"
type input "[DATE]"
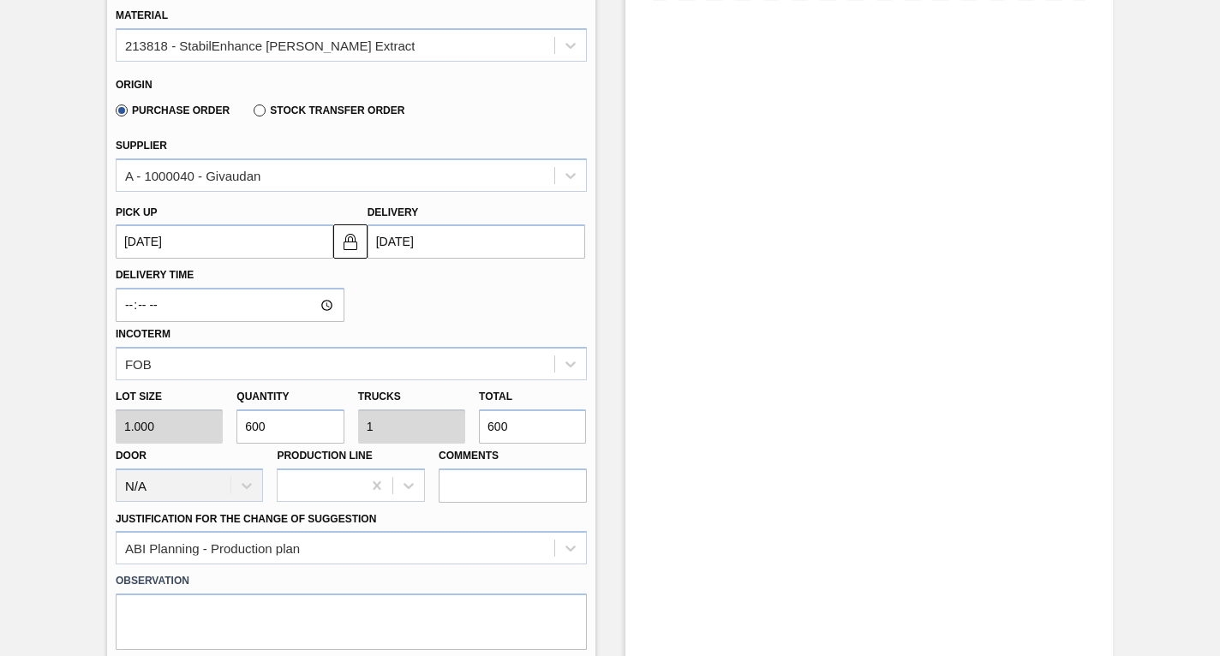
scroll to position [600, 0]
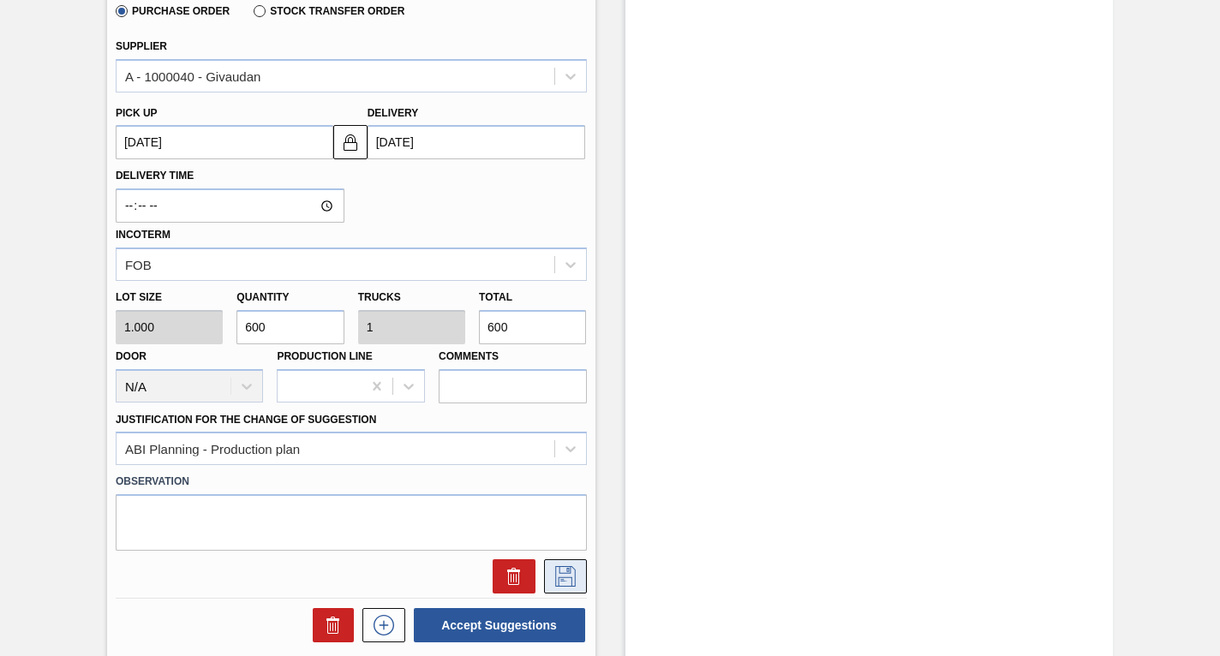
click at [564, 571] on icon at bounding box center [565, 576] width 27 height 21
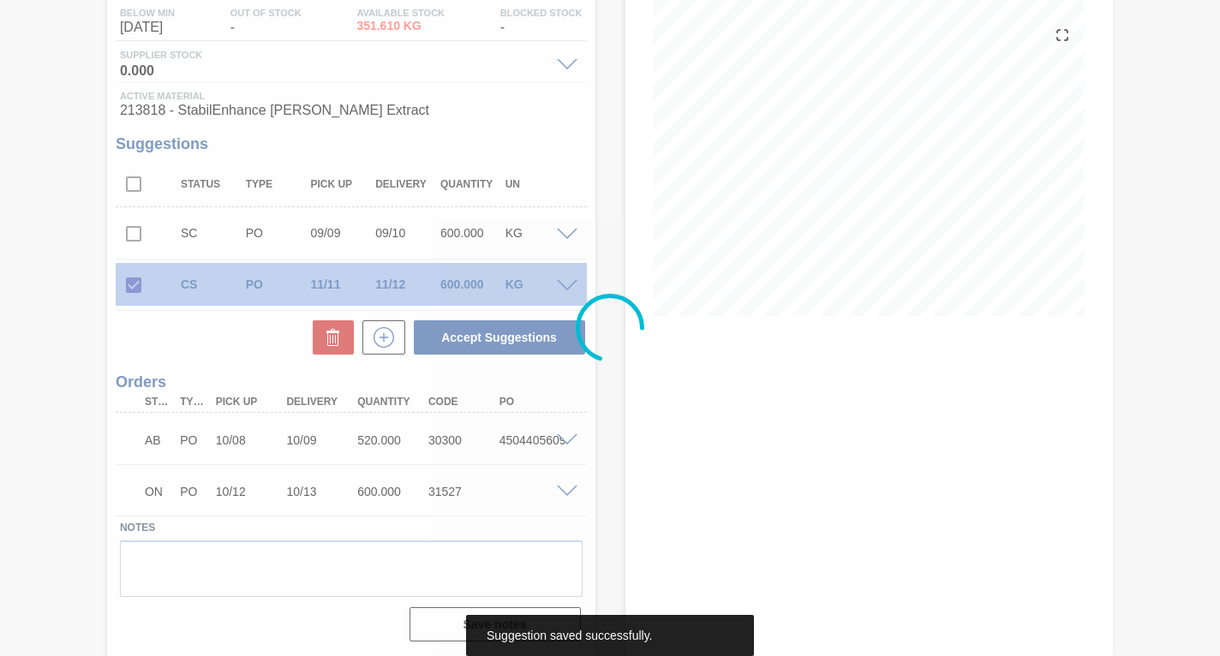
scroll to position [185, 0]
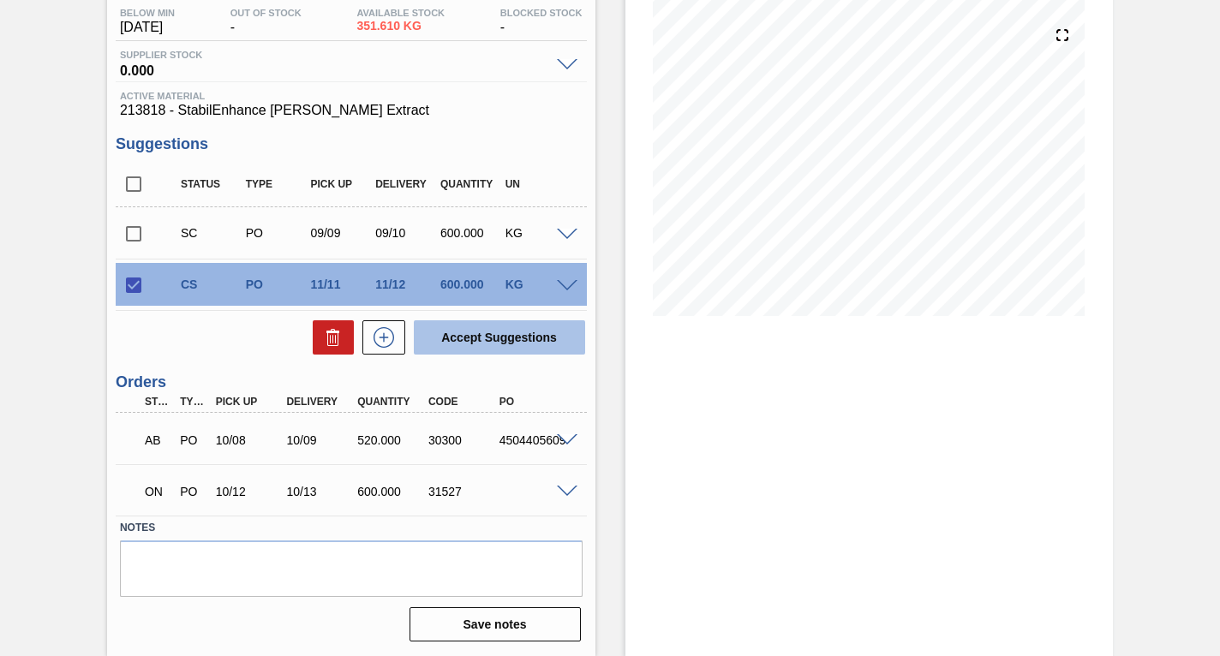
click at [502, 333] on button "Accept Suggestions" at bounding box center [499, 338] width 171 height 34
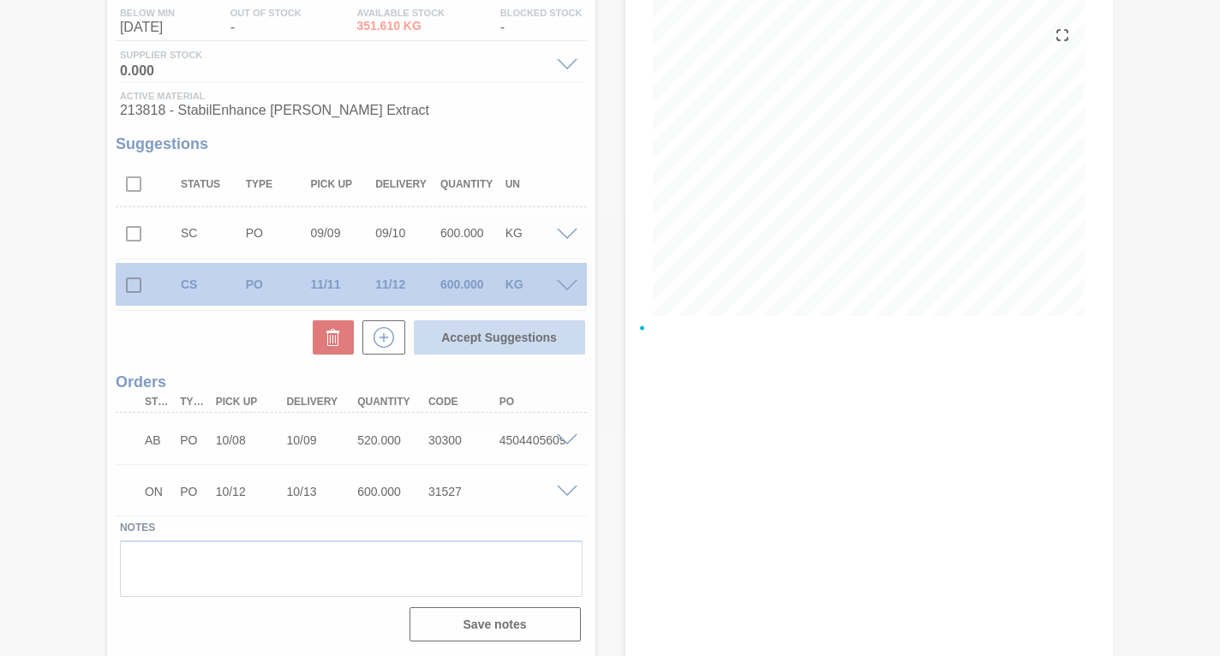
checkbox input "false"
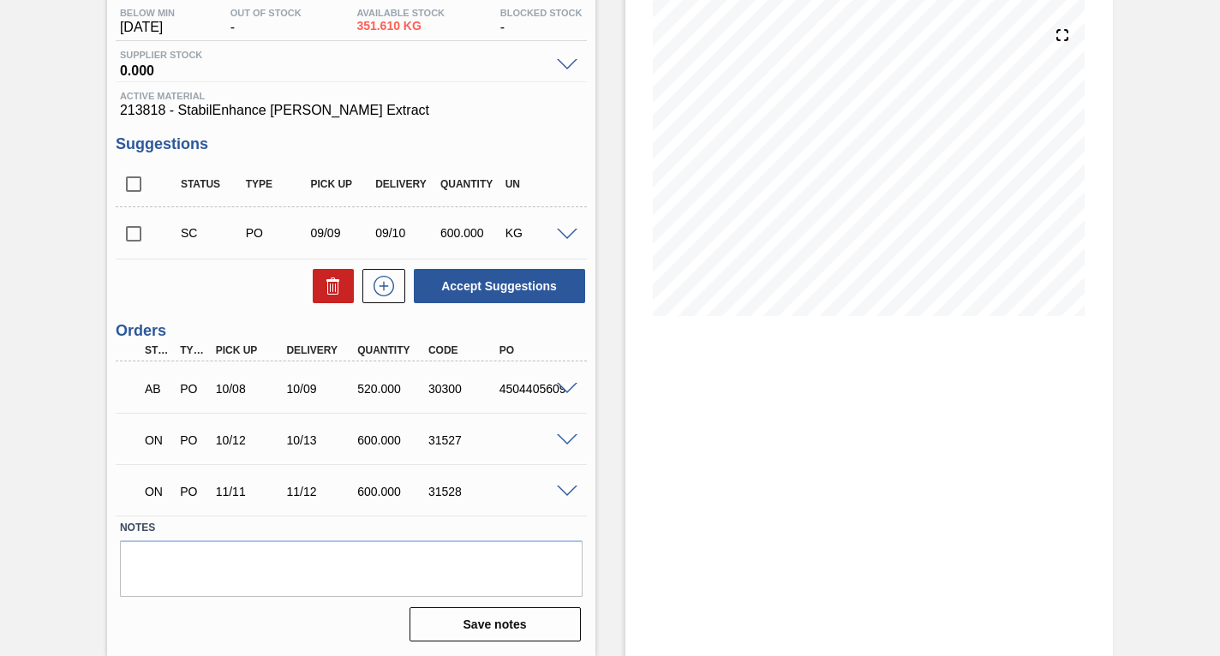
click at [130, 235] on input "checkbox" at bounding box center [134, 234] width 36 height 36
click at [563, 231] on span at bounding box center [567, 235] width 21 height 13
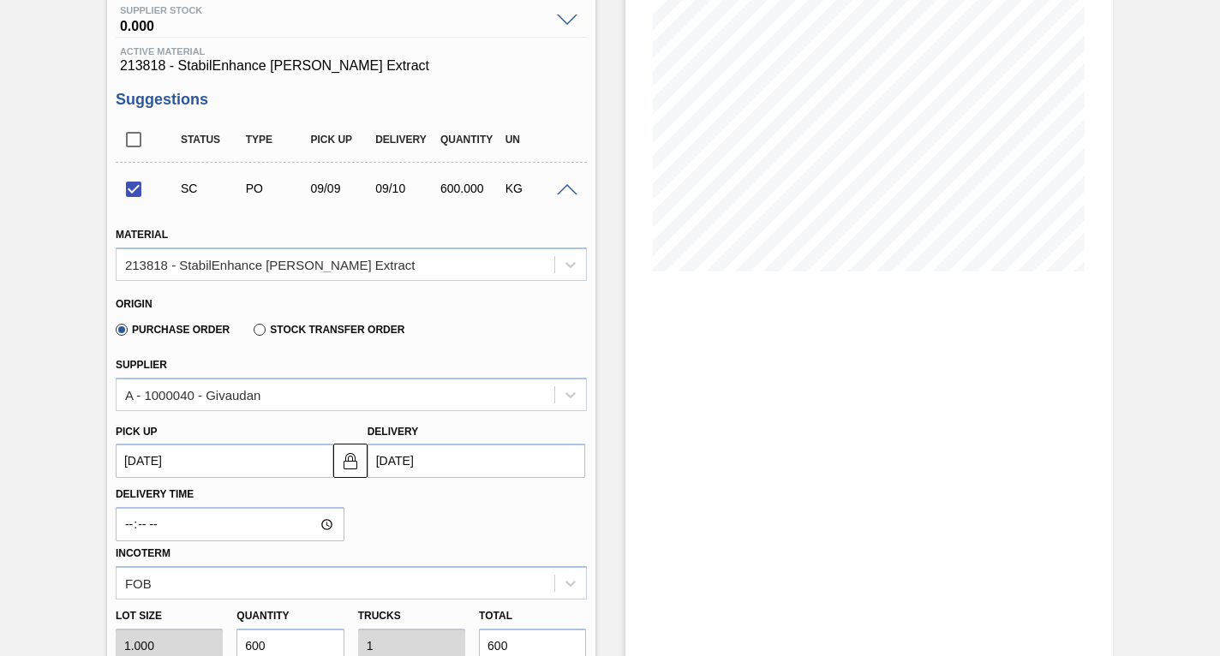
scroll to position [271, 0]
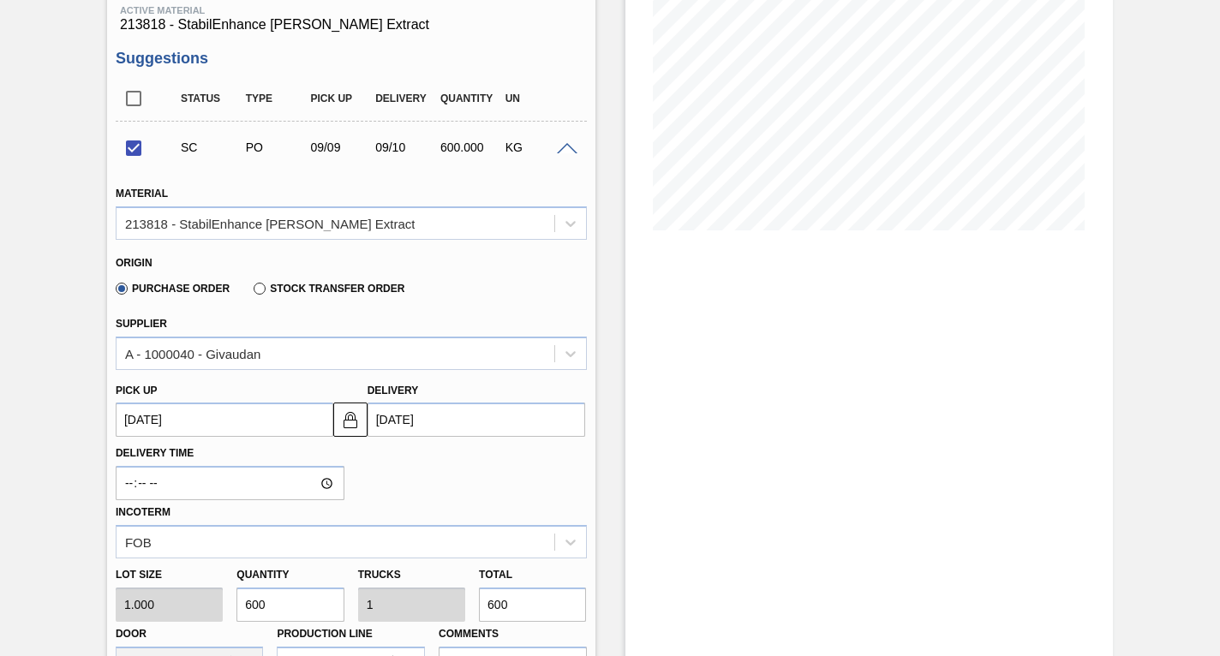
click at [235, 427] on up3243147501 "[DATE]" at bounding box center [225, 420] width 218 height 34
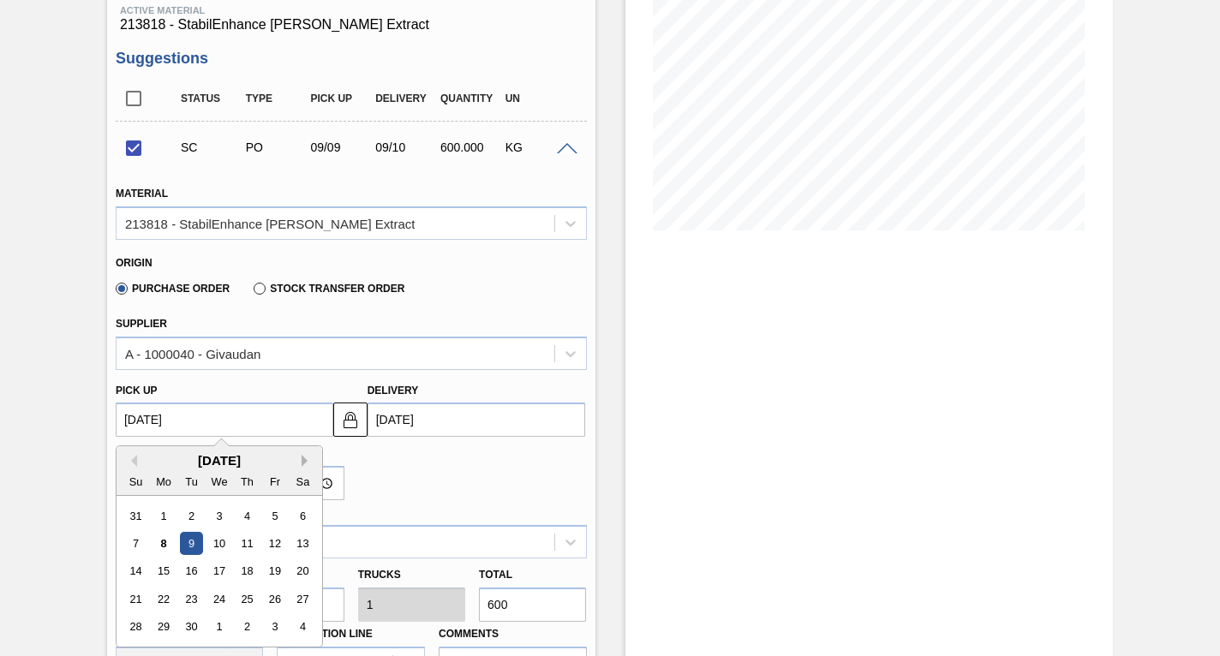
click at [303, 465] on button "Next Month" at bounding box center [308, 461] width 12 height 12
click at [249, 543] on div "11" at bounding box center [247, 543] width 23 height 23
checkbox input "false"
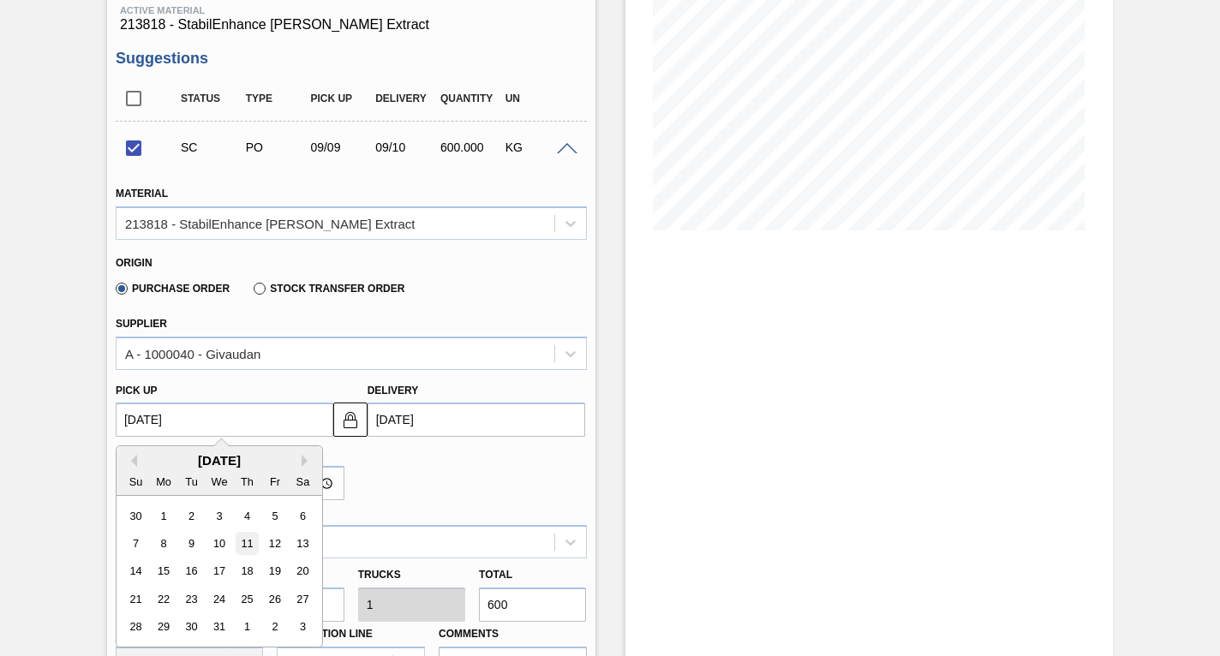
type up3243147501 "[DATE]"
type input "[DATE]"
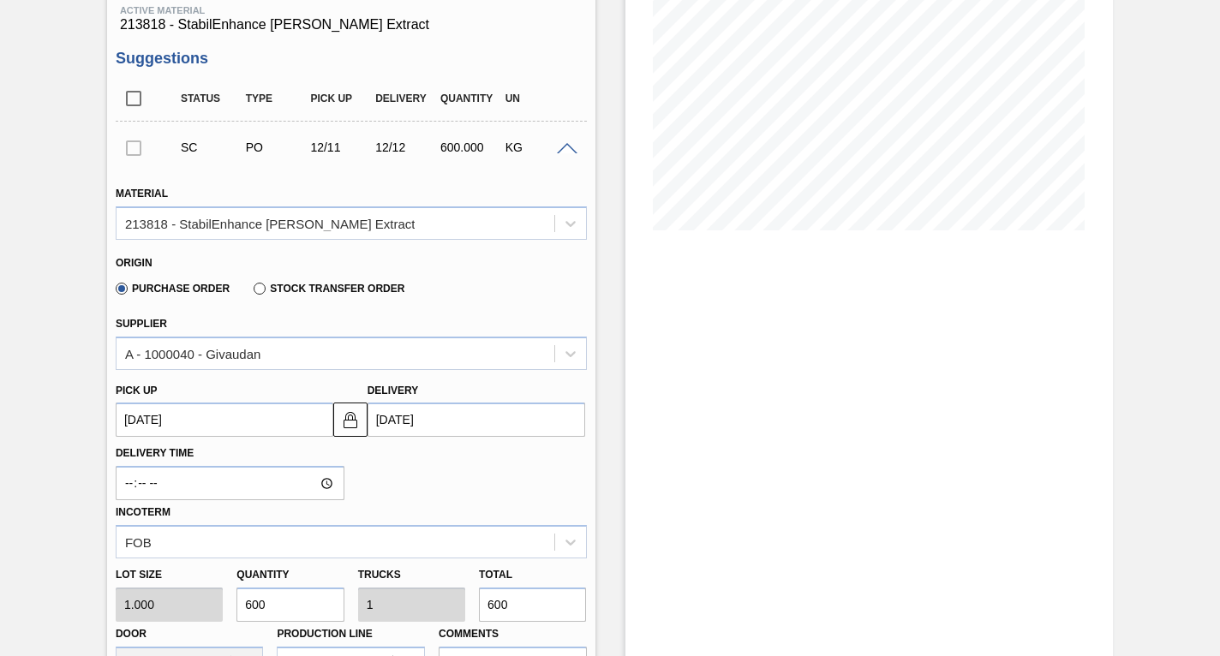
click at [254, 423] on up3243147501 "[DATE]" at bounding box center [225, 420] width 218 height 34
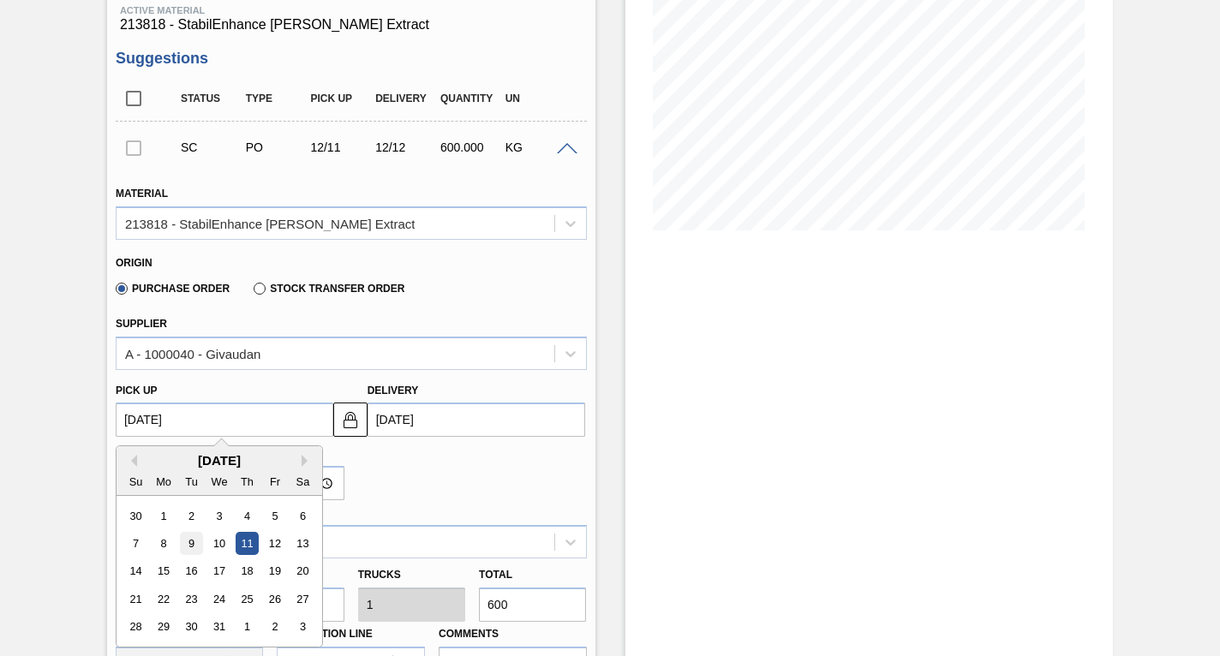
click at [194, 543] on div "9" at bounding box center [191, 543] width 23 height 23
type up3243147501 "[DATE]"
type input "[DATE]"
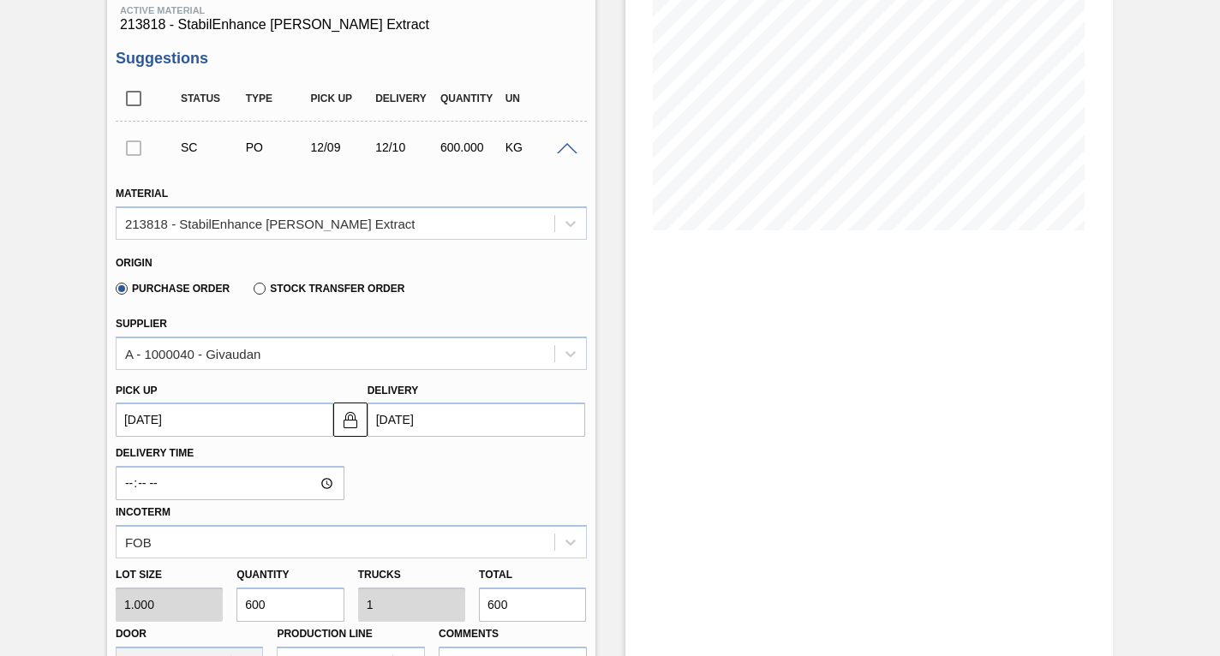
scroll to position [614, 0]
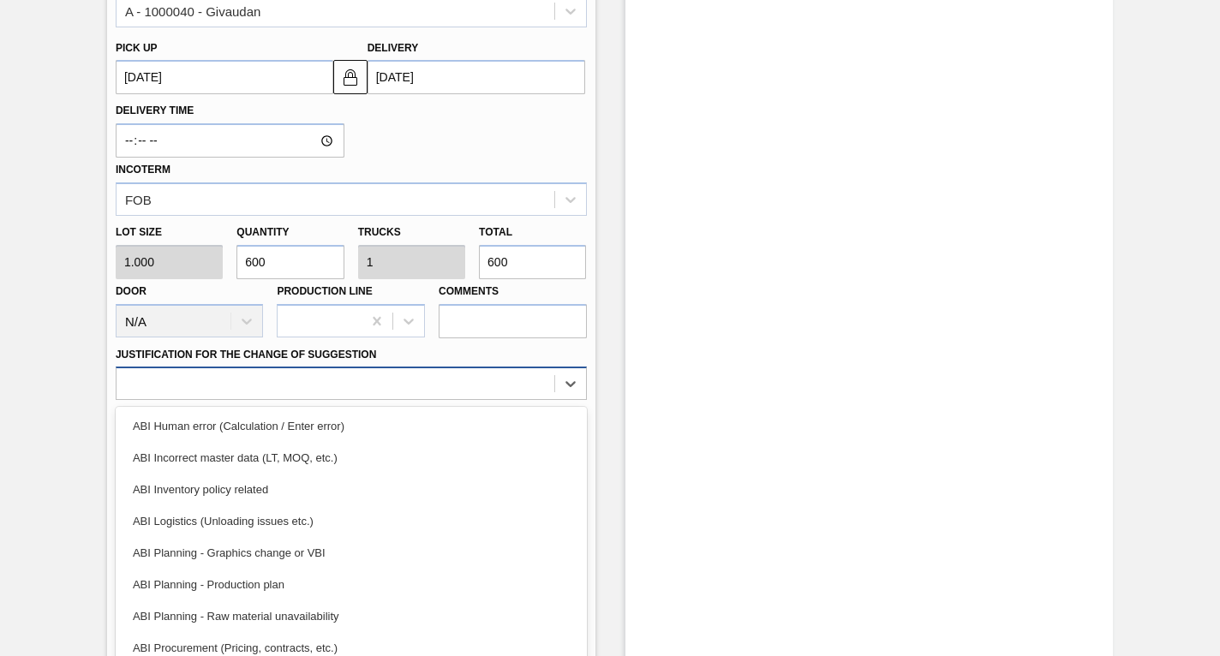
click at [309, 381] on div at bounding box center [336, 384] width 438 height 25
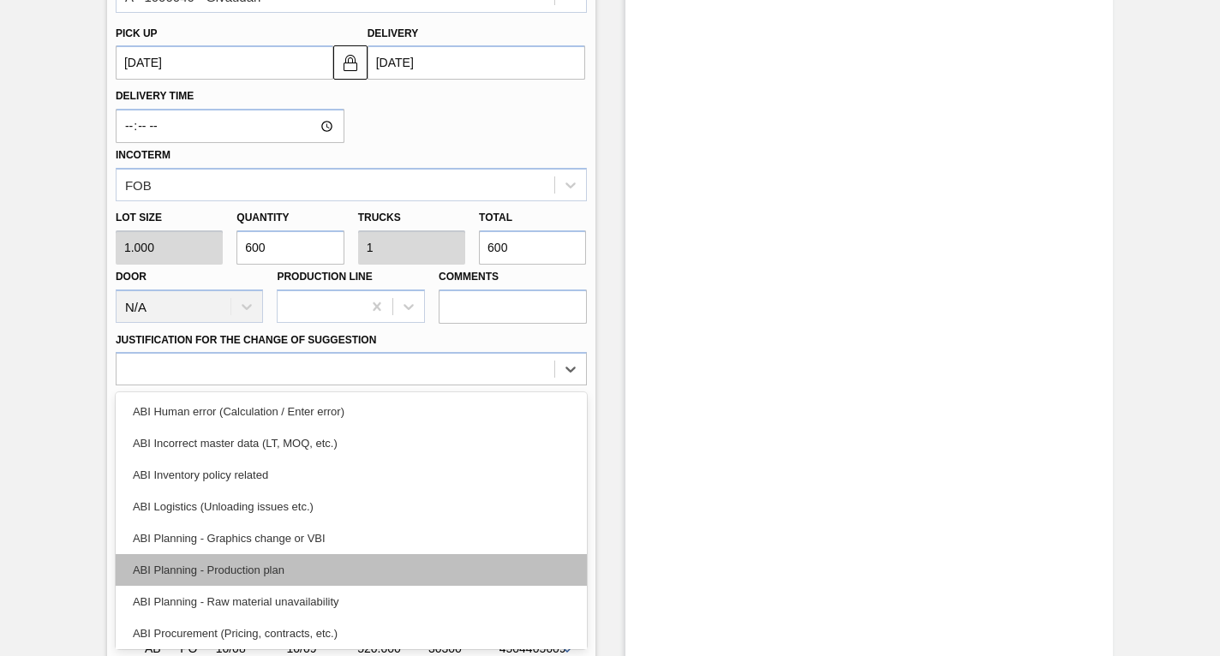
click at [243, 565] on div "ABI Planning - Production plan" at bounding box center [351, 570] width 471 height 32
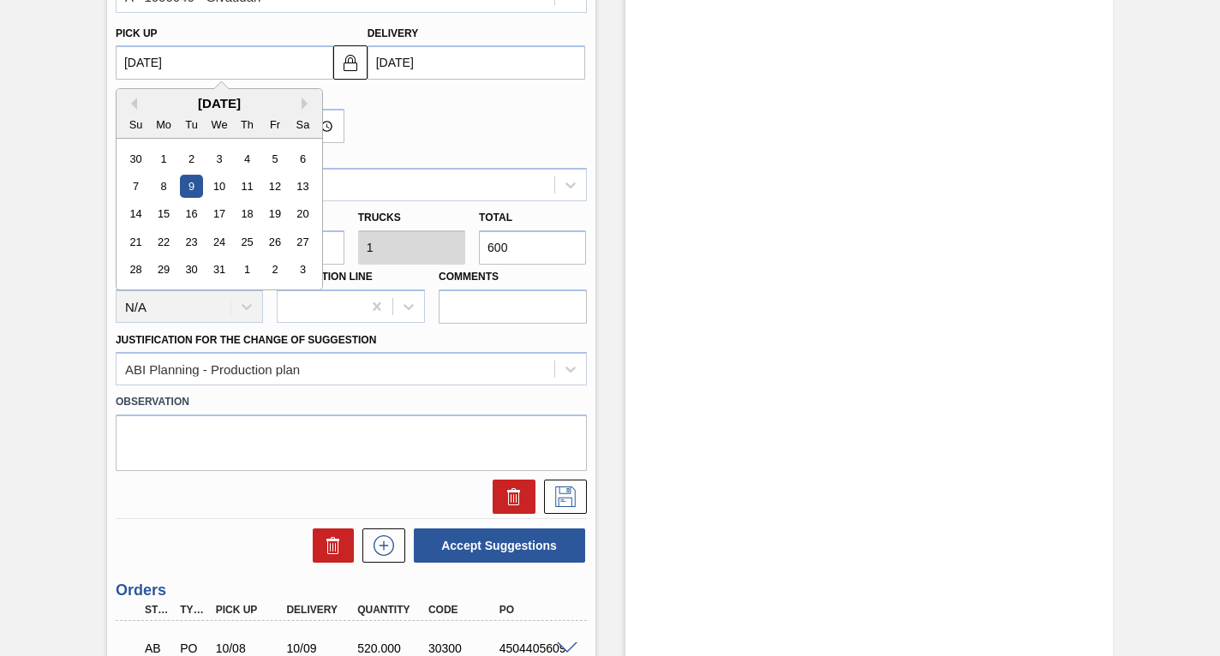
click at [230, 67] on up3243147501 "[DATE]" at bounding box center [225, 62] width 218 height 34
click at [199, 184] on div "9" at bounding box center [191, 186] width 23 height 23
click at [196, 65] on up3243147501 "[DATE]" at bounding box center [225, 62] width 218 height 34
click at [189, 176] on div "9" at bounding box center [191, 186] width 23 height 23
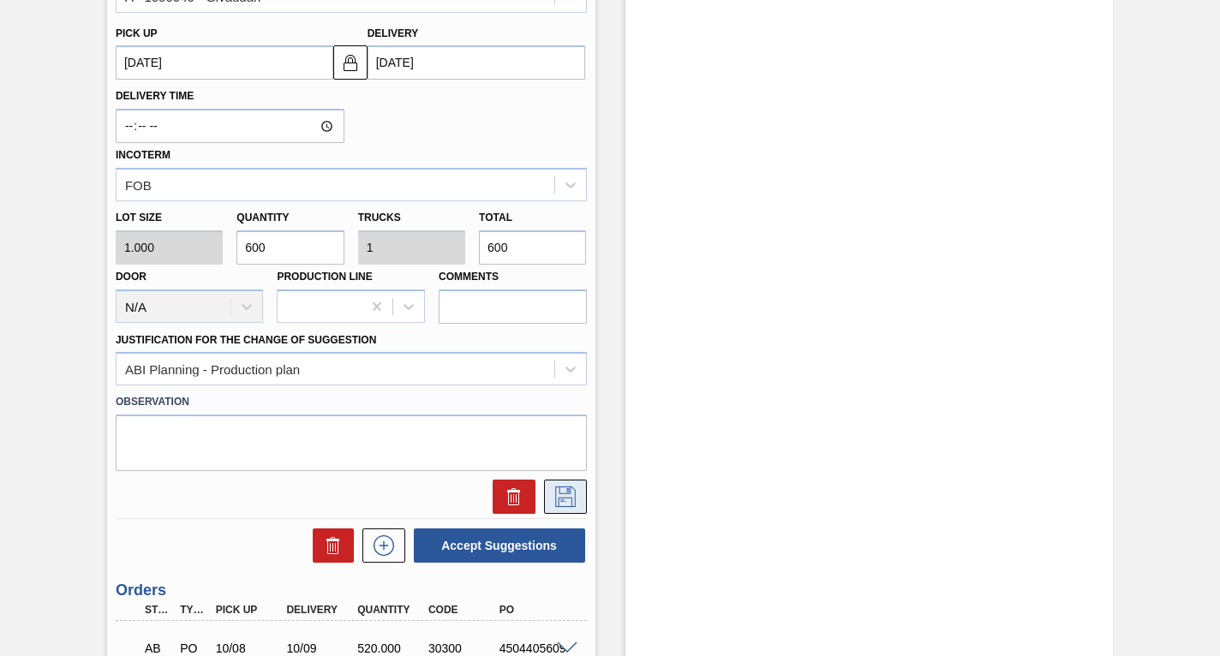
click at [575, 497] on icon at bounding box center [565, 497] width 27 height 21
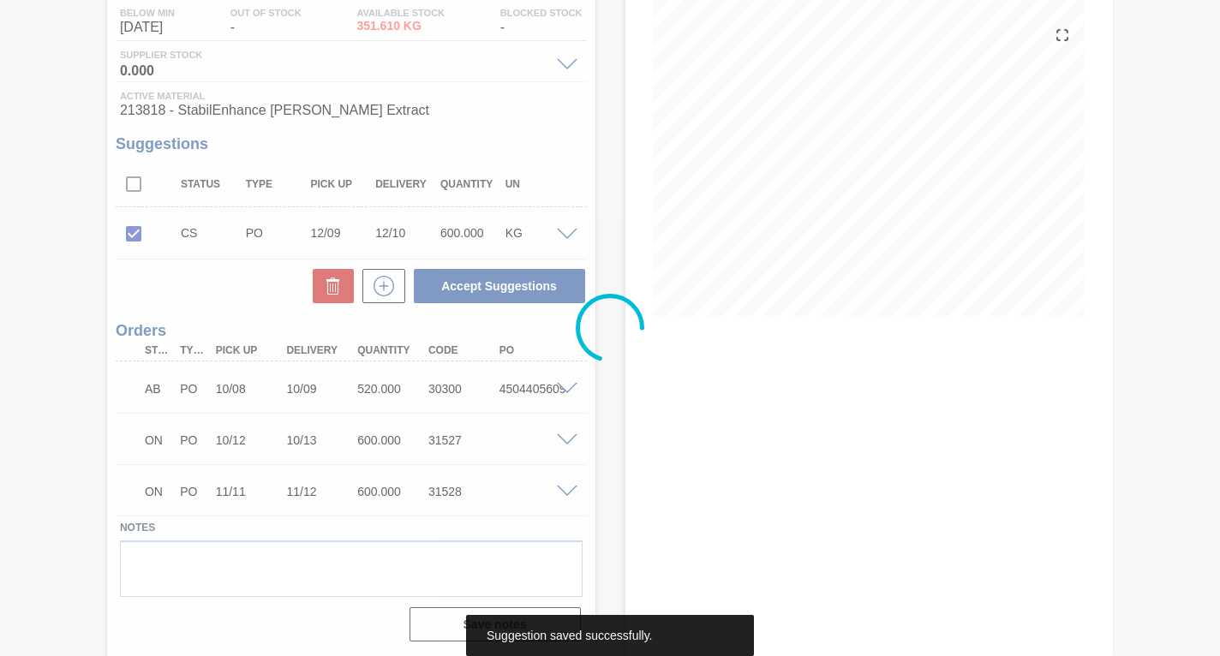
scroll to position [185, 0]
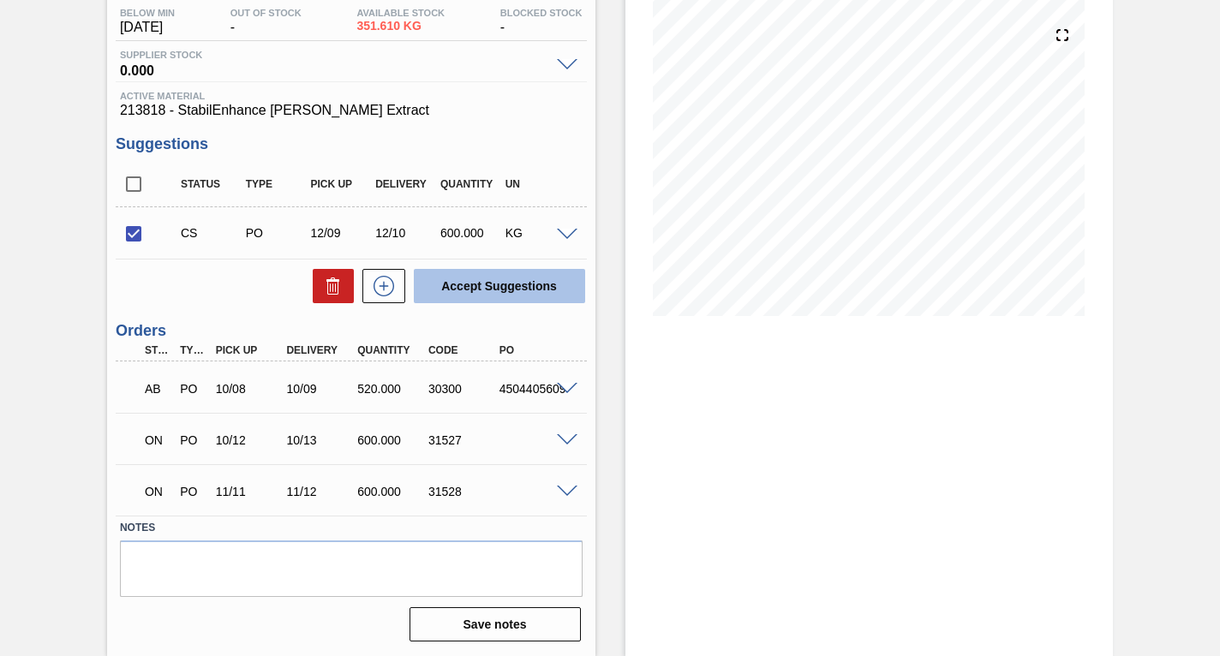
click at [489, 290] on button "Accept Suggestions" at bounding box center [499, 286] width 171 height 34
checkbox input "false"
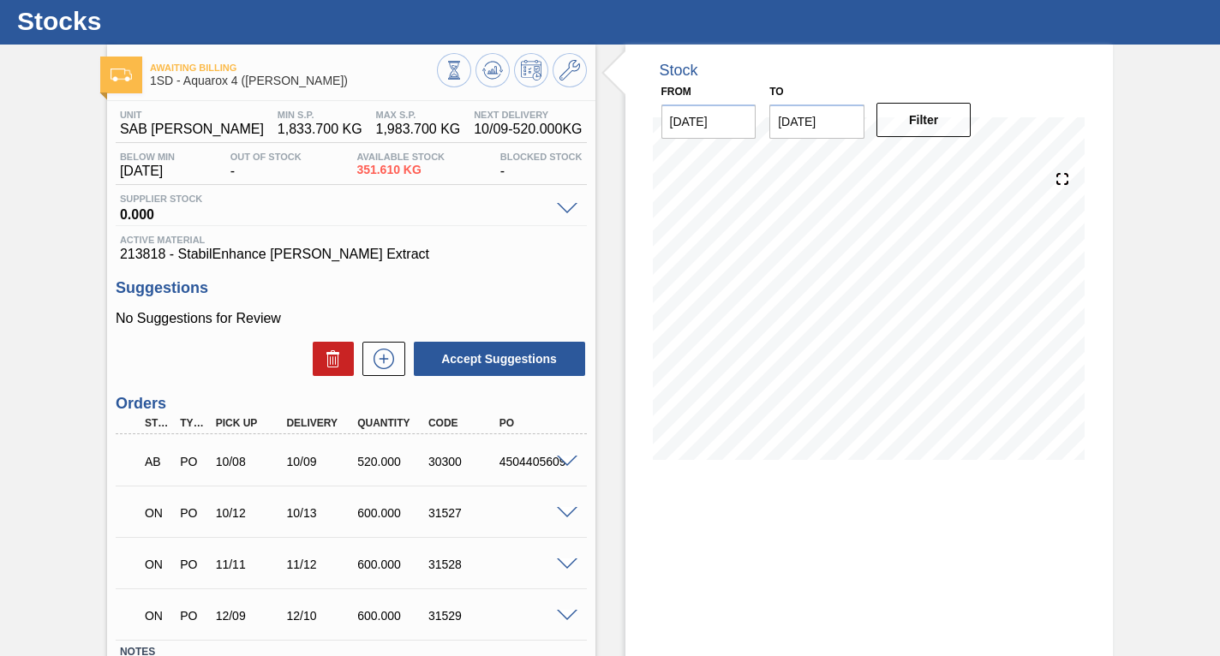
scroll to position [0, 0]
